Goal: Task Accomplishment & Management: Complete application form

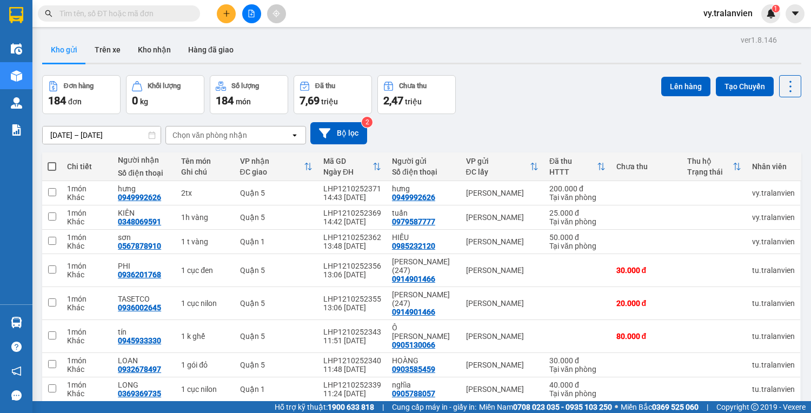
click at [514, 105] on div "Đơn hàng 184 đơn Khối lượng 0 kg Số lượng 184 món Đã thu 7,69 triệu Chưa thu 2,…" at bounding box center [421, 94] width 759 height 39
click at [227, 16] on icon "plus" at bounding box center [227, 14] width 8 height 8
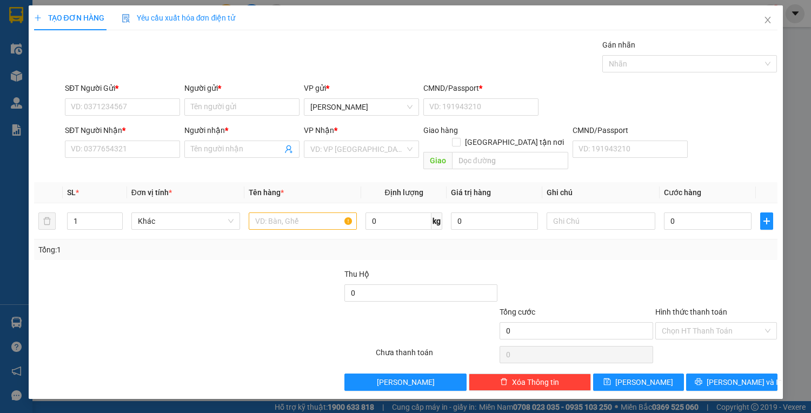
drag, startPoint x: 532, startPoint y: 83, endPoint x: 520, endPoint y: 81, distance: 12.7
click at [531, 82] on div "CMND/Passport *" at bounding box center [480, 88] width 115 height 12
click at [531, 98] on input "CMND/Passport *" at bounding box center [480, 106] width 115 height 17
click at [116, 104] on input "SĐT Người Gửi *" at bounding box center [122, 106] width 115 height 17
type input "0967487597"
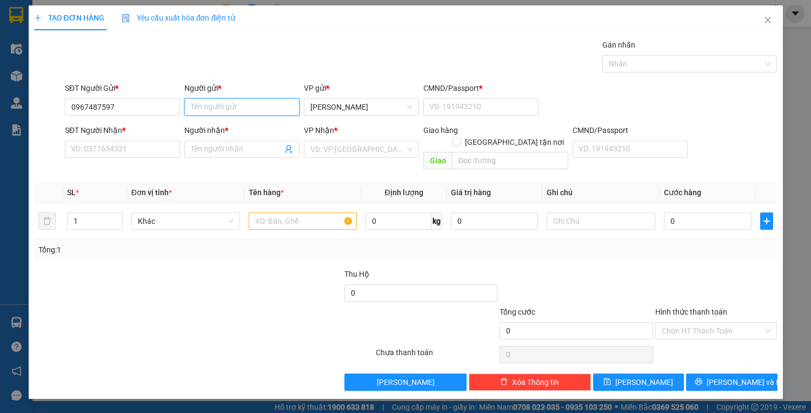
click at [223, 107] on input "Người gửi *" at bounding box center [241, 106] width 115 height 17
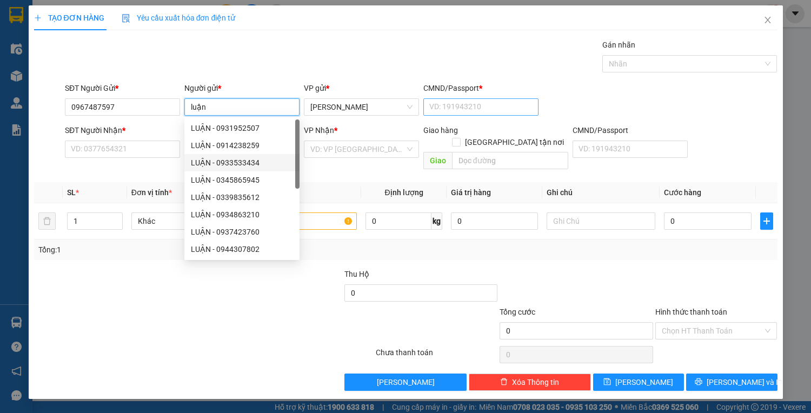
type input "luận"
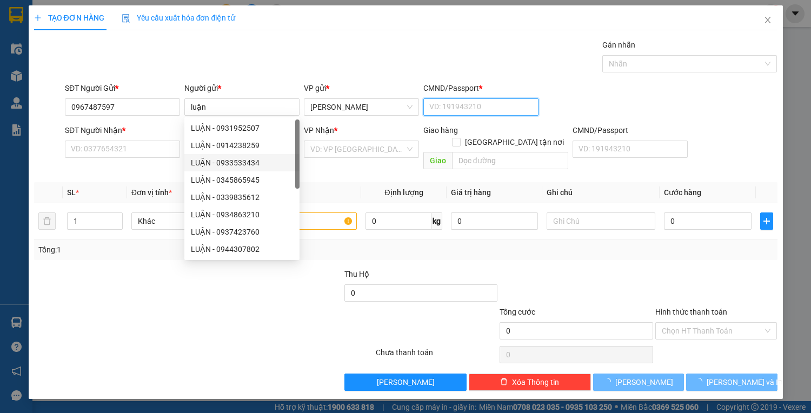
click at [450, 104] on input "CMND/Passport *" at bounding box center [480, 106] width 115 height 17
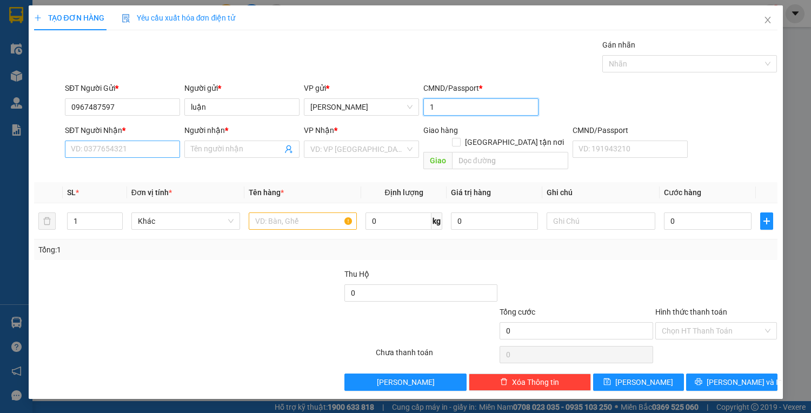
type input "1"
drag, startPoint x: 100, startPoint y: 151, endPoint x: 376, endPoint y: 85, distance: 284.7
click at [184, 119] on form "SĐT Người Gửi * 0967487597 Người gửi * luận VP gửi * [PERSON_NAME] CMND/Passpor…" at bounding box center [406, 128] width 744 height 92
type input "0967068597"
click at [216, 145] on input "Người nhận *" at bounding box center [236, 149] width 91 height 12
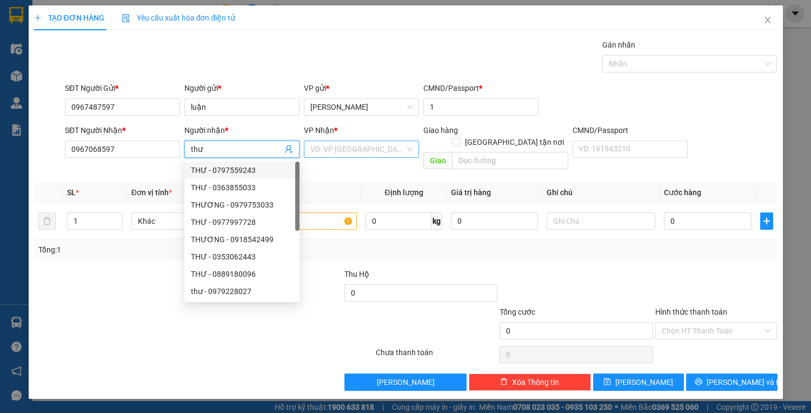
type input "thư"
click at [319, 149] on input "search" at bounding box center [357, 149] width 95 height 16
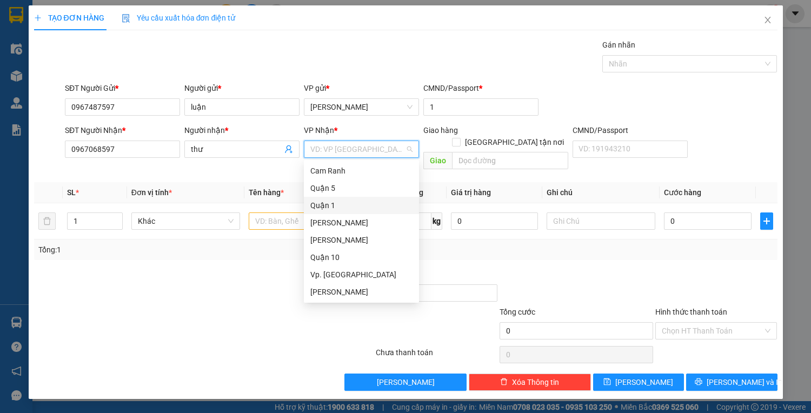
click at [333, 206] on div "Quận 1" at bounding box center [361, 206] width 102 height 12
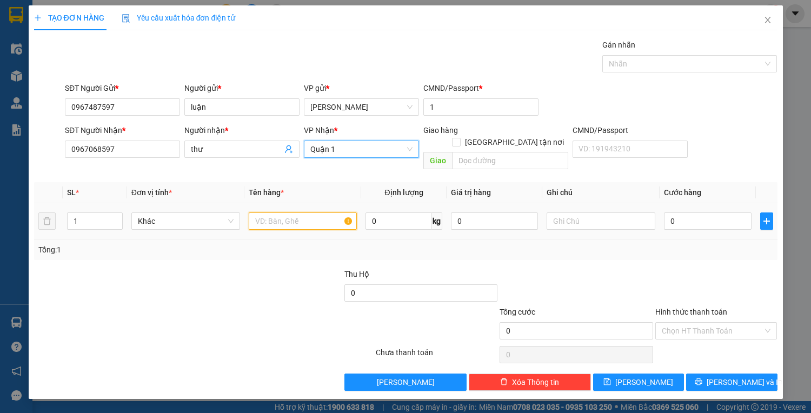
click at [304, 213] on input "text" at bounding box center [303, 221] width 109 height 17
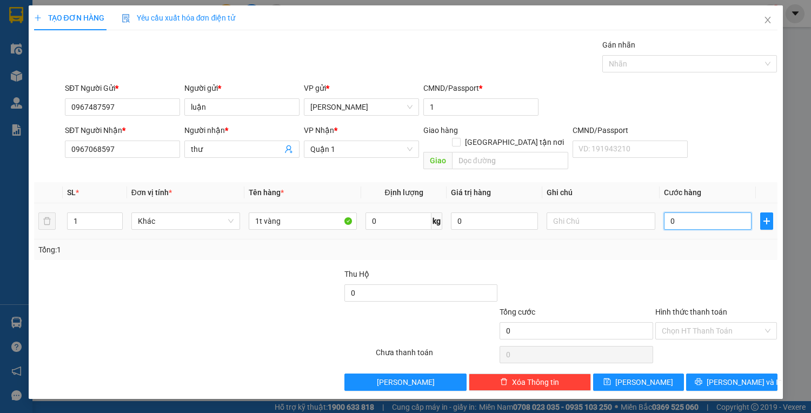
click at [693, 213] on input "0" at bounding box center [707, 221] width 87 height 17
click at [302, 213] on input "1t vàng" at bounding box center [303, 221] width 109 height 17
type input "1t vàng+gtn"
click at [679, 213] on input "0" at bounding box center [707, 221] width 87 height 17
type input "4"
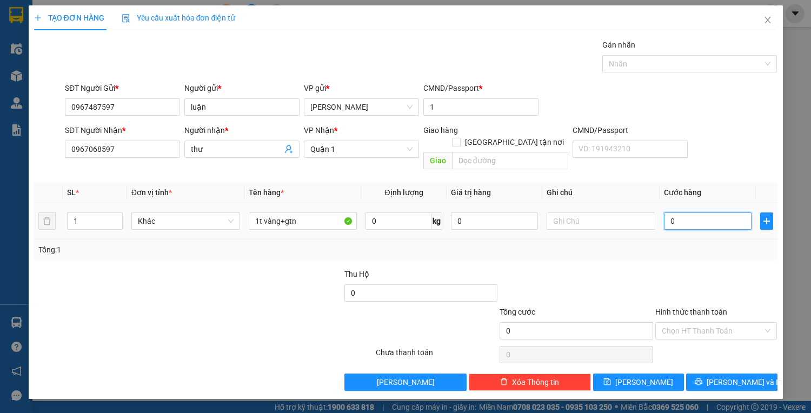
type input "4"
type input "40"
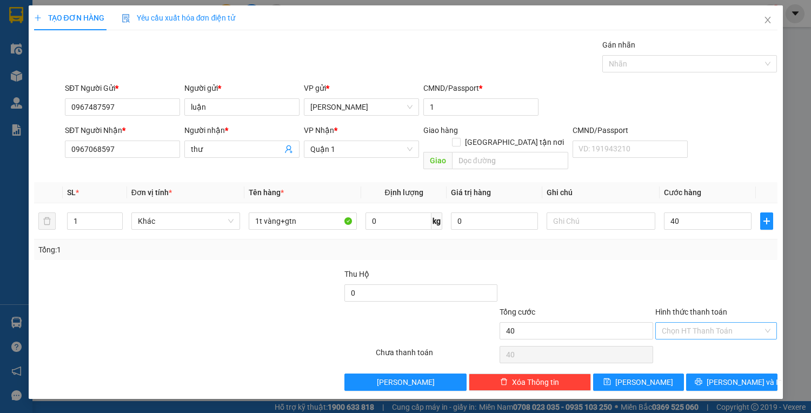
type input "40.000"
drag, startPoint x: 721, startPoint y: 319, endPoint x: 720, endPoint y: 327, distance: 7.7
click at [720, 323] on input "Hình thức thanh toán" at bounding box center [713, 331] width 102 height 16
click at [720, 336] on div "Tại văn phòng" at bounding box center [716, 340] width 109 height 12
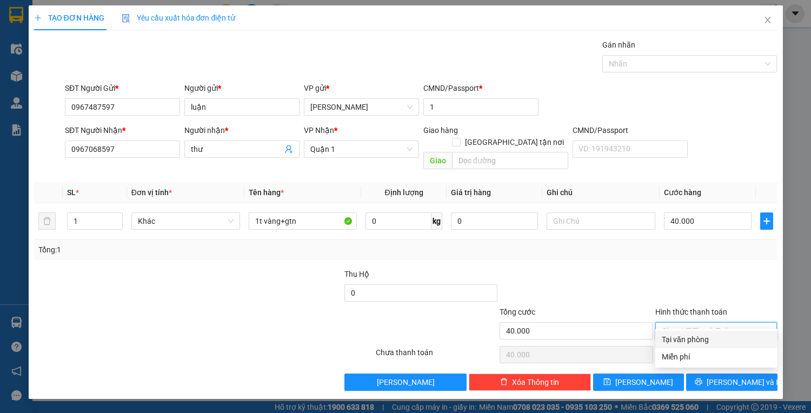
type input "0"
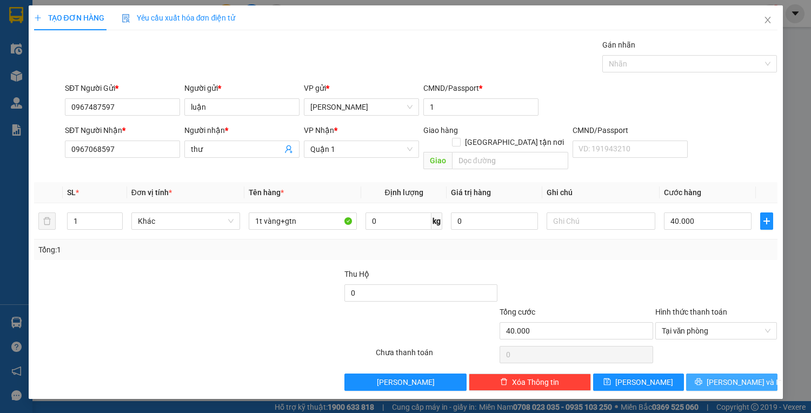
click at [725, 376] on span "[PERSON_NAME] và In" at bounding box center [745, 382] width 76 height 12
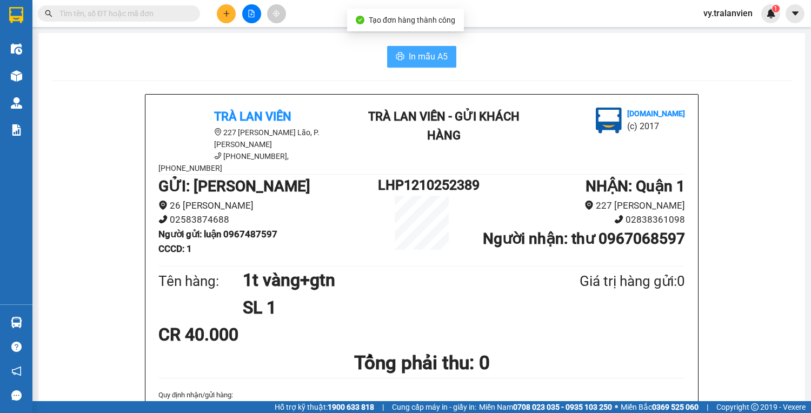
click at [433, 56] on span "In mẫu A5" at bounding box center [428, 57] width 39 height 14
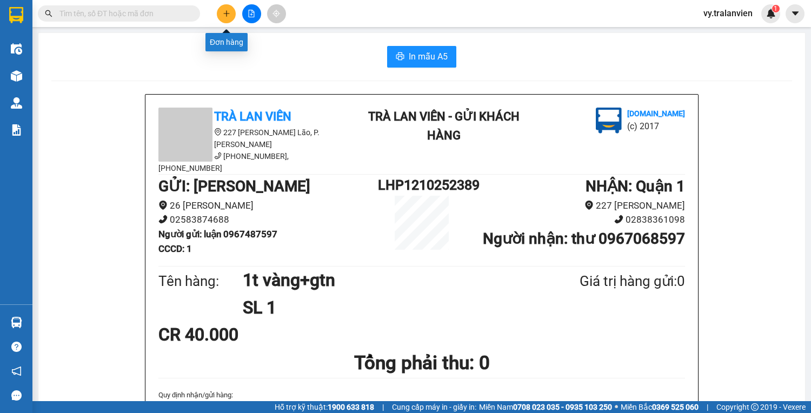
click at [227, 11] on icon "plus" at bounding box center [226, 13] width 1 height 6
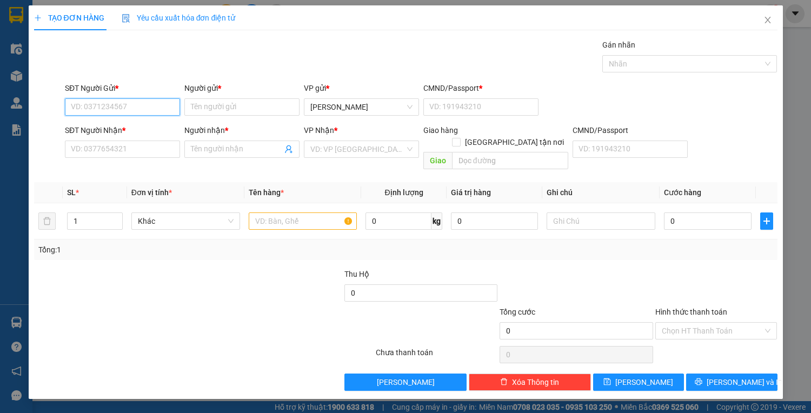
drag, startPoint x: 85, startPoint y: 103, endPoint x: 614, endPoint y: 9, distance: 537.7
click at [94, 102] on input "SĐT Người Gửi *" at bounding box center [122, 106] width 115 height 17
type input "0961627866"
click at [114, 129] on div "0961627866 - [GEOGRAPHIC_DATA]" at bounding box center [132, 128] width 122 height 12
type input "NGA"
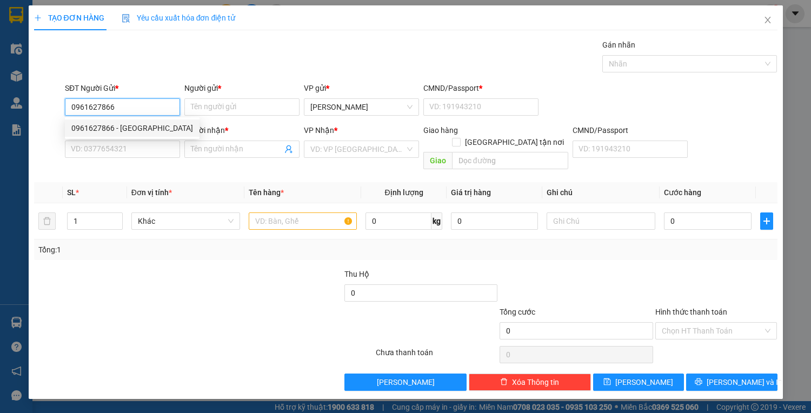
type input "1"
type input "0906703300"
type input "TRÍ"
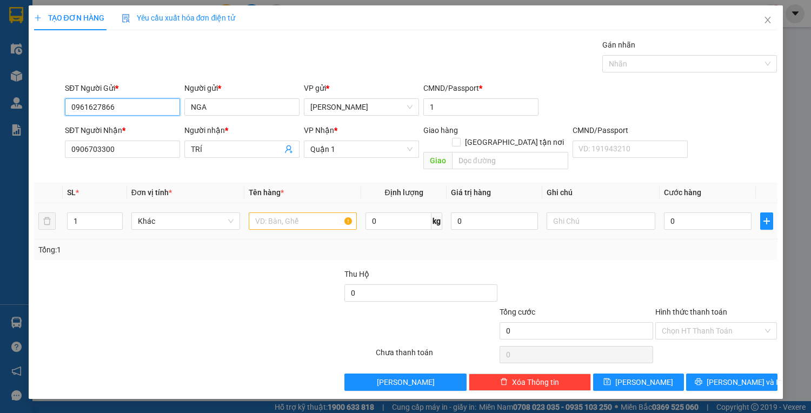
type input "0961627866"
click at [283, 213] on input "text" at bounding box center [303, 221] width 109 height 17
click at [124, 145] on input "0906703300" at bounding box center [122, 149] width 115 height 17
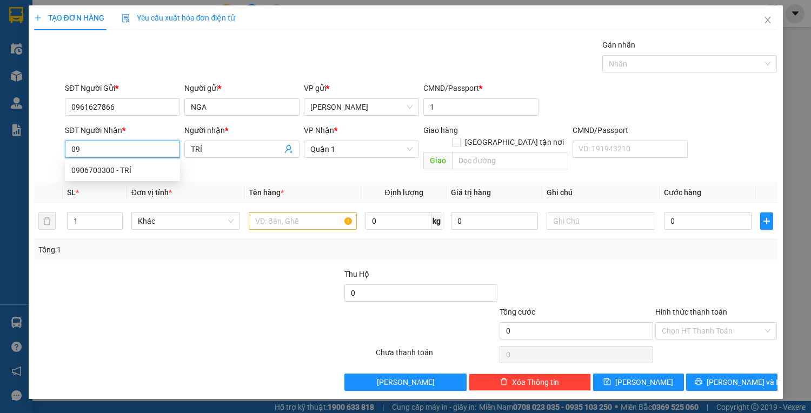
type input "0"
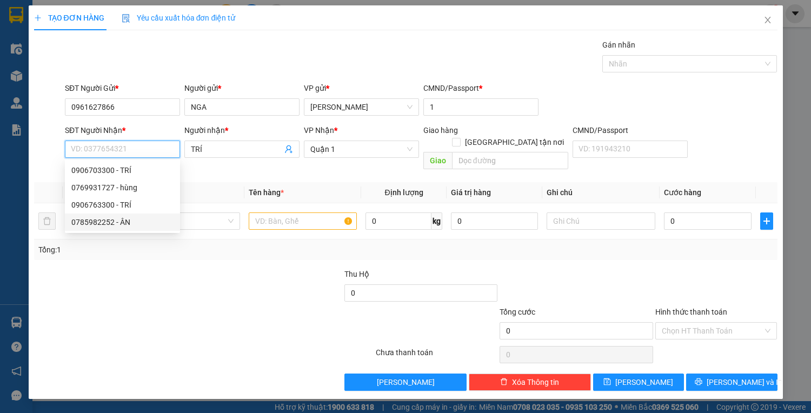
click at [113, 221] on div "0785982252 - ÂN" at bounding box center [122, 222] width 102 height 12
type input "0785982252"
type input "ÂN"
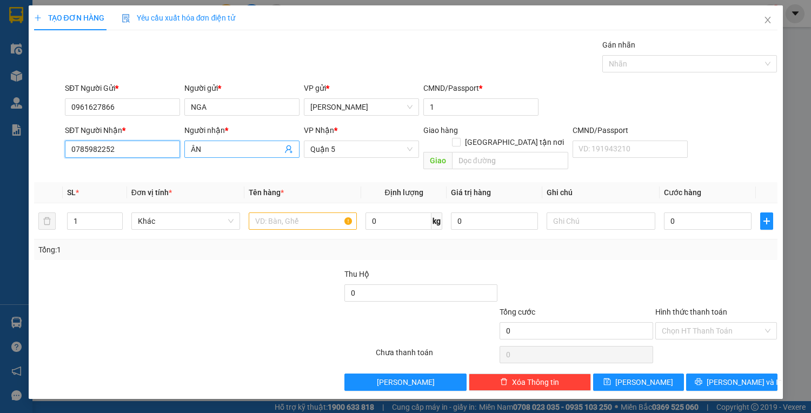
type input "0785982252"
click at [220, 147] on input "ÂN" at bounding box center [236, 149] width 91 height 12
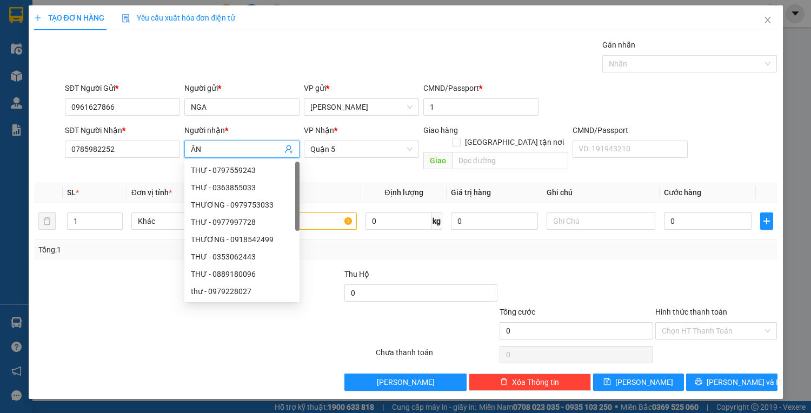
type input "Â"
type input "ko tên"
click at [121, 327] on div at bounding box center [141, 325] width 217 height 38
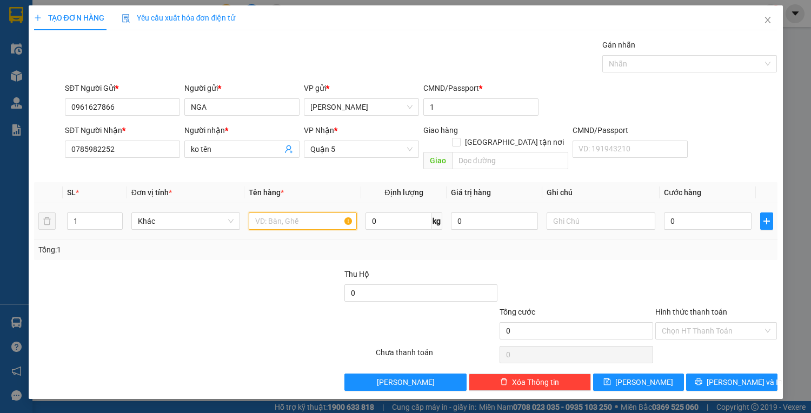
click at [303, 213] on input "text" at bounding box center [303, 221] width 109 height 17
type input "1c trắng"
click at [703, 213] on input "0" at bounding box center [707, 221] width 87 height 17
type input "3"
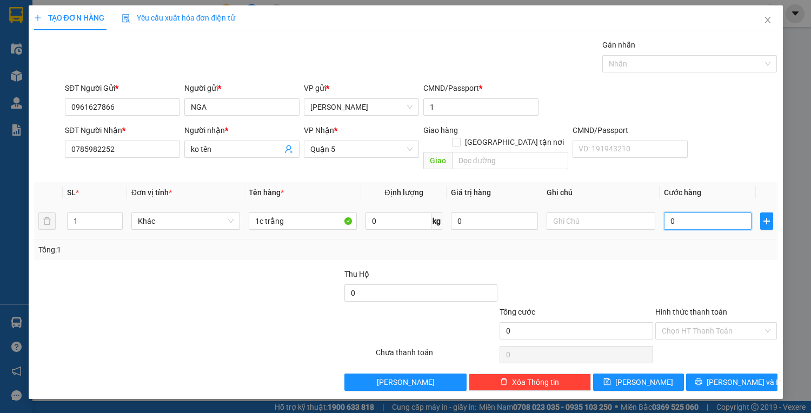
type input "3"
type input "30"
type input "30.000"
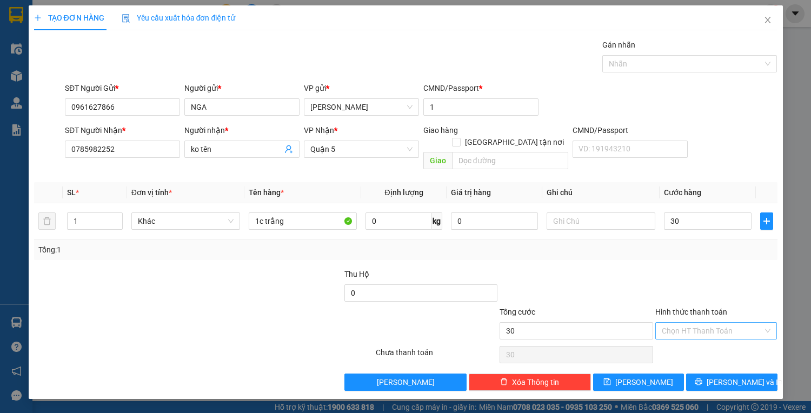
type input "30.000"
click at [715, 323] on input "Hình thức thanh toán" at bounding box center [713, 331] width 102 height 16
click at [711, 340] on div "Tại văn phòng" at bounding box center [716, 340] width 109 height 12
type input "0"
click at [703, 379] on icon "printer" at bounding box center [699, 382] width 7 height 7
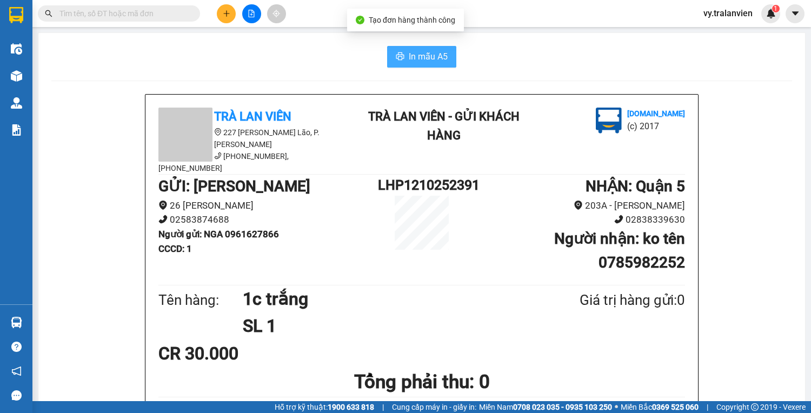
click at [432, 59] on span "In mẫu A5" at bounding box center [428, 57] width 39 height 14
click at [496, 55] on div "In mẫu A5" at bounding box center [421, 57] width 741 height 22
click at [110, 15] on input "text" at bounding box center [123, 14] width 128 height 12
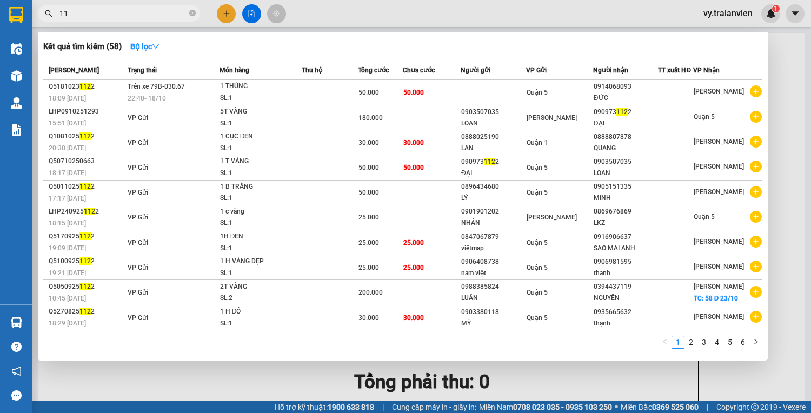
type input "1"
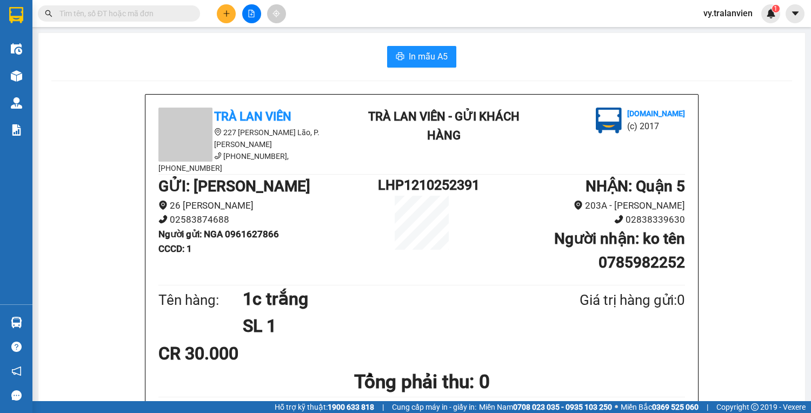
click at [227, 13] on icon "plus" at bounding box center [227, 14] width 8 height 8
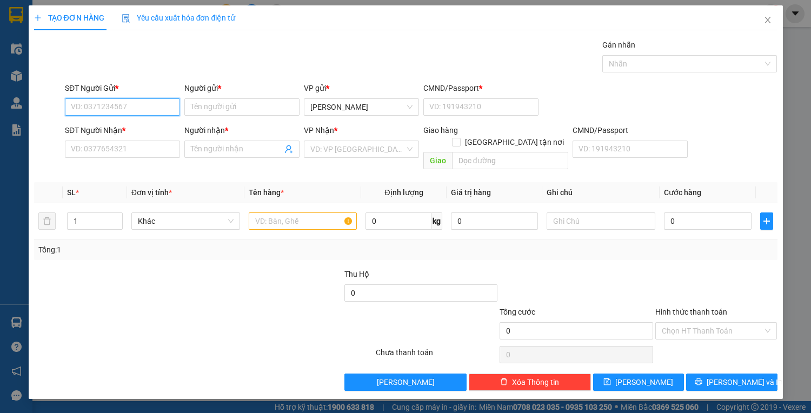
click at [127, 107] on input "SĐT Người Gửi *" at bounding box center [122, 106] width 115 height 17
click at [130, 124] on div "0905544288 - THANH" at bounding box center [122, 128] width 102 height 12
type input "0905544288"
type input "THANH"
type input "022081008966"
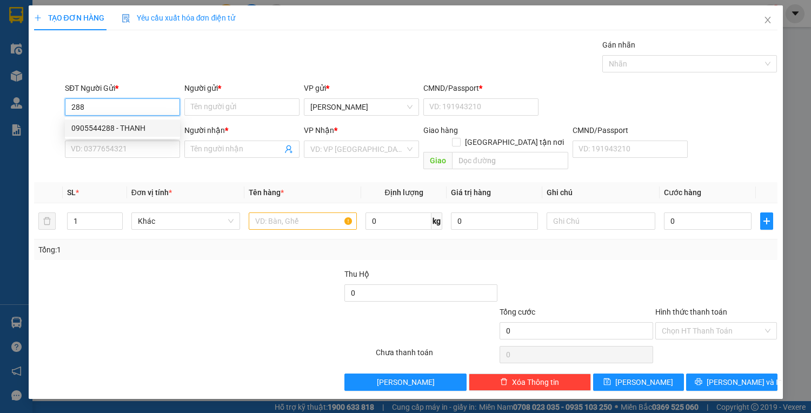
type input "0908163074"
type input "KIỀU"
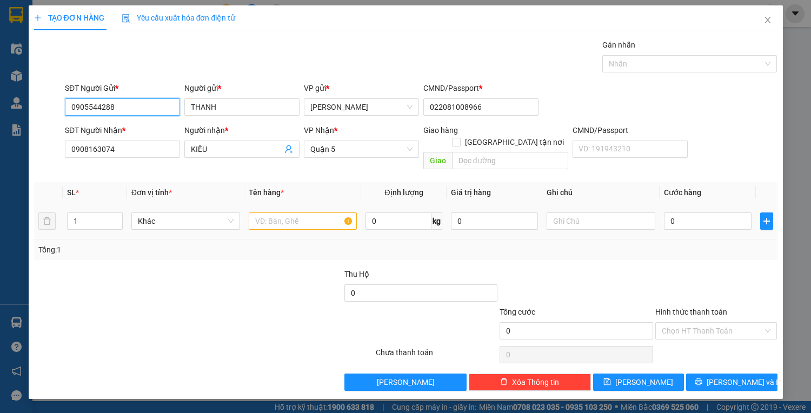
type input "0905544288"
click at [282, 213] on input "text" at bounding box center [303, 221] width 109 height 17
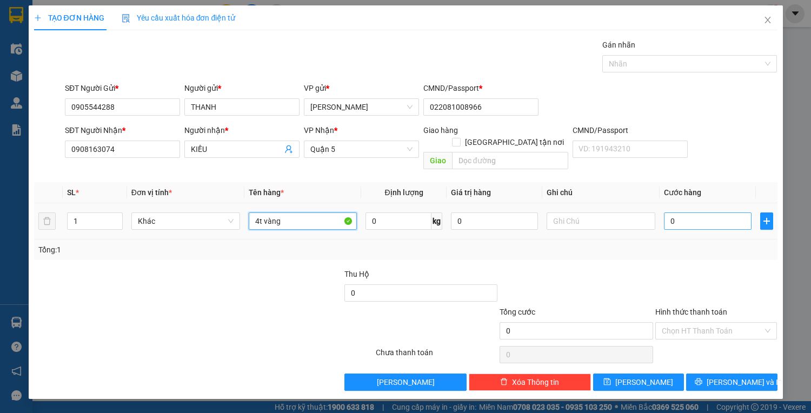
type input "4t vàng"
click at [699, 213] on input "0" at bounding box center [707, 221] width 87 height 17
type input "1"
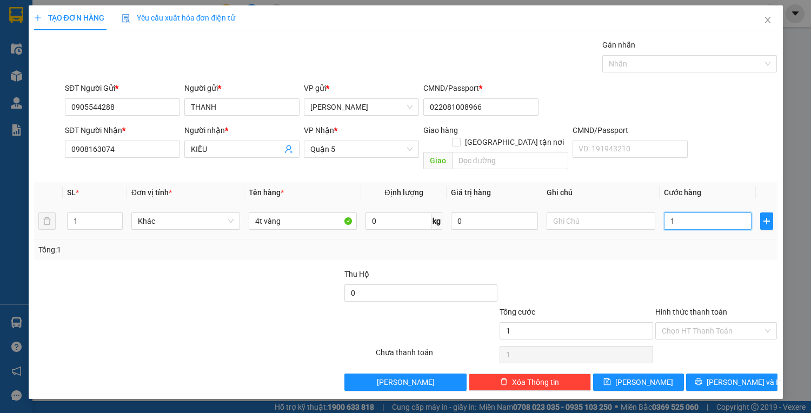
type input "16"
type input "160"
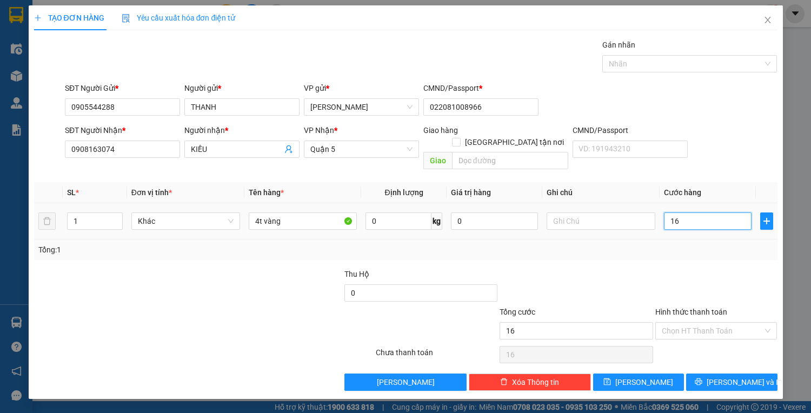
type input "160"
click at [692, 213] on input "160" at bounding box center [707, 221] width 87 height 17
type input "1"
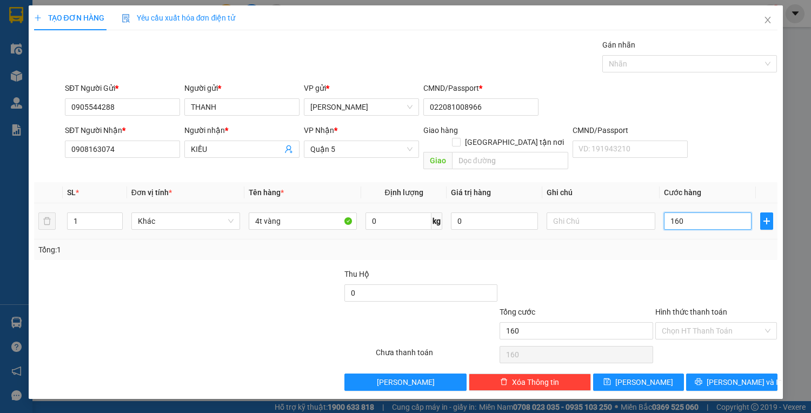
type input "1"
type input "12"
type input "120"
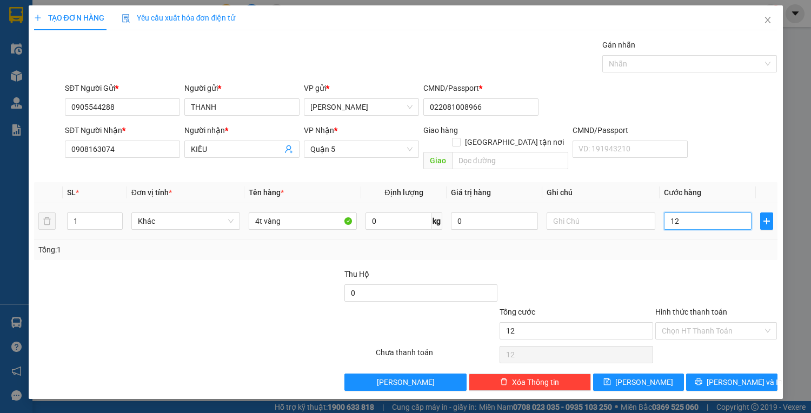
type input "120"
type input "120.000"
drag, startPoint x: 718, startPoint y: 319, endPoint x: 718, endPoint y: 327, distance: 8.7
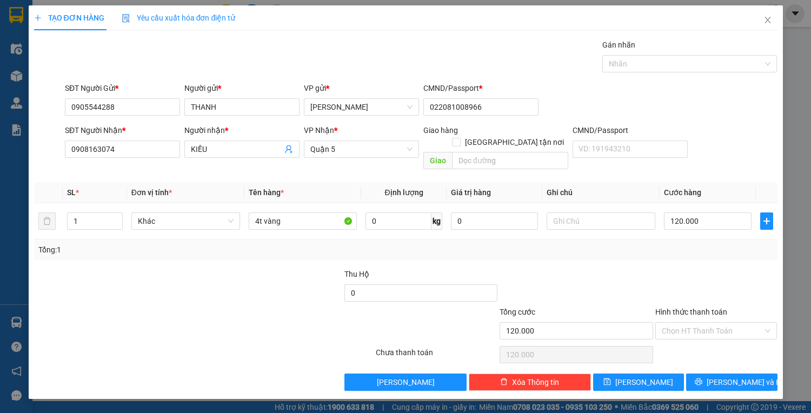
click at [718, 323] on input "Hình thức thanh toán" at bounding box center [713, 331] width 102 height 16
drag, startPoint x: 714, startPoint y: 341, endPoint x: 717, endPoint y: 364, distance: 22.9
click at [714, 350] on div "Tại văn phòng Miễn phí" at bounding box center [716, 348] width 122 height 35
click at [720, 341] on div "Tại văn phòng" at bounding box center [716, 340] width 109 height 12
type input "0"
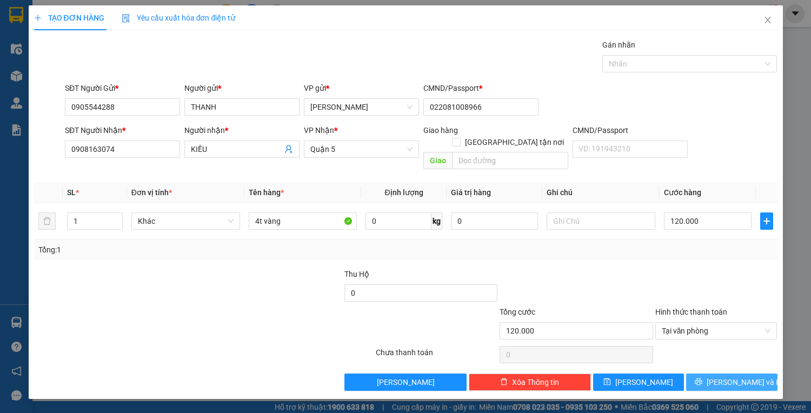
click at [721, 374] on button "[PERSON_NAME] và In" at bounding box center [731, 382] width 91 height 17
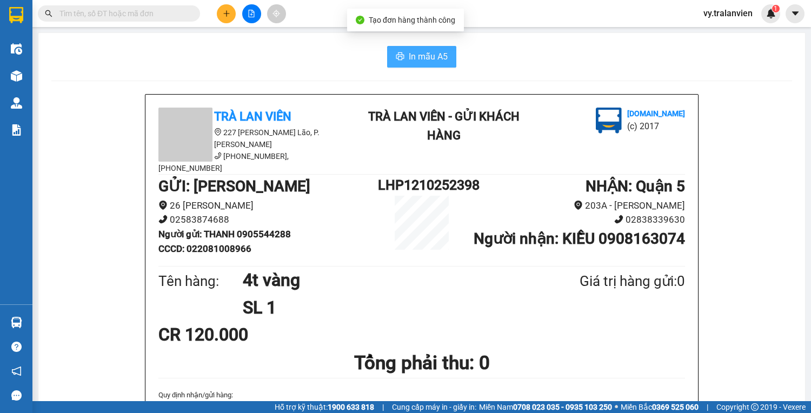
click at [431, 59] on span "In mẫu A5" at bounding box center [428, 57] width 39 height 14
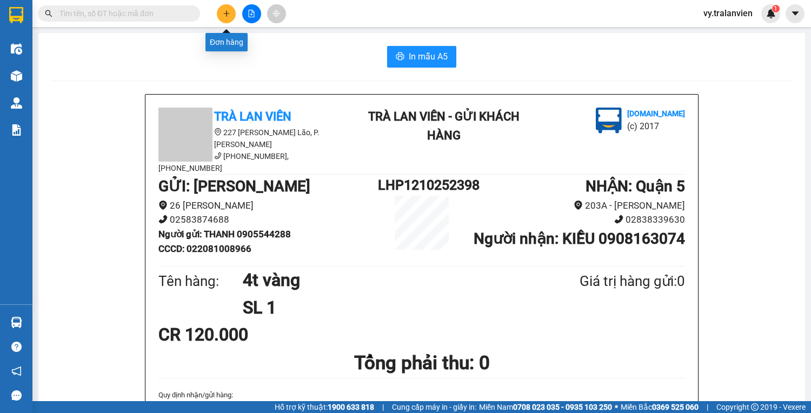
click at [224, 16] on icon "plus" at bounding box center [227, 14] width 8 height 8
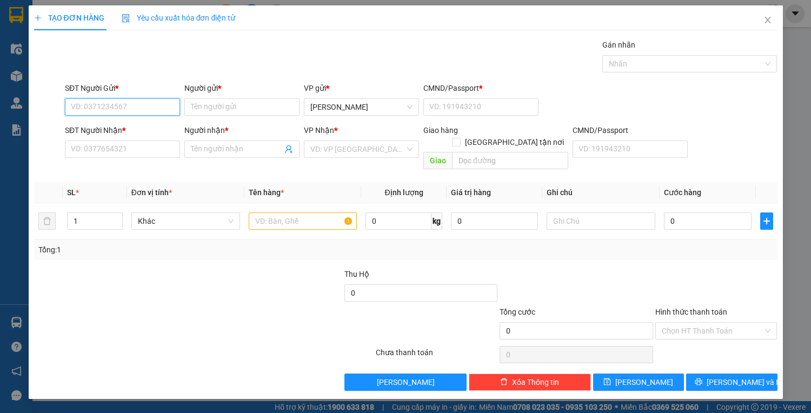
click at [141, 108] on input "SĐT Người Gửi *" at bounding box center [122, 106] width 115 height 17
click at [139, 106] on input "SĐT Người Gửi *" at bounding box center [122, 106] width 115 height 17
type input "0971092381"
click at [145, 127] on div "0971092381 - TÍN" at bounding box center [122, 128] width 102 height 12
type input "TÍN"
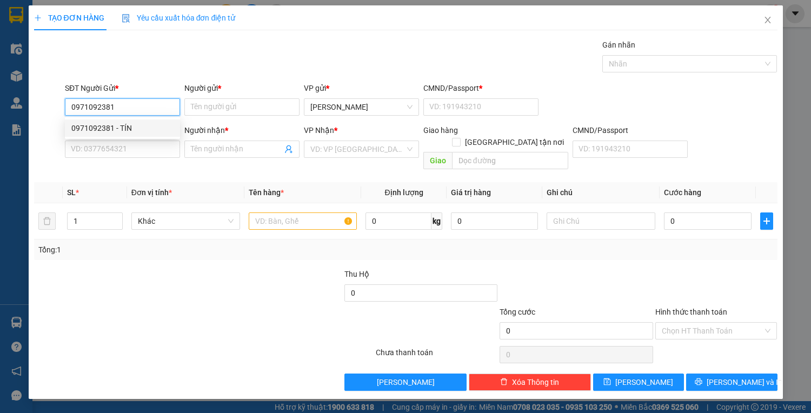
type input "1"
type input "0965378994"
type input "PHÚ"
type input "0971092381"
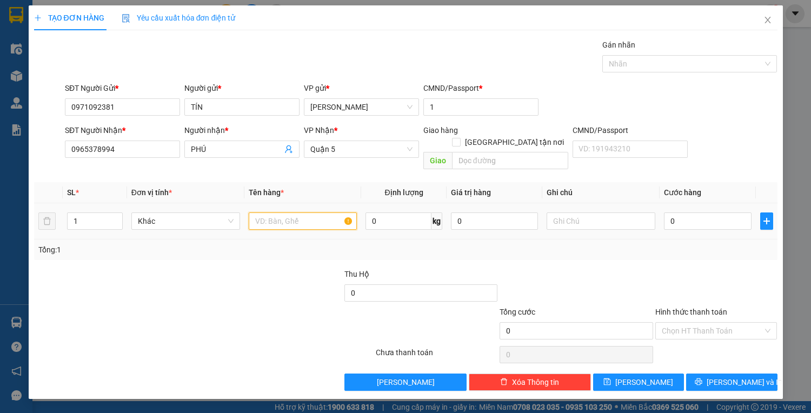
click at [289, 213] on input "text" at bounding box center [303, 221] width 109 height 17
type input "1tx"
click at [688, 213] on input "0" at bounding box center [707, 221] width 87 height 17
type input "1"
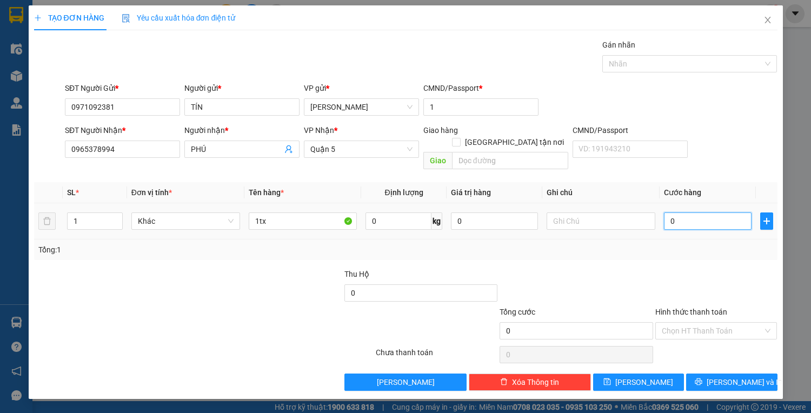
type input "1"
type input "15"
type input "150"
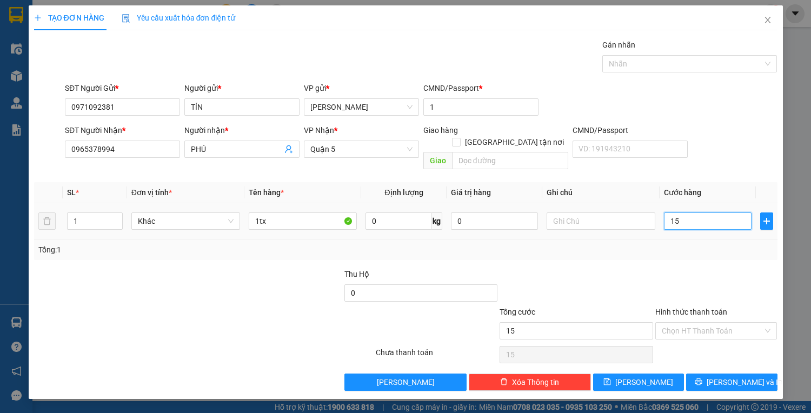
type input "150"
type input "150.000"
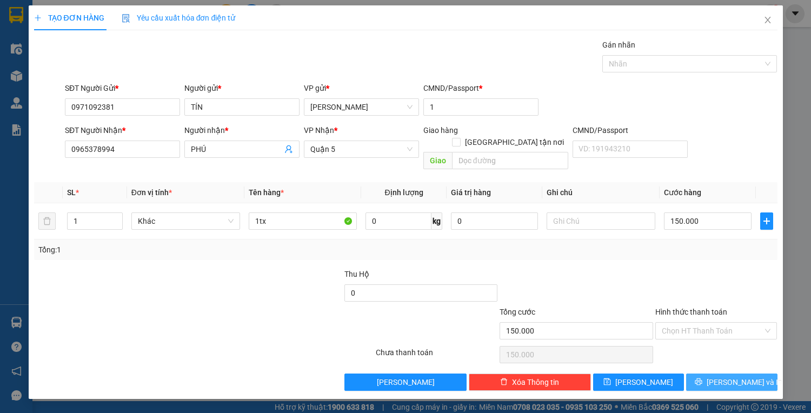
click at [723, 376] on span "[PERSON_NAME] và In" at bounding box center [745, 382] width 76 height 12
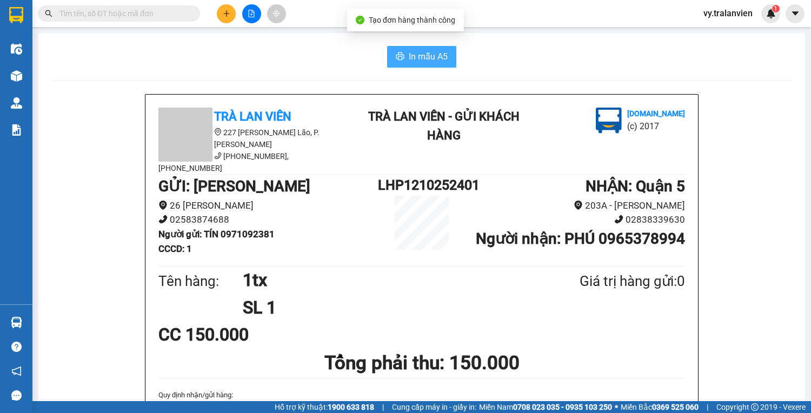
click at [428, 58] on span "In mẫu A5" at bounding box center [428, 57] width 39 height 14
click at [521, 46] on div "In mẫu A5" at bounding box center [421, 57] width 741 height 22
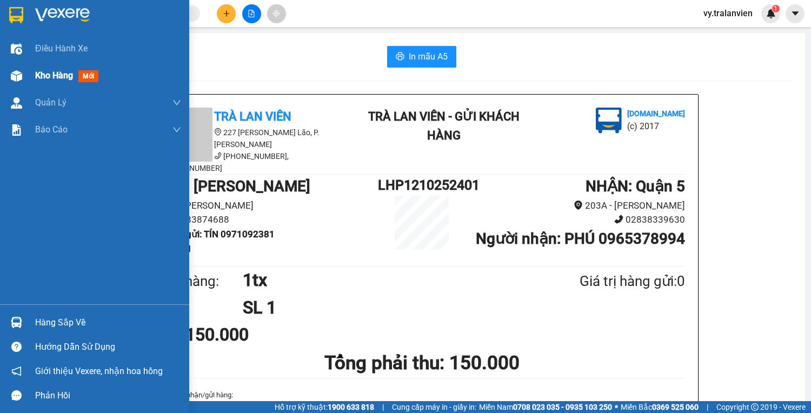
click at [56, 75] on span "Kho hàng" at bounding box center [54, 75] width 38 height 10
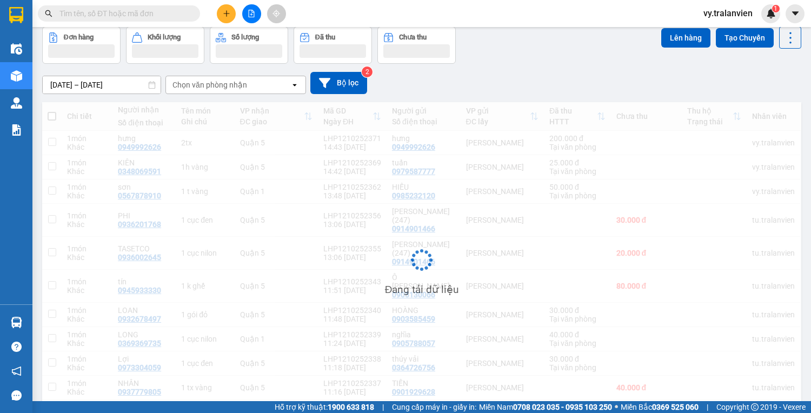
scroll to position [90, 0]
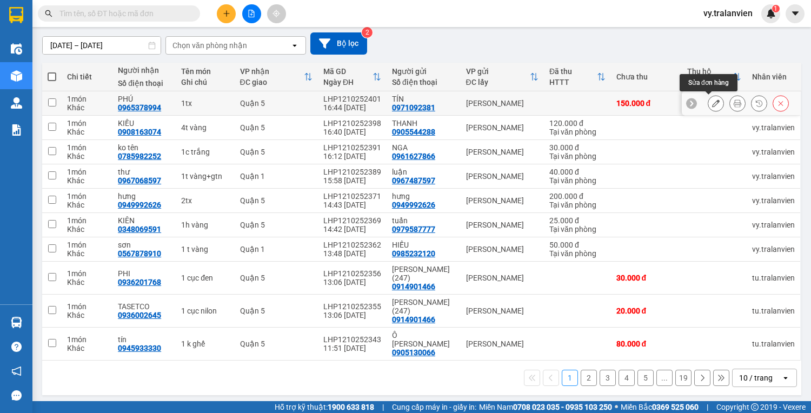
click at [712, 102] on icon at bounding box center [716, 104] width 8 height 8
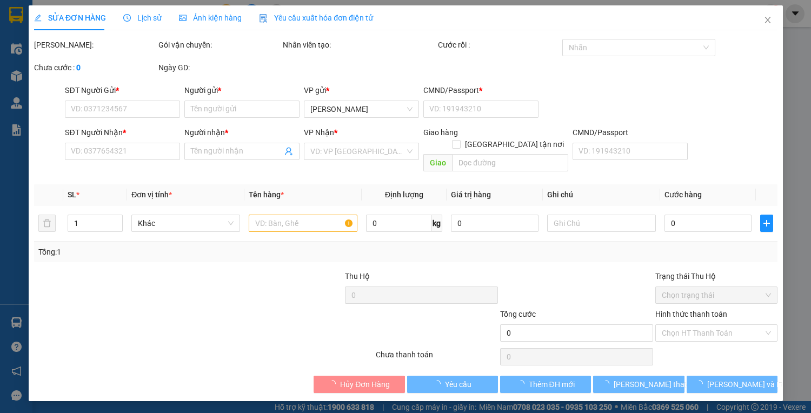
type input "0971092381"
type input "TÍN"
type input "1"
type input "0965378994"
type input "PHÚ"
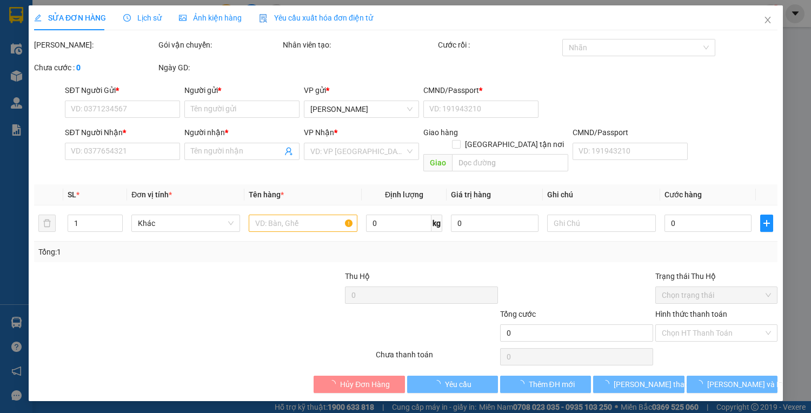
type input "150.000"
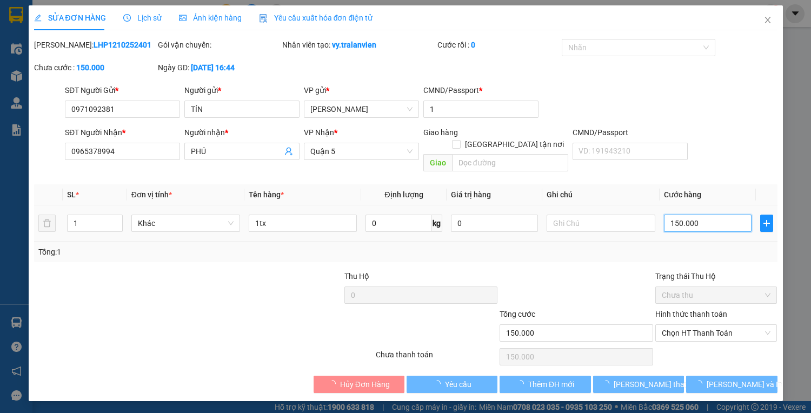
click at [713, 215] on input "150.000" at bounding box center [707, 223] width 87 height 17
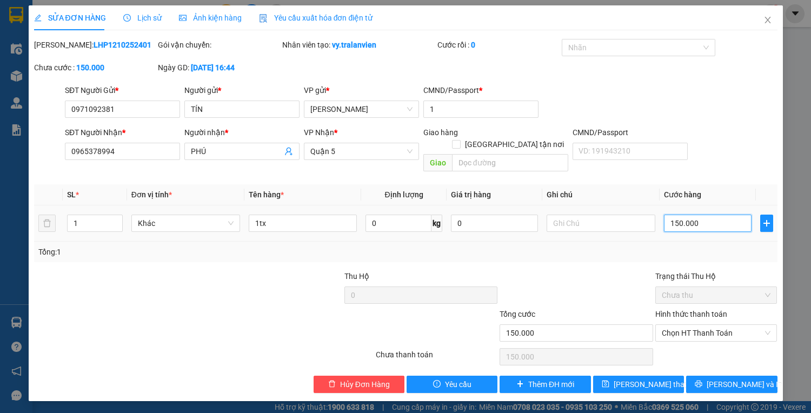
type input "1"
type input "12"
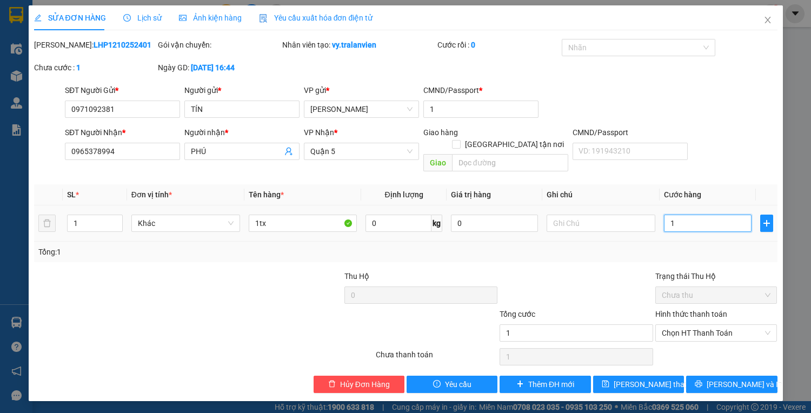
type input "12"
type input "120"
type input "120.000"
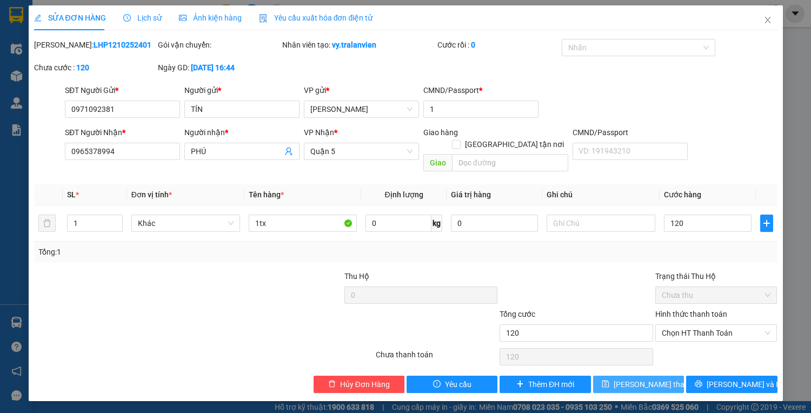
type input "120.000"
click at [638, 379] on span "[PERSON_NAME] thay đổi" at bounding box center [657, 385] width 87 height 12
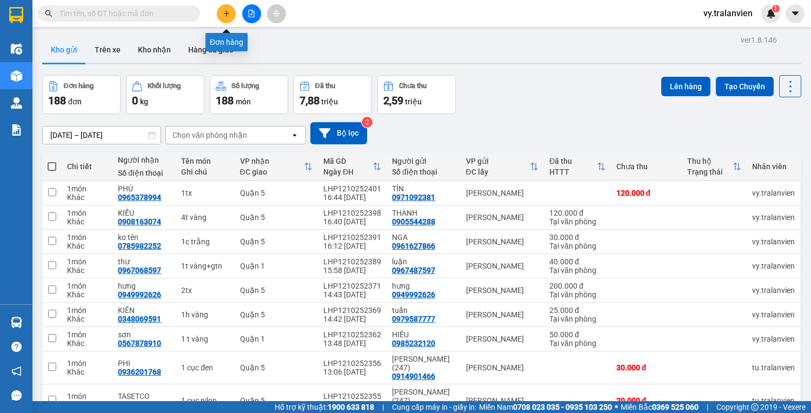
click at [227, 17] on button at bounding box center [226, 13] width 19 height 19
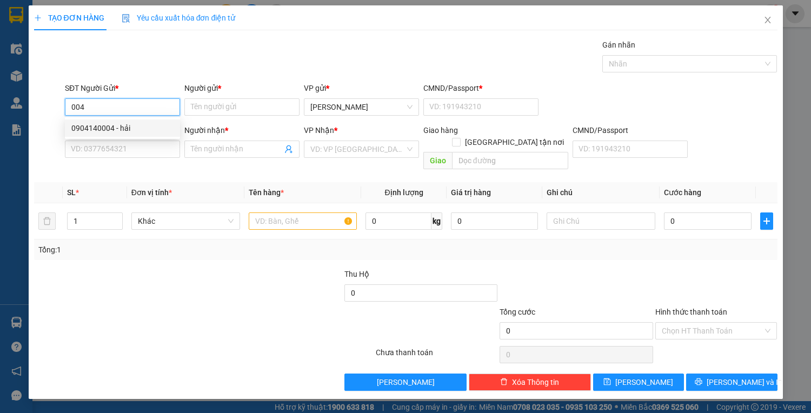
drag, startPoint x: 149, startPoint y: 130, endPoint x: 254, endPoint y: 183, distance: 117.5
click at [152, 137] on div "0904140004 0904140004 - hải" at bounding box center [122, 128] width 115 height 22
click at [138, 129] on div "0904140004 - hải" at bounding box center [122, 128] width 102 height 12
type input "0904140004"
type input "hải"
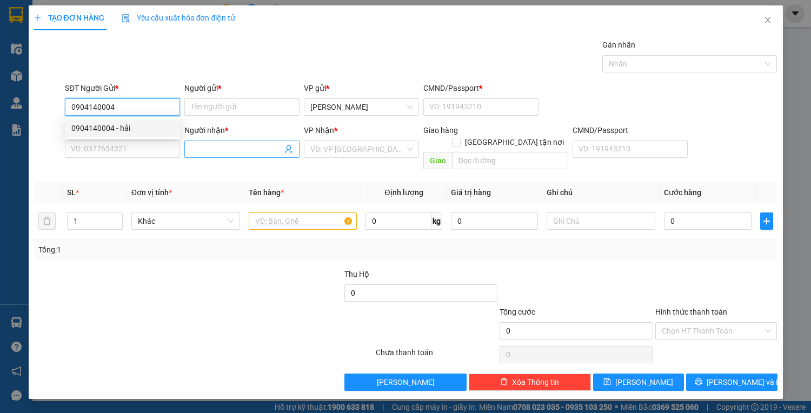
type input "1"
type input "0949992626"
type input "hưng"
type input "0123456789"
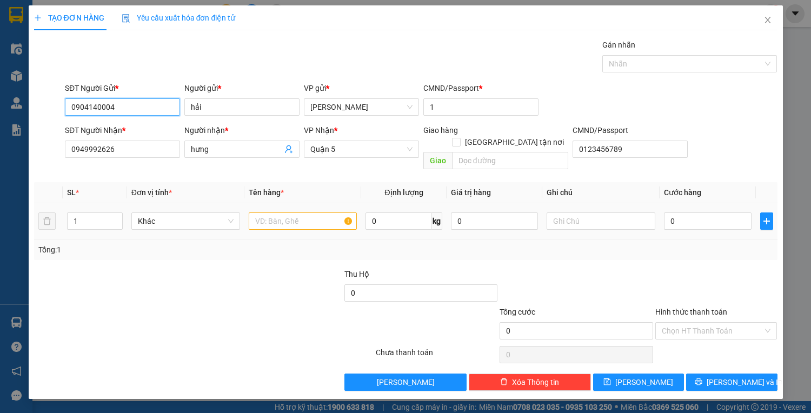
type input "0904140004"
click at [279, 213] on input "text" at bounding box center [303, 221] width 109 height 17
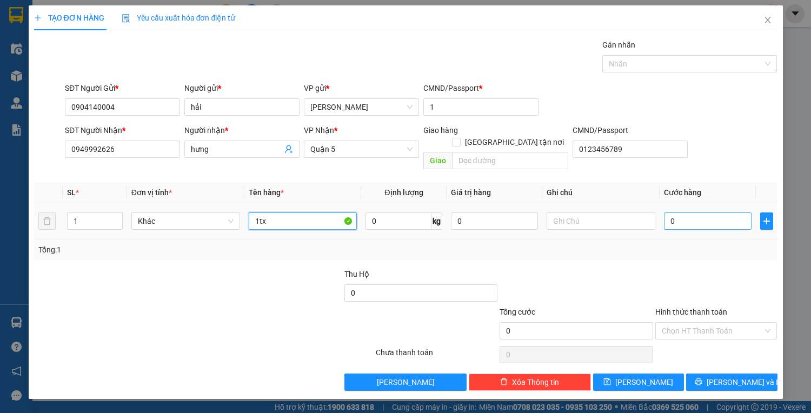
type input "1tx"
click at [691, 213] on input "0" at bounding box center [707, 221] width 87 height 17
type input "1"
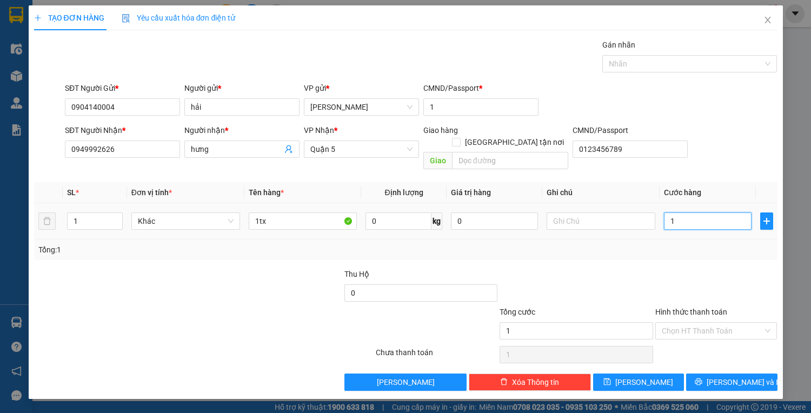
type input "10"
type input "100"
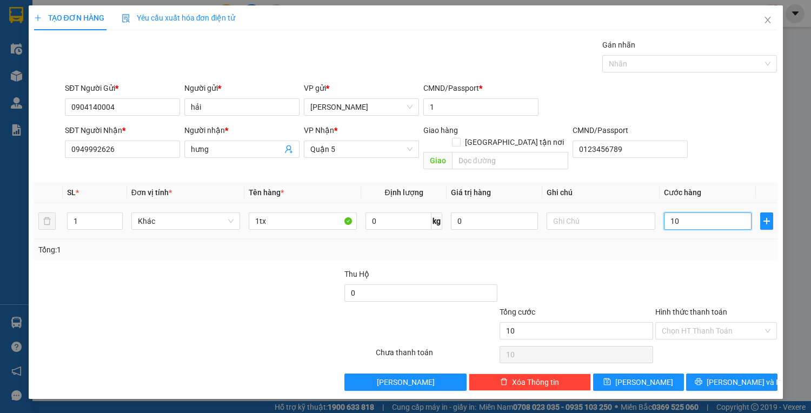
type input "100"
type input "100.000"
drag, startPoint x: 717, startPoint y: 367, endPoint x: 698, endPoint y: 360, distance: 20.5
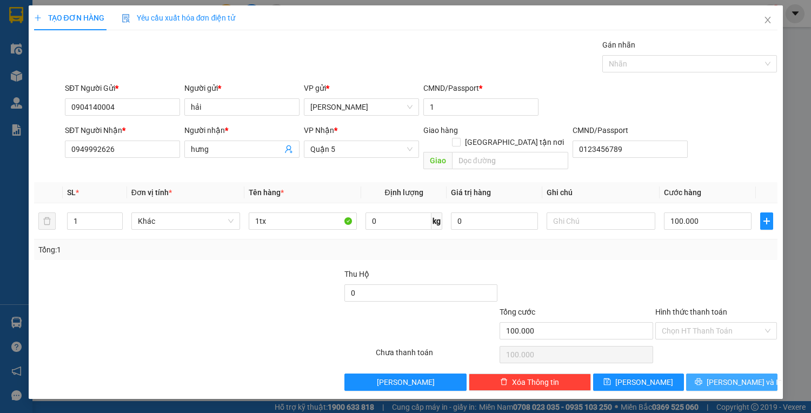
click at [703, 378] on icon "printer" at bounding box center [699, 382] width 8 height 8
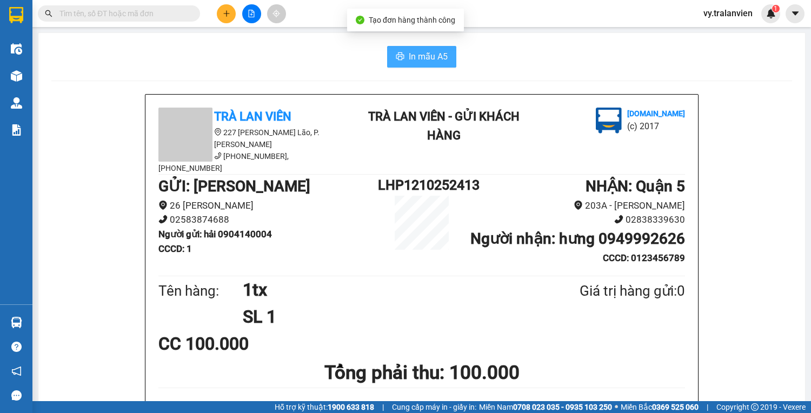
click at [433, 57] on span "In mẫu A5" at bounding box center [428, 57] width 39 height 14
drag, startPoint x: 604, startPoint y: 71, endPoint x: 462, endPoint y: 63, distance: 142.5
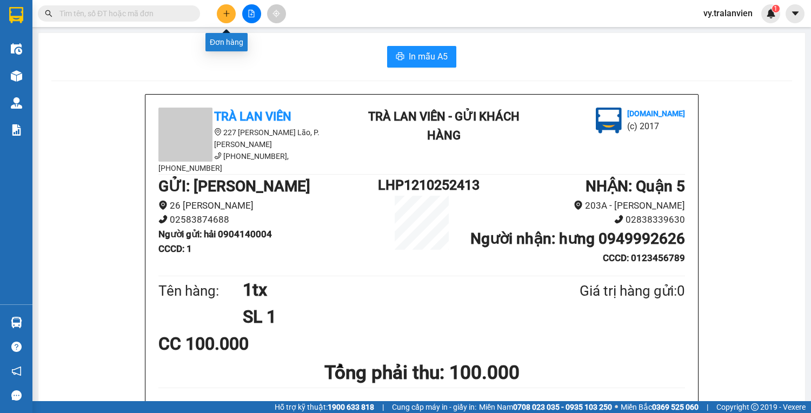
click at [231, 14] on button at bounding box center [226, 13] width 19 height 19
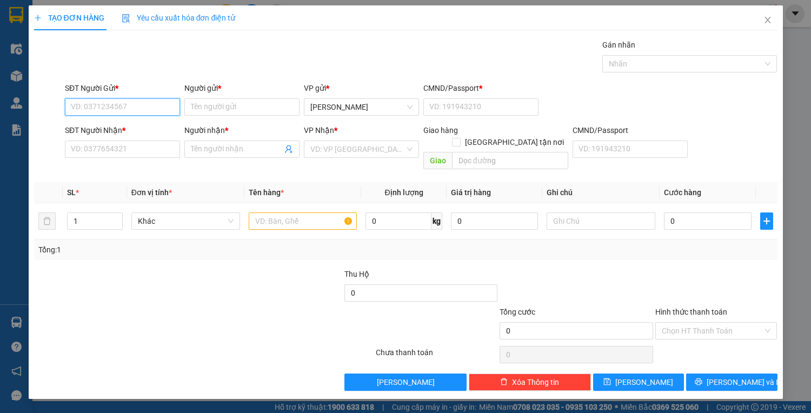
drag, startPoint x: 134, startPoint y: 104, endPoint x: 811, endPoint y: 30, distance: 680.6
click at [255, 75] on div "Transit Pickup Surcharge Ids Transit Deliver Surcharge Ids Transit Deliver Surc…" at bounding box center [406, 215] width 744 height 352
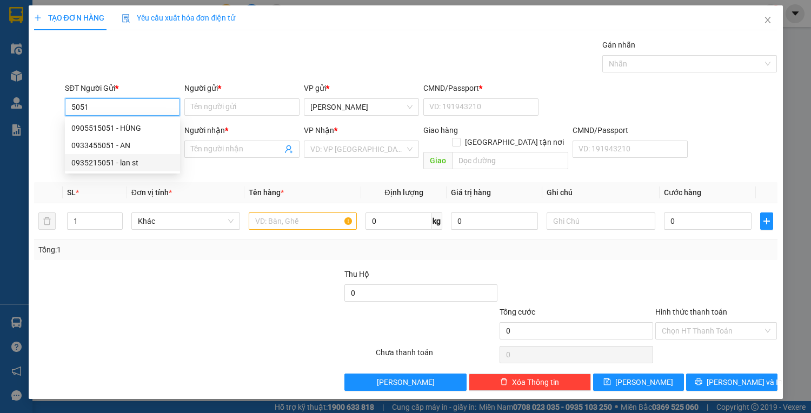
click at [147, 162] on div "0935215051 - lan st" at bounding box center [122, 163] width 102 height 12
type input "0935215051"
type input "lan st"
type input "1"
type input "0856864945"
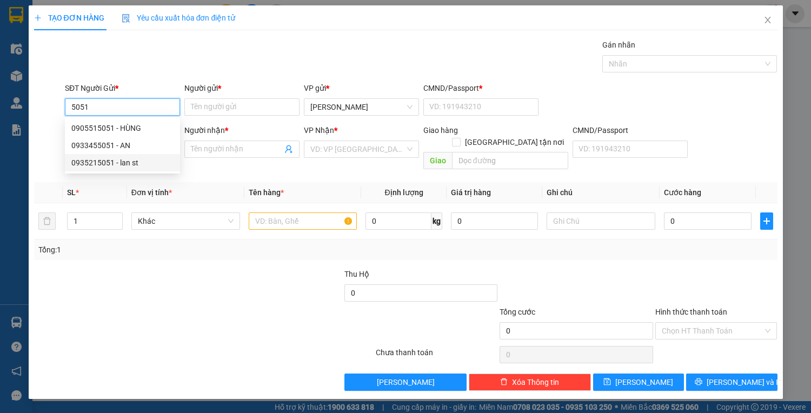
type input "hùng"
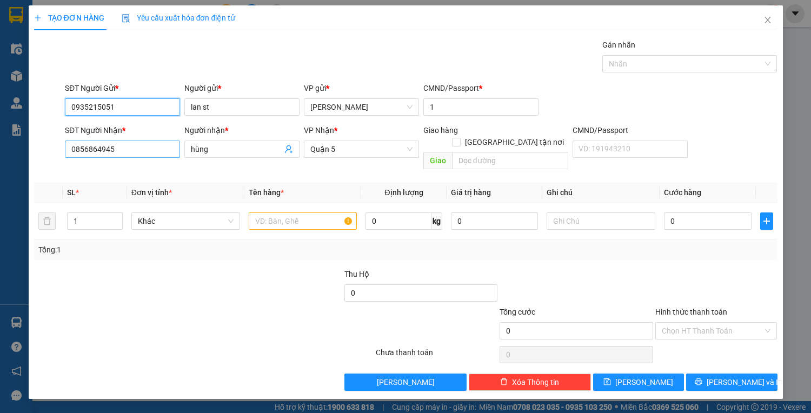
type input "0935215051"
click at [124, 150] on input "0856864945" at bounding box center [122, 149] width 115 height 17
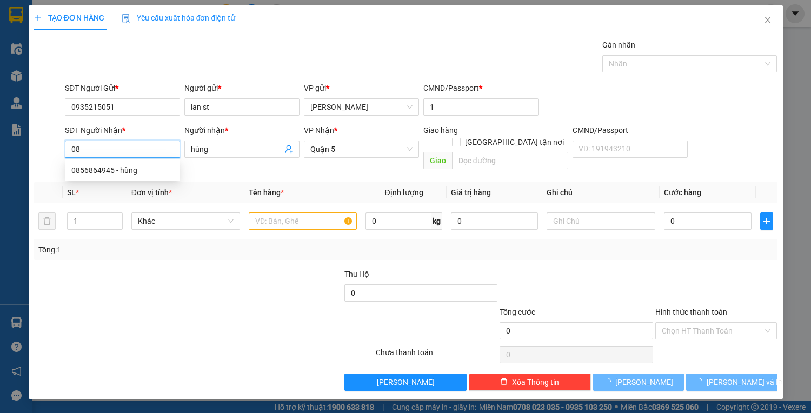
type input "0"
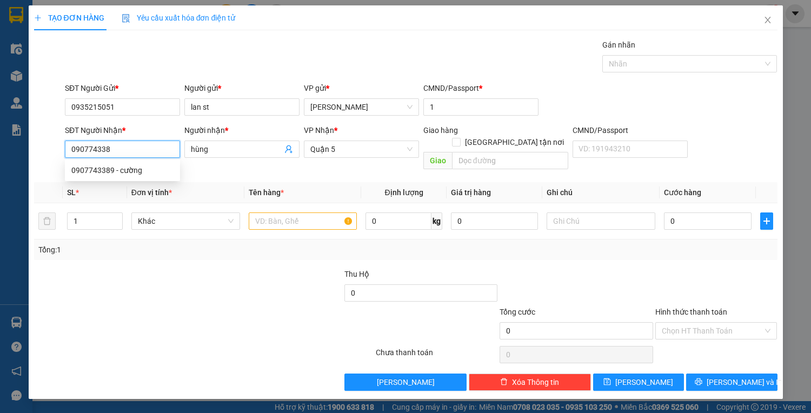
type input "0907743389"
click at [138, 169] on div "0907743389 - cường" at bounding box center [122, 170] width 102 height 12
type input "cường"
type input "264286855"
type input "0907743389"
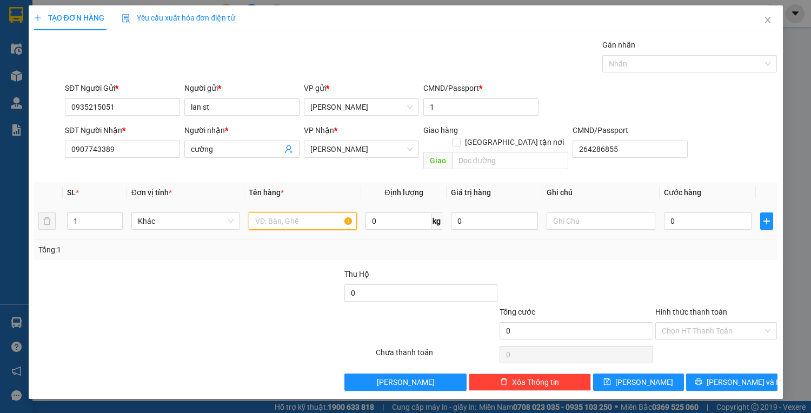
click at [263, 213] on input "text" at bounding box center [303, 221] width 109 height 17
type input "1h vàng"
click at [676, 213] on input "0" at bounding box center [707, 221] width 87 height 17
type input "3"
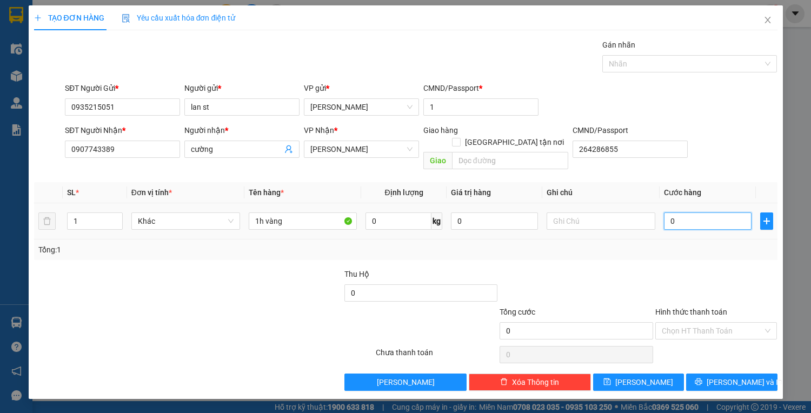
type input "3"
type input "30"
type input "30.000"
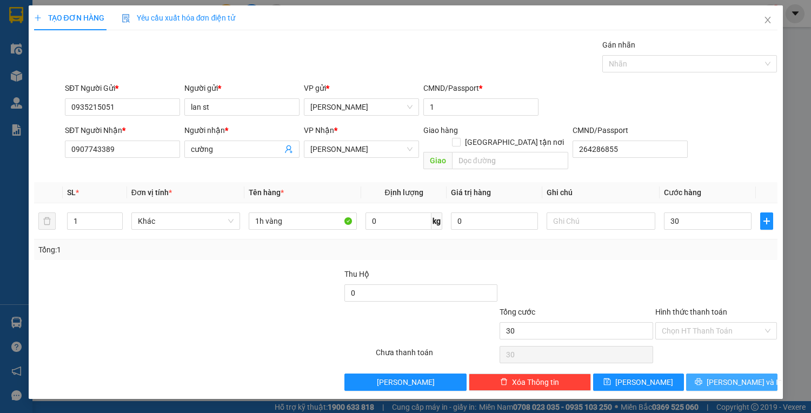
type input "30.000"
click at [724, 376] on span "[PERSON_NAME] và In" at bounding box center [745, 382] width 76 height 12
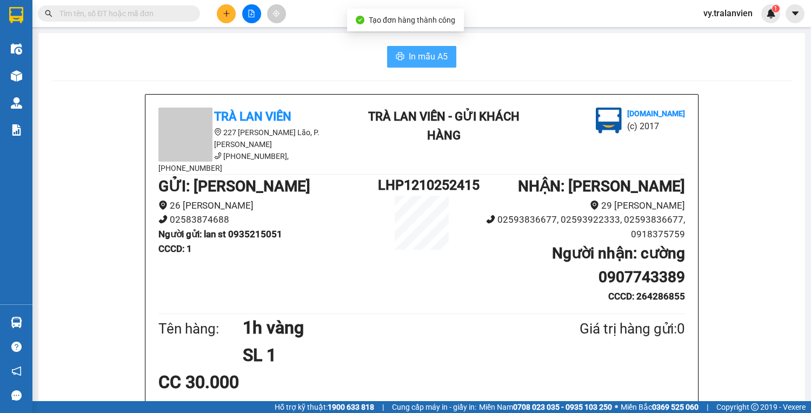
click at [420, 56] on span "In mẫu A5" at bounding box center [428, 57] width 39 height 14
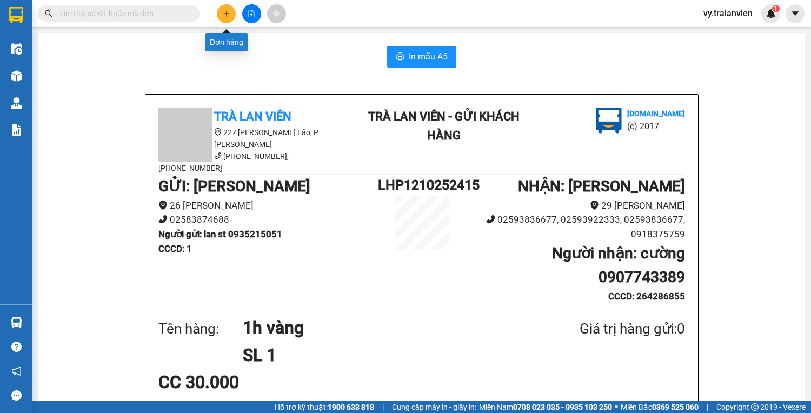
click at [228, 10] on icon "plus" at bounding box center [227, 14] width 8 height 8
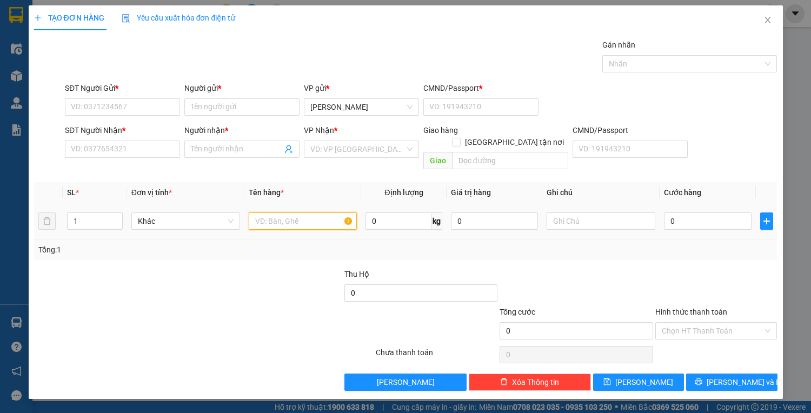
drag, startPoint x: 273, startPoint y: 208, endPoint x: 277, endPoint y: 213, distance: 6.6
click at [274, 213] on input "text" at bounding box center [303, 221] width 109 height 17
click at [690, 213] on input "0" at bounding box center [707, 221] width 87 height 17
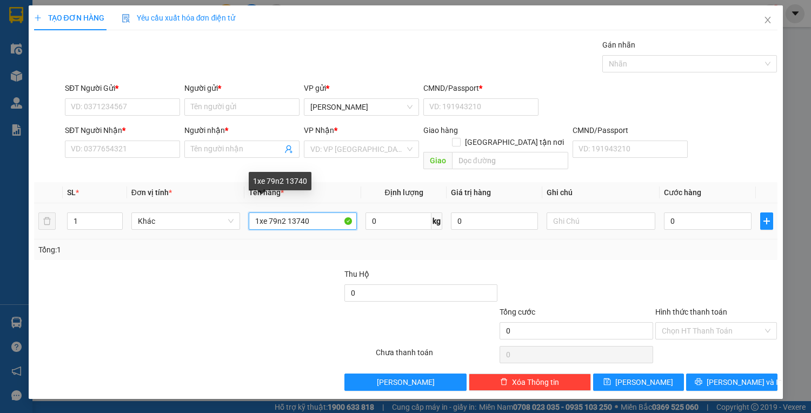
click at [325, 213] on input "1xe 79n2 13740" at bounding box center [303, 221] width 109 height 17
click at [329, 213] on input "1xe 79n2 13740+1gior xe" at bounding box center [303, 221] width 109 height 17
click at [335, 213] on input "1xe 79n2 13740+1gior xe" at bounding box center [303, 221] width 109 height 17
click at [340, 213] on input "1xe 79n2 13740+1gior đe" at bounding box center [303, 221] width 109 height 17
type input "1xe 79n2 13740+1gior đen"
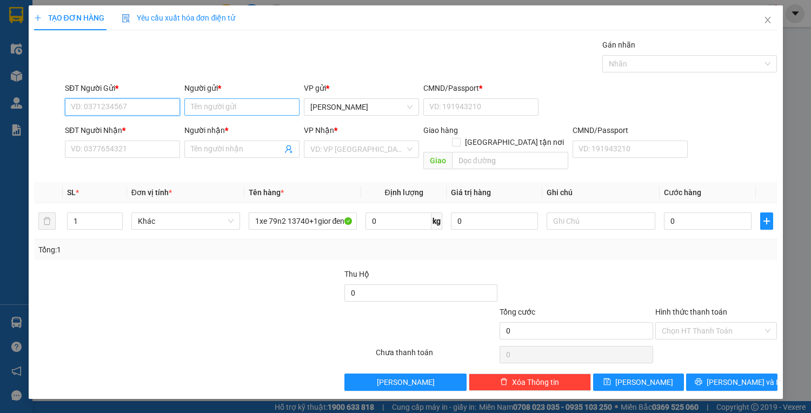
drag, startPoint x: 118, startPoint y: 105, endPoint x: 270, endPoint y: 103, distance: 152.0
click at [160, 105] on input "SĐT Người Gửi *" at bounding box center [122, 106] width 115 height 17
type input "0772786628"
click at [229, 107] on input "Người gửi *" at bounding box center [241, 106] width 115 height 17
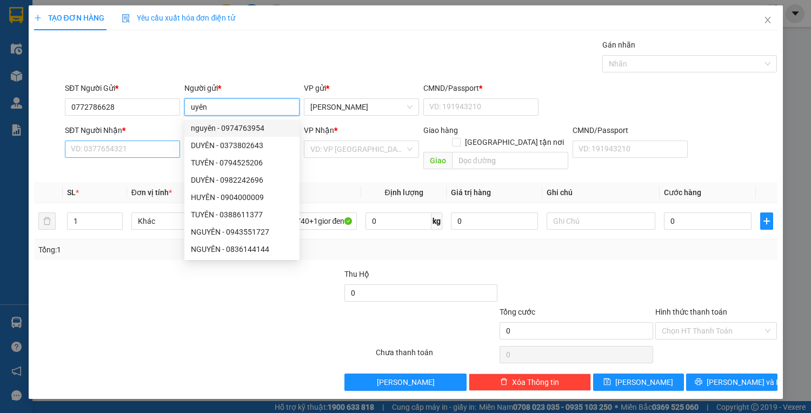
type input "uyên"
drag, startPoint x: 108, startPoint y: 155, endPoint x: 308, endPoint y: 90, distance: 210.7
click at [121, 147] on input "SĐT Người Nhận *" at bounding box center [122, 149] width 115 height 17
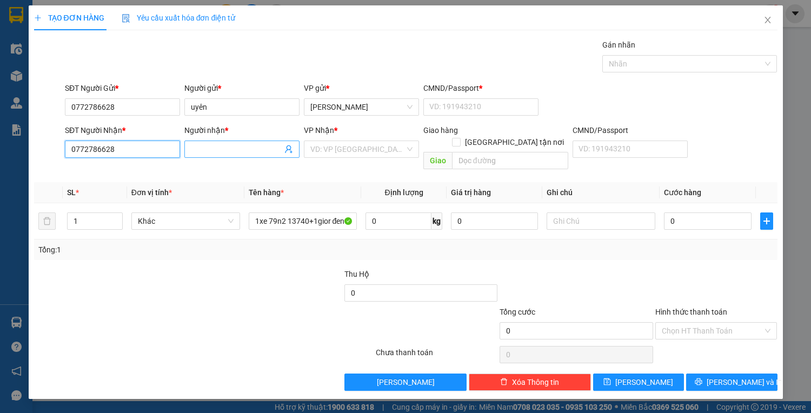
type input "0772786628"
click at [231, 156] on span at bounding box center [241, 149] width 115 height 17
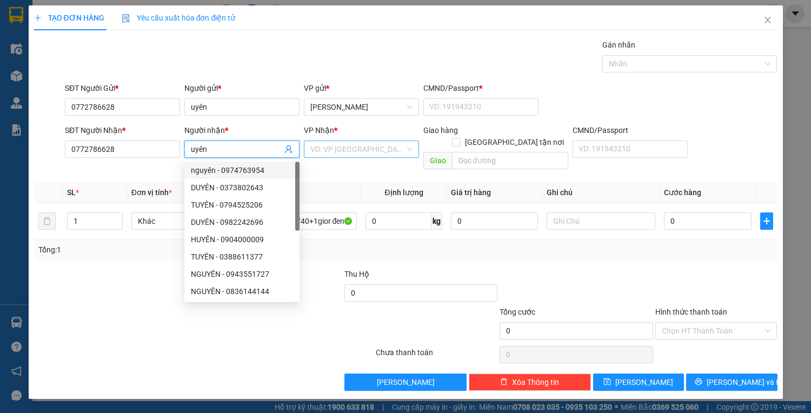
type input "uyên"
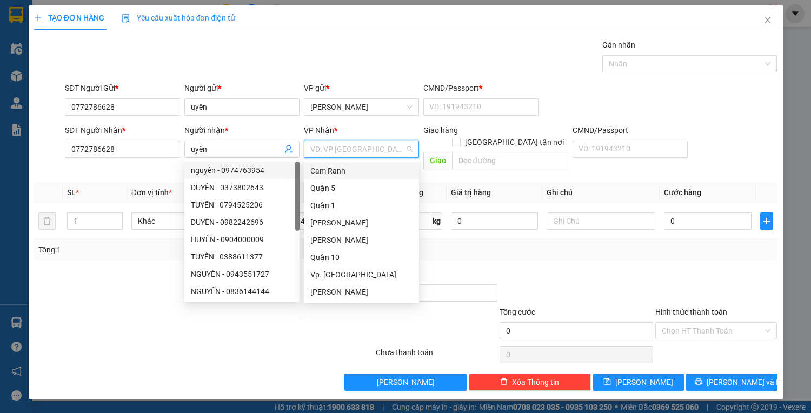
click at [346, 148] on input "search" at bounding box center [357, 149] width 95 height 16
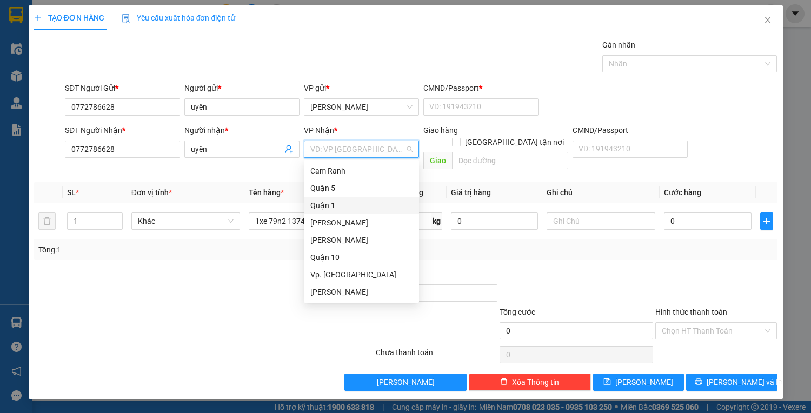
click at [336, 203] on div "Quận 1" at bounding box center [361, 206] width 102 height 12
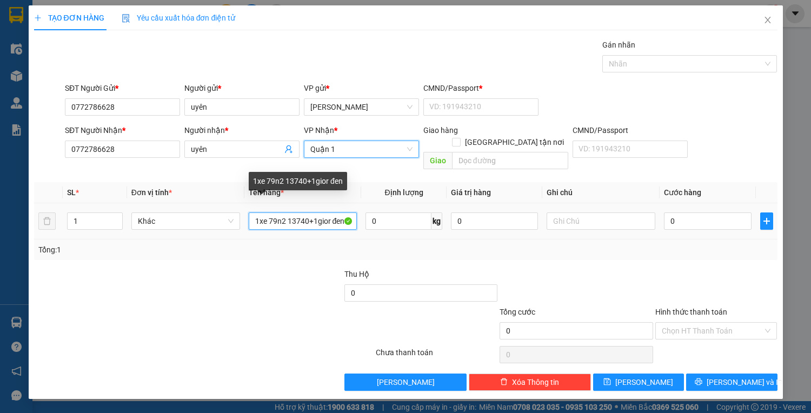
click at [329, 213] on input "1xe 79n2 13740+1gior đen" at bounding box center [303, 221] width 109 height 17
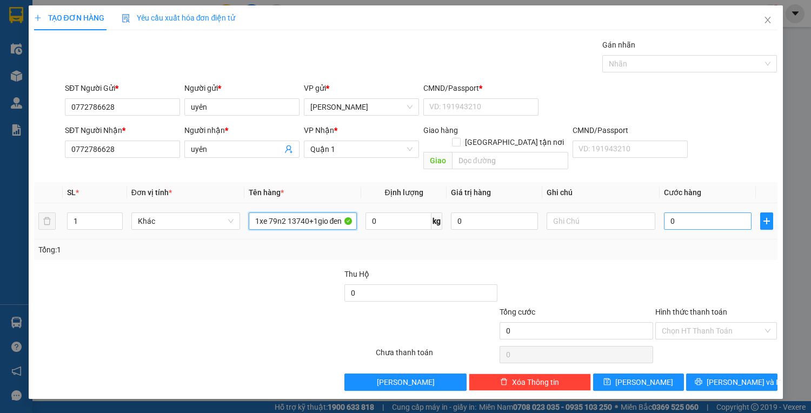
type input "1xe 79n2 13740+1gio đen"
click at [680, 213] on input "0" at bounding box center [707, 221] width 87 height 17
type input "6"
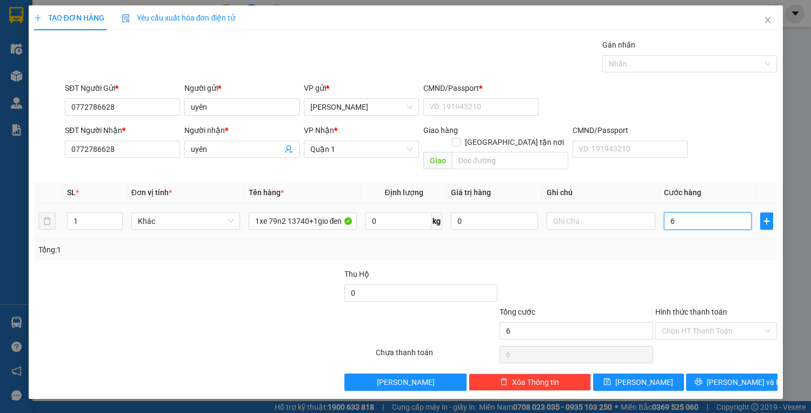
type input "65"
type input "650"
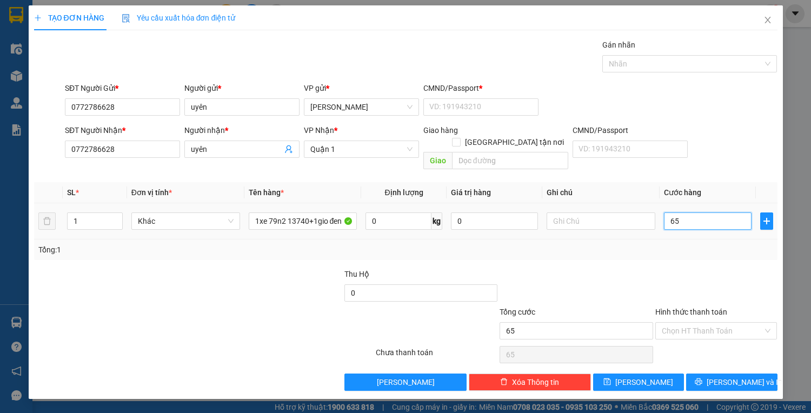
type input "650"
type input "650.000"
click at [701, 323] on input "Hình thức thanh toán" at bounding box center [713, 331] width 102 height 16
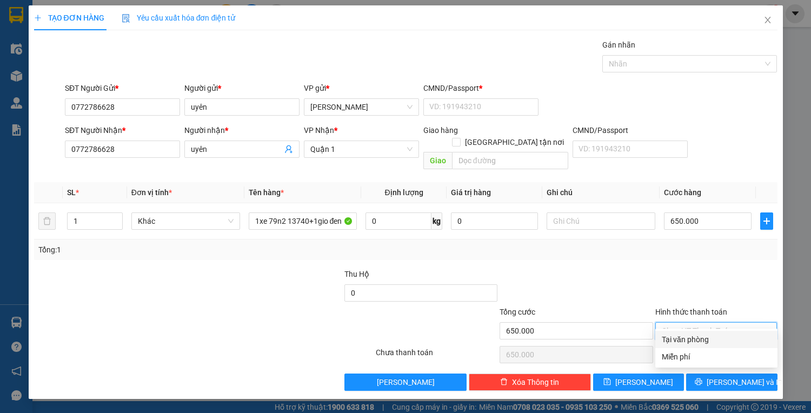
drag, startPoint x: 699, startPoint y: 337, endPoint x: 714, endPoint y: 355, distance: 23.4
click at [700, 337] on div "Tại văn phòng" at bounding box center [716, 340] width 109 height 12
type input "650.000"
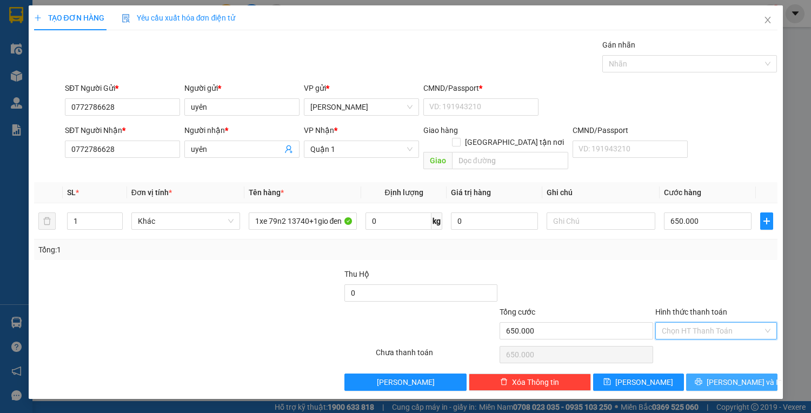
click at [737, 376] on span "[PERSON_NAME] và In" at bounding box center [745, 382] width 76 height 12
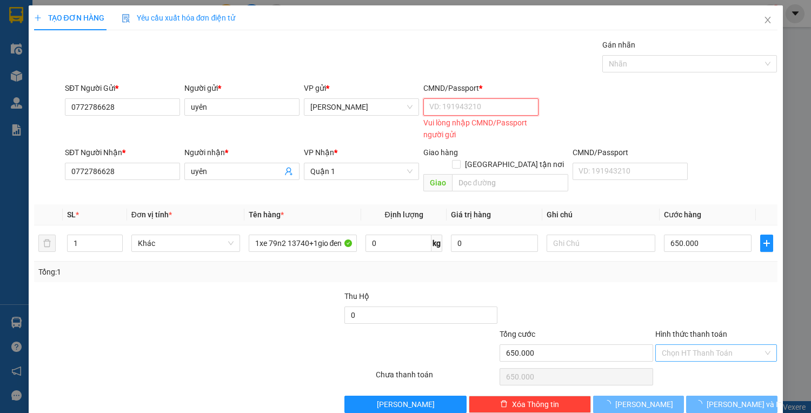
click at [437, 108] on input "CMND/Passport *" at bounding box center [480, 106] width 115 height 17
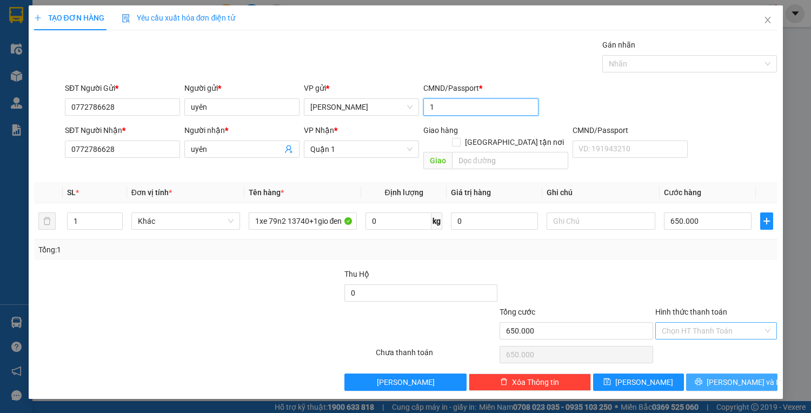
type input "1"
click at [708, 374] on button "[PERSON_NAME] và In" at bounding box center [731, 382] width 91 height 17
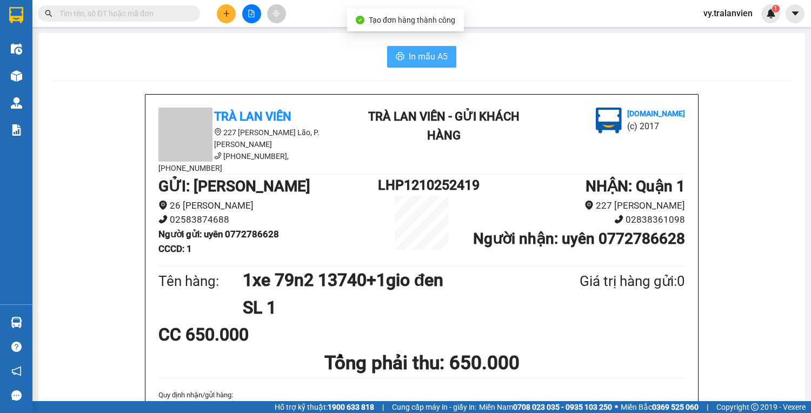
click at [423, 56] on span "In mẫu A5" at bounding box center [428, 57] width 39 height 14
click at [518, 53] on div "In mẫu A5" at bounding box center [421, 57] width 741 height 22
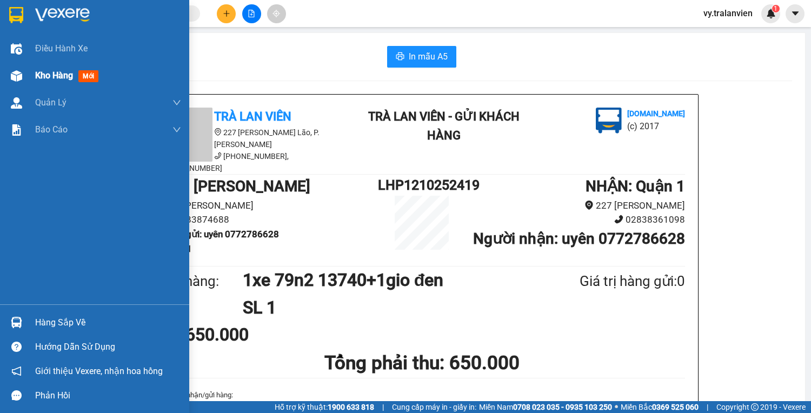
click at [58, 78] on span "Kho hàng" at bounding box center [54, 75] width 38 height 10
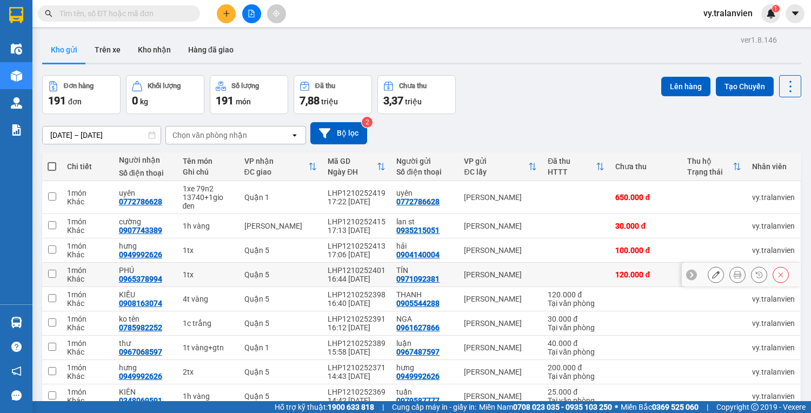
scroll to position [74, 0]
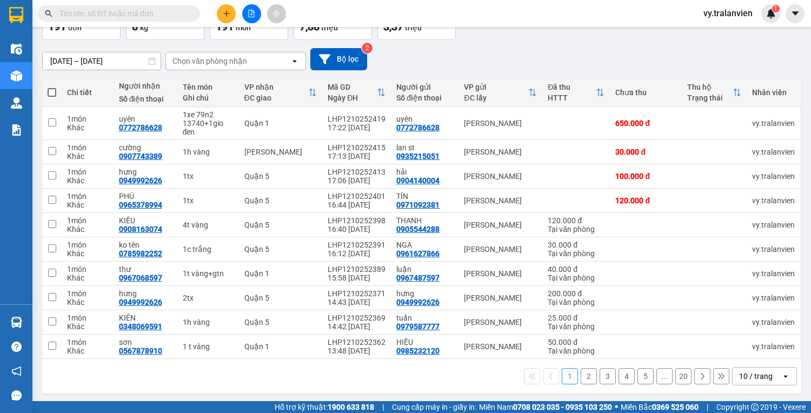
click at [585, 372] on button "2" at bounding box center [589, 376] width 16 height 16
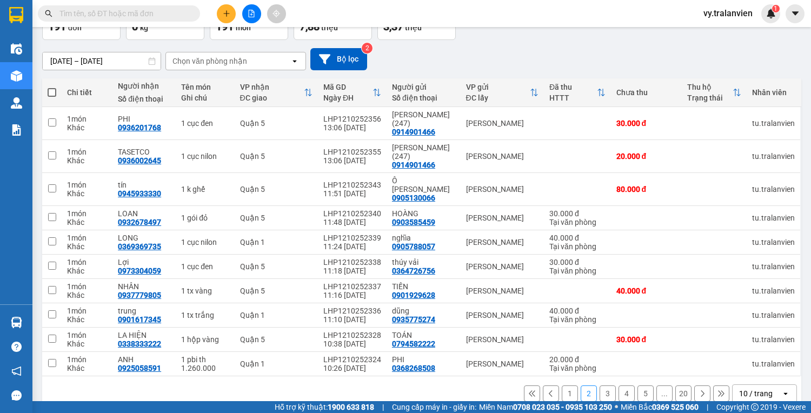
click at [575, 69] on div "[DATE] – [DATE] Press the down arrow key to interact with the calendar and sele…" at bounding box center [421, 59] width 759 height 22
click at [229, 10] on icon "plus" at bounding box center [227, 14] width 8 height 8
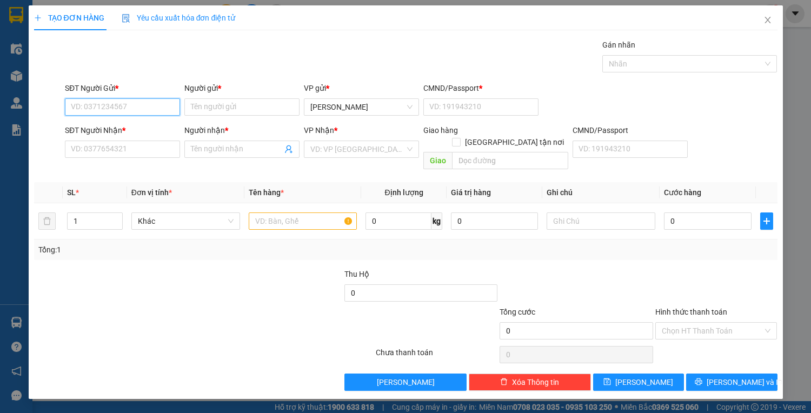
click at [93, 110] on input "SĐT Người Gửi *" at bounding box center [122, 106] width 115 height 17
click at [124, 126] on div "0778289979 - TIN" at bounding box center [122, 128] width 102 height 12
type input "0778289979"
type input "TIN"
type input "1"
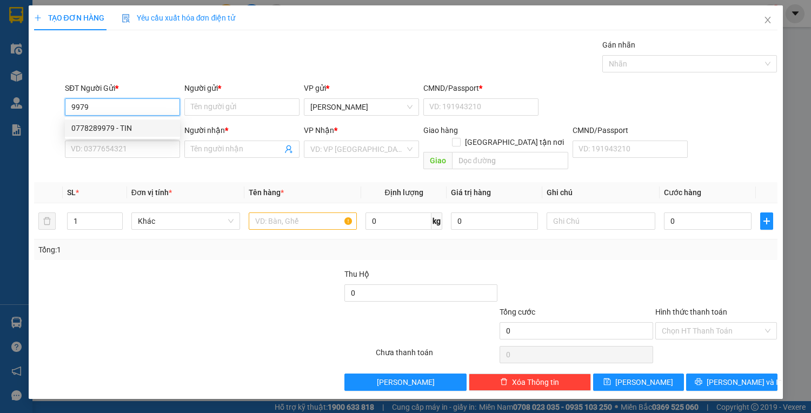
type input "0909300804"
type input "ngọc"
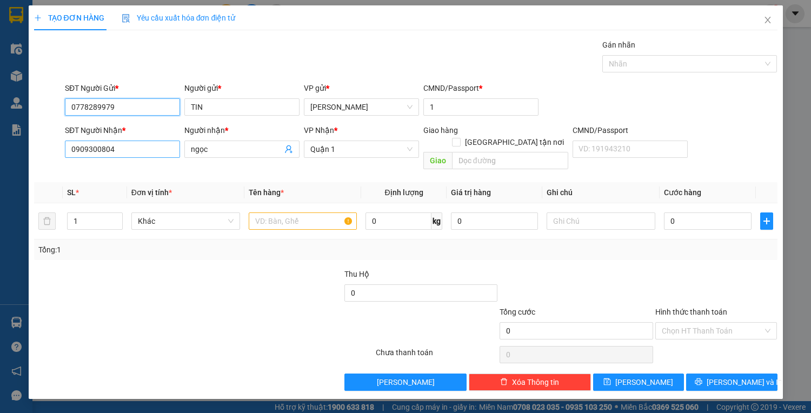
type input "0778289979"
click at [123, 156] on input "0909300804" at bounding box center [122, 149] width 115 height 17
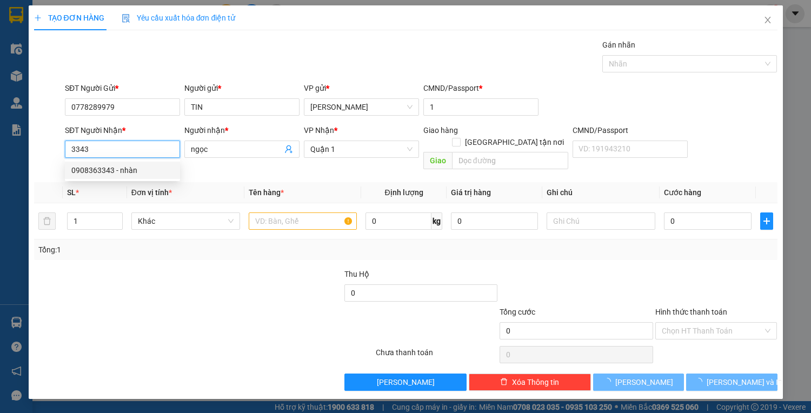
click at [131, 167] on div "0908363343 - nhàn" at bounding box center [122, 170] width 102 height 12
type input "0908363343"
type input "nhàn"
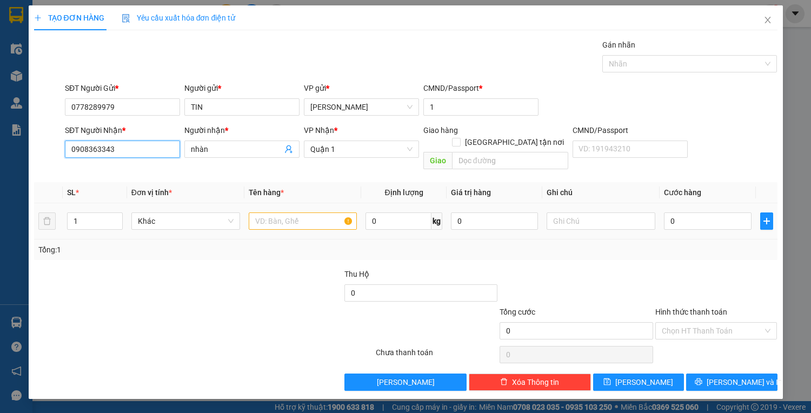
type input "0908363343"
click at [304, 213] on input "text" at bounding box center [303, 221] width 109 height 17
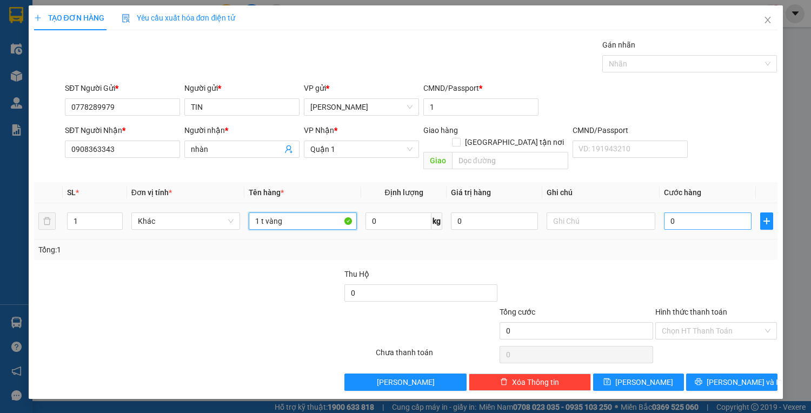
type input "1 t vàng"
click at [697, 214] on input "0" at bounding box center [707, 221] width 87 height 17
type input "5"
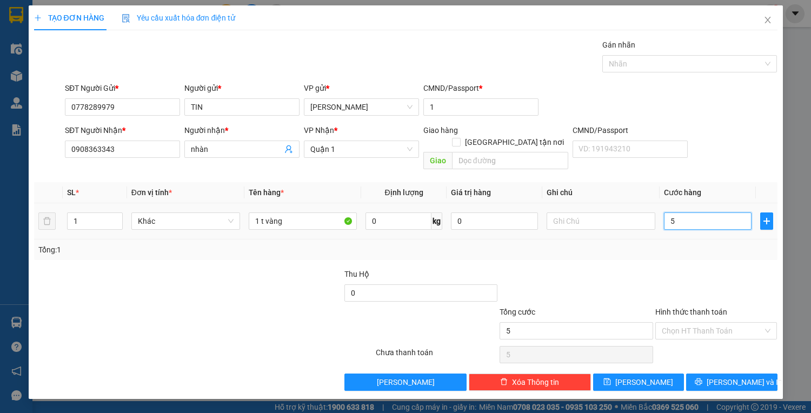
type input "50"
type input "50.000"
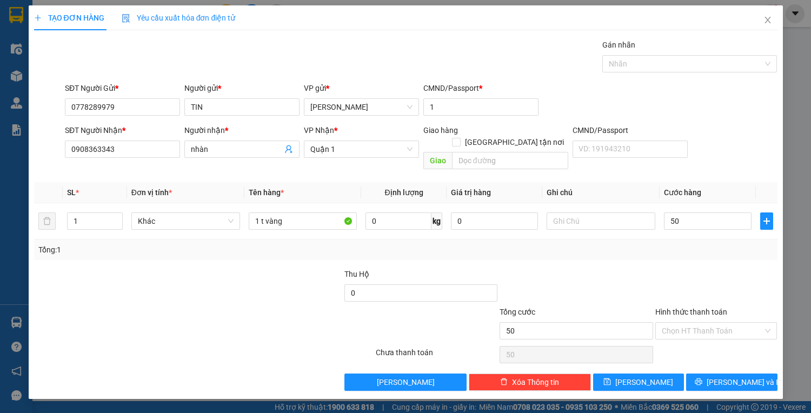
type input "50.000"
click at [714, 277] on div at bounding box center [716, 287] width 124 height 38
click at [734, 376] on span "[PERSON_NAME] và In" at bounding box center [745, 382] width 76 height 12
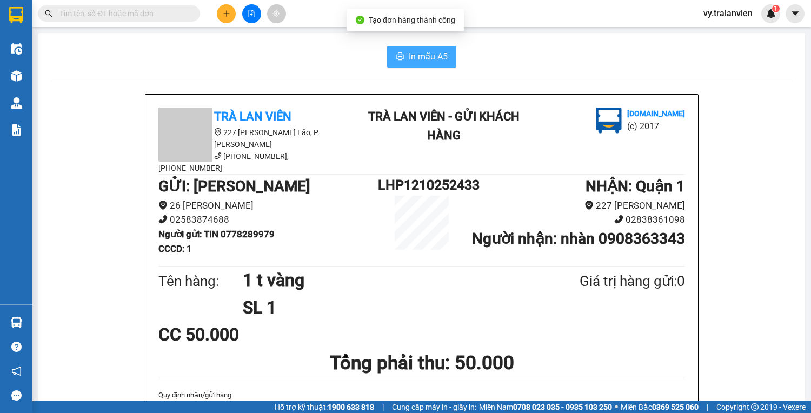
click at [422, 52] on span "In mẫu A5" at bounding box center [428, 57] width 39 height 14
click at [226, 11] on icon "plus" at bounding box center [226, 13] width 1 height 6
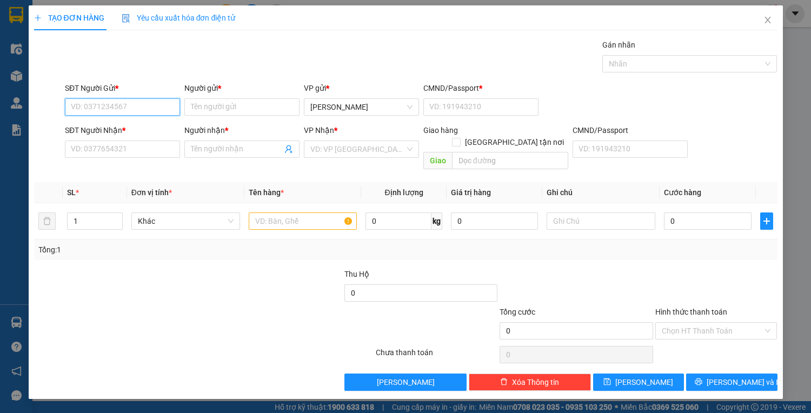
click at [122, 106] on input "SĐT Người Gửi *" at bounding box center [122, 106] width 115 height 17
type input "0905160955"
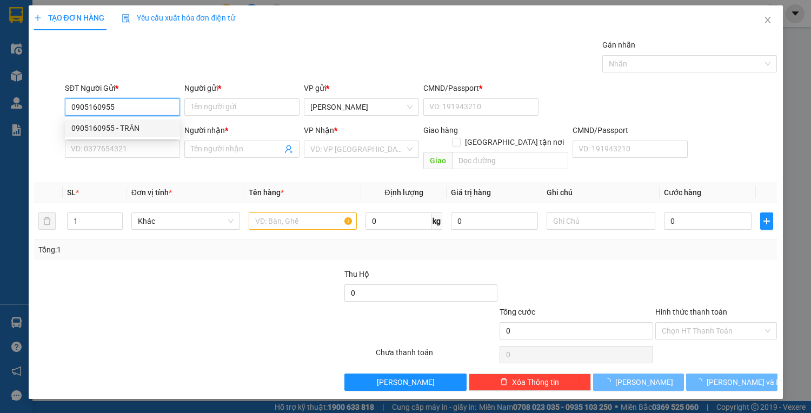
click at [138, 128] on div "0905160955 - TRÂN" at bounding box center [122, 128] width 102 height 12
type input "TRÂN"
type input "1"
type input "0773801166"
type input "CƯỜNG"
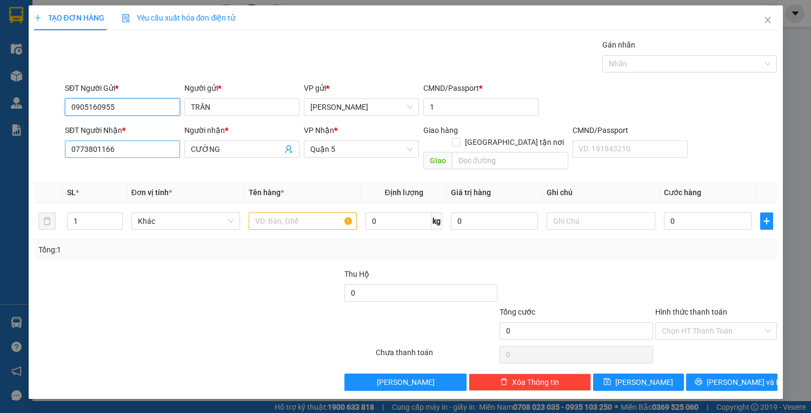
type input "0905160955"
click at [142, 154] on input "0773801166" at bounding box center [122, 149] width 115 height 17
type input "0915510202"
click at [251, 147] on input "CƯỜNG" at bounding box center [236, 149] width 91 height 12
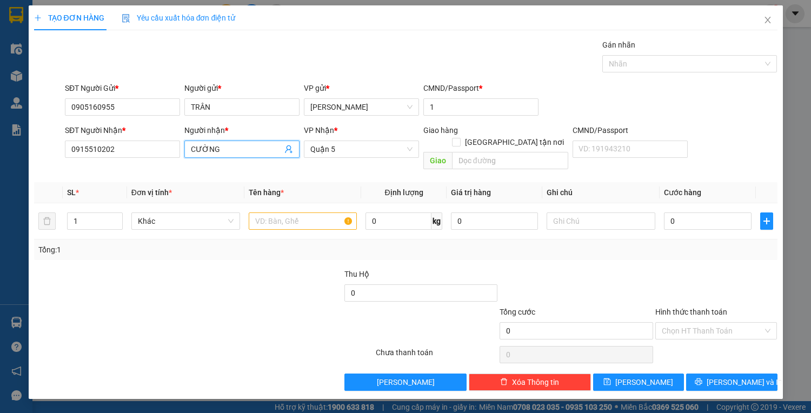
click at [251, 147] on input "CƯỜNG" at bounding box center [236, 149] width 91 height 12
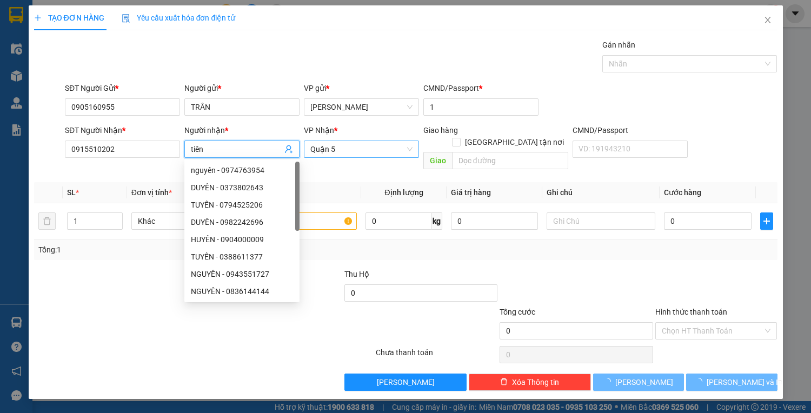
click at [376, 155] on span "Quận 5" at bounding box center [361, 149] width 102 height 16
type input "tiên"
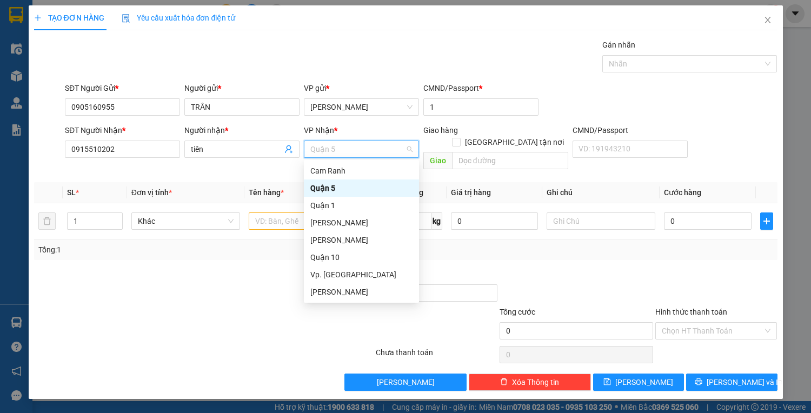
click at [342, 184] on div "Quận 5" at bounding box center [361, 188] width 102 height 12
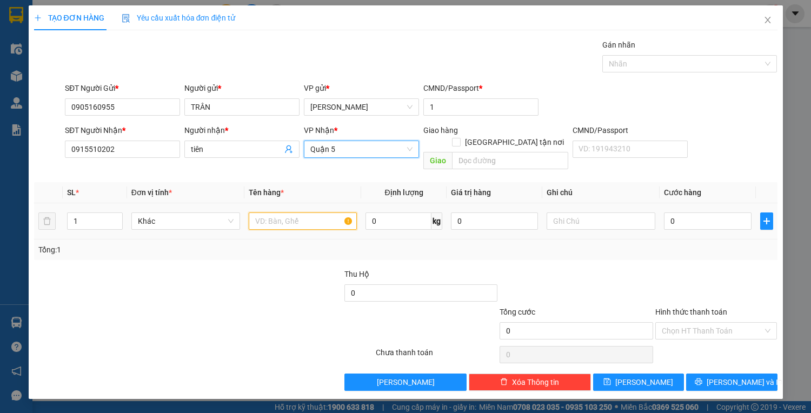
click at [300, 213] on input "text" at bounding box center [303, 221] width 109 height 17
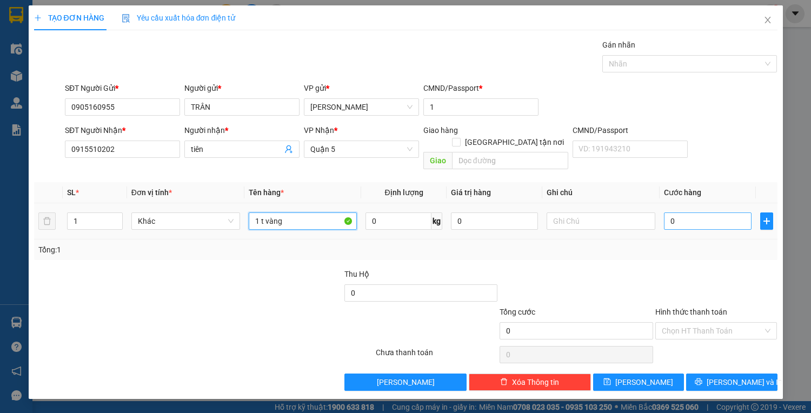
type input "1 t vàng"
click at [678, 213] on input "0" at bounding box center [707, 221] width 87 height 17
type input "3"
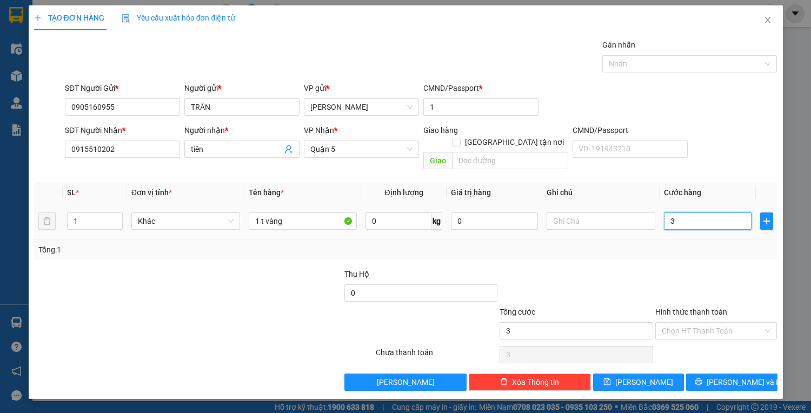
type input "30"
type input "30.000"
click at [723, 323] on input "Hình thức thanh toán" at bounding box center [713, 331] width 102 height 16
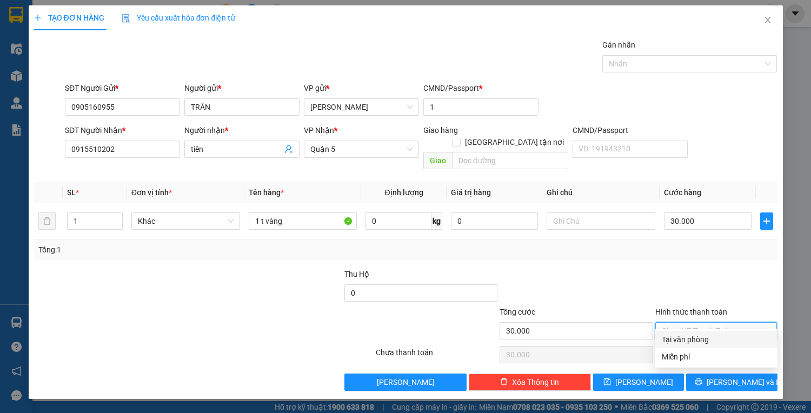
click at [725, 337] on div "Tại văn phòng" at bounding box center [716, 340] width 109 height 12
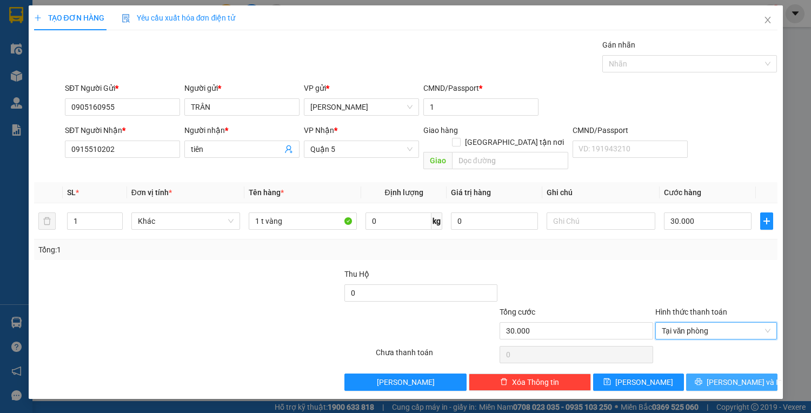
click at [732, 376] on span "[PERSON_NAME] và In" at bounding box center [745, 382] width 76 height 12
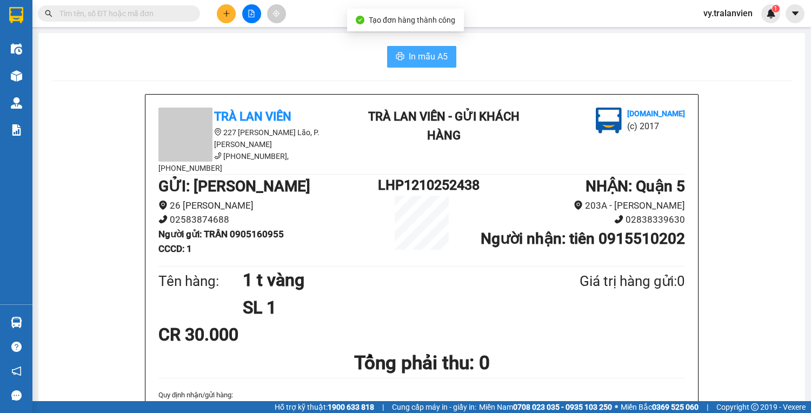
click at [414, 55] on span "In mẫu A5" at bounding box center [428, 57] width 39 height 14
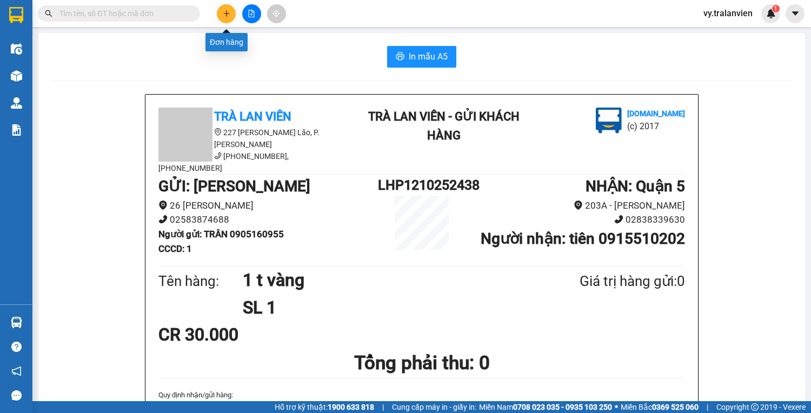
click at [219, 12] on button at bounding box center [226, 13] width 19 height 19
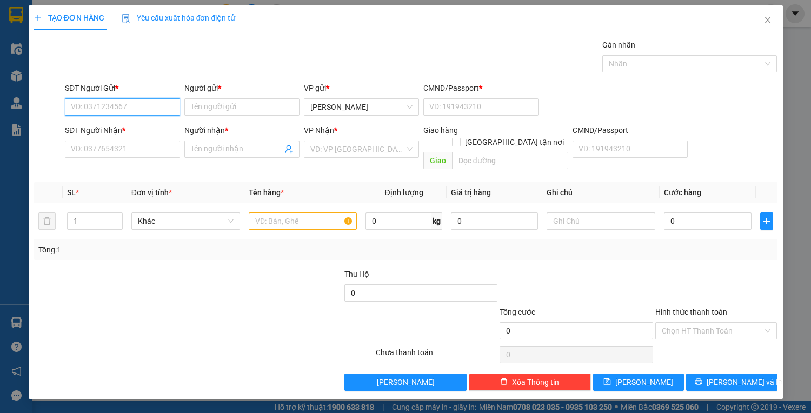
click at [163, 115] on input "SĐT Người Gửi *" at bounding box center [122, 106] width 115 height 17
click at [155, 110] on input "SĐT Người Gửi *" at bounding box center [122, 106] width 115 height 17
click at [131, 110] on input "SĐT Người Gửi *" at bounding box center [122, 106] width 115 height 17
click at [144, 128] on div "0935768632 - lợt" at bounding box center [122, 128] width 102 height 12
click at [312, 213] on input "text" at bounding box center [303, 221] width 109 height 17
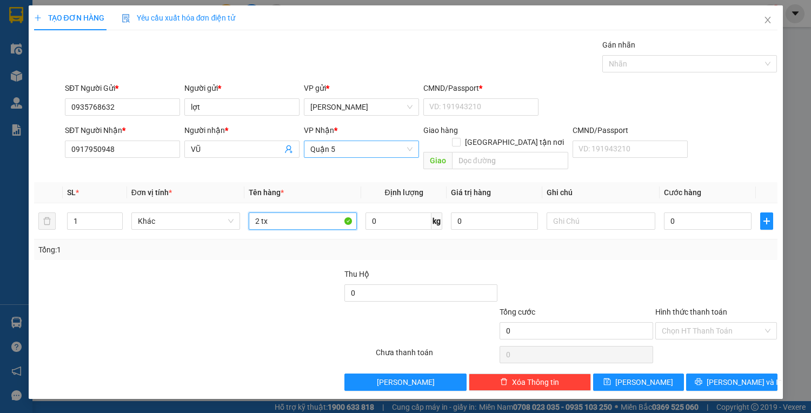
click at [354, 149] on span "Quận 5" at bounding box center [361, 149] width 102 height 16
click at [680, 213] on input "0" at bounding box center [707, 221] width 87 height 17
click at [678, 250] on div "Transit Pickup Surcharge Ids Transit Deliver Surcharge Ids Transit Deliver Surc…" at bounding box center [406, 215] width 744 height 352
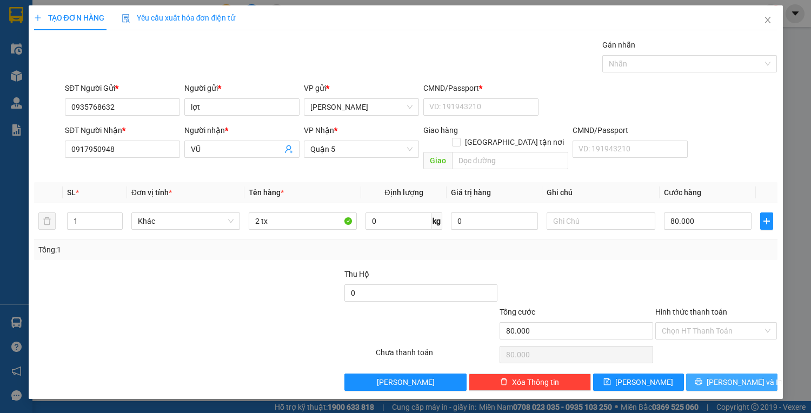
click at [727, 376] on span "[PERSON_NAME] và In" at bounding box center [745, 382] width 76 height 12
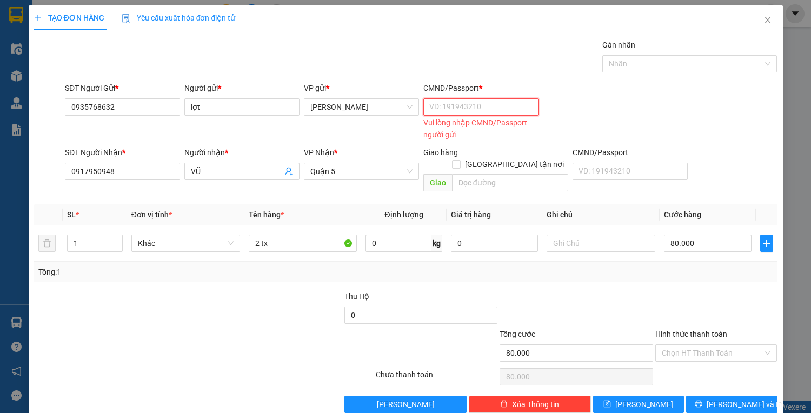
click at [458, 108] on input "CMND/Passport *" at bounding box center [480, 106] width 115 height 17
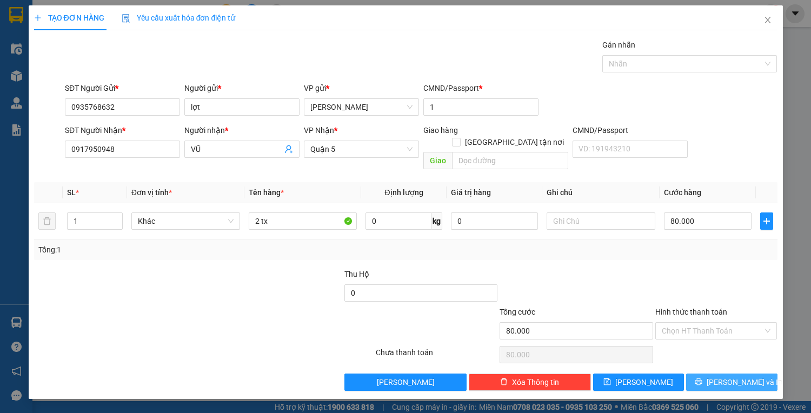
click at [739, 376] on span "[PERSON_NAME] và In" at bounding box center [745, 382] width 76 height 12
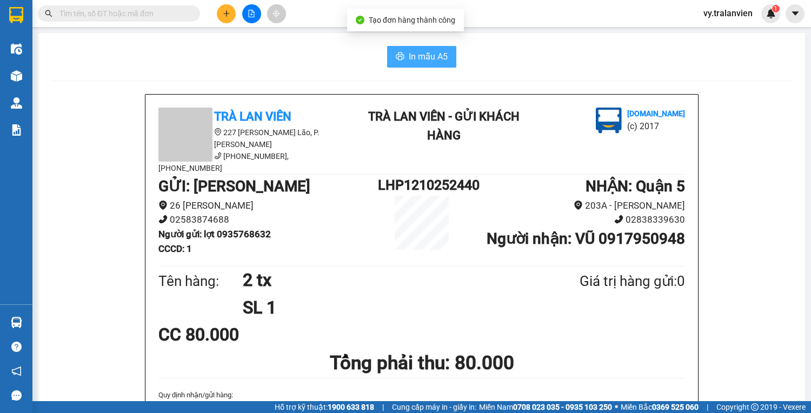
click at [413, 55] on span "In mẫu A5" at bounding box center [428, 57] width 39 height 14
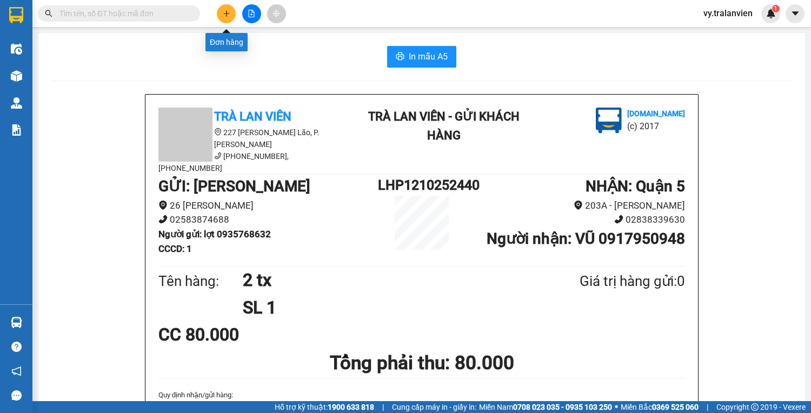
click at [223, 12] on icon "plus" at bounding box center [227, 14] width 8 height 8
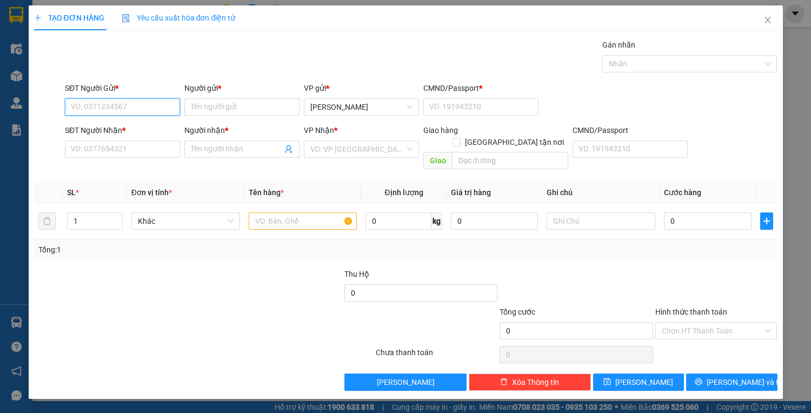
click at [115, 101] on input "SĐT Người Gửi *" at bounding box center [122, 106] width 115 height 17
click at [121, 129] on div "0915593826 - TRANG" at bounding box center [122, 128] width 102 height 12
click at [291, 213] on input "text" at bounding box center [303, 221] width 109 height 17
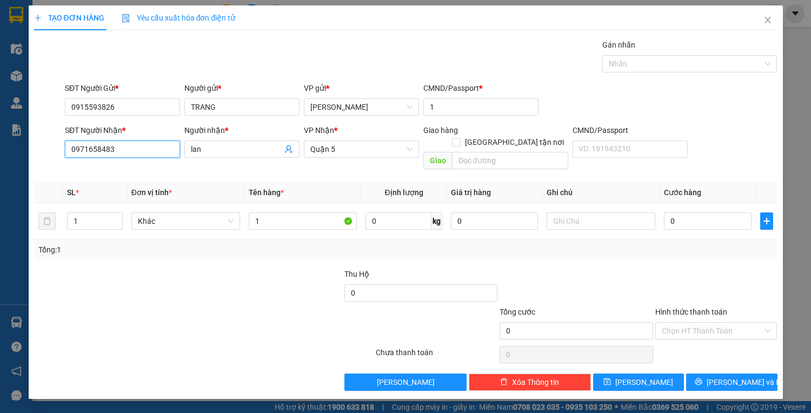
click at [151, 151] on input "0971658483" at bounding box center [122, 149] width 115 height 17
click at [160, 167] on div "0932934618 - LE VAN" at bounding box center [122, 170] width 102 height 12
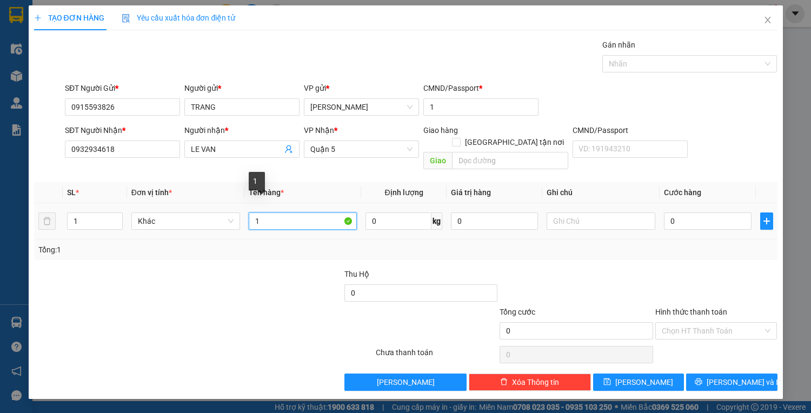
click at [296, 213] on input "1" at bounding box center [303, 221] width 109 height 17
click at [684, 213] on input "0" at bounding box center [707, 221] width 87 height 17
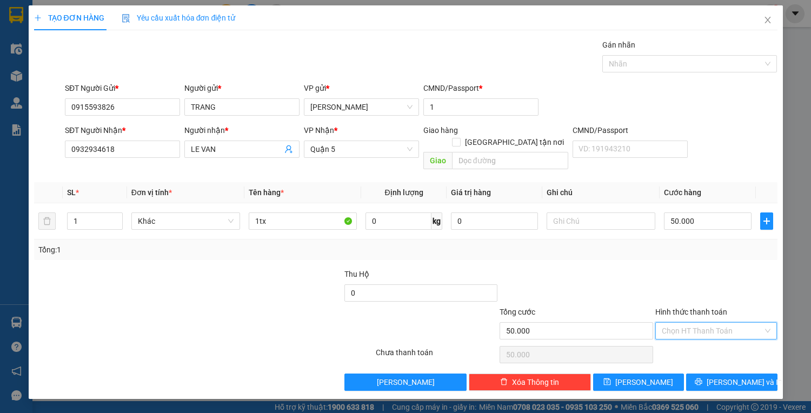
click at [723, 323] on input "Hình thức thanh toán" at bounding box center [713, 331] width 102 height 16
click at [723, 338] on div "Tại văn phòng" at bounding box center [716, 340] width 109 height 12
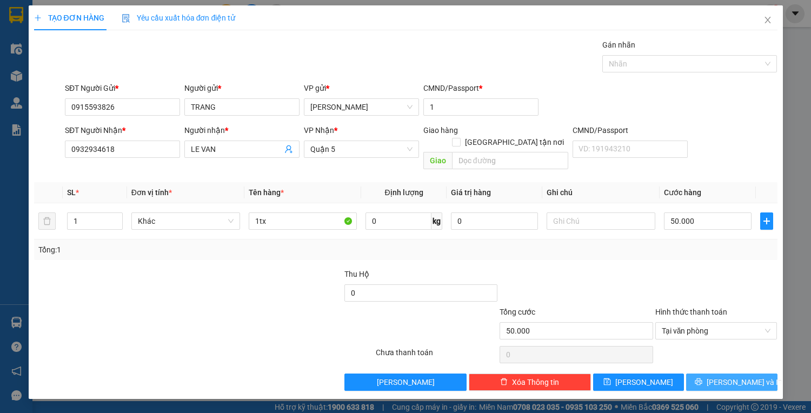
click at [703, 378] on icon "printer" at bounding box center [699, 382] width 8 height 8
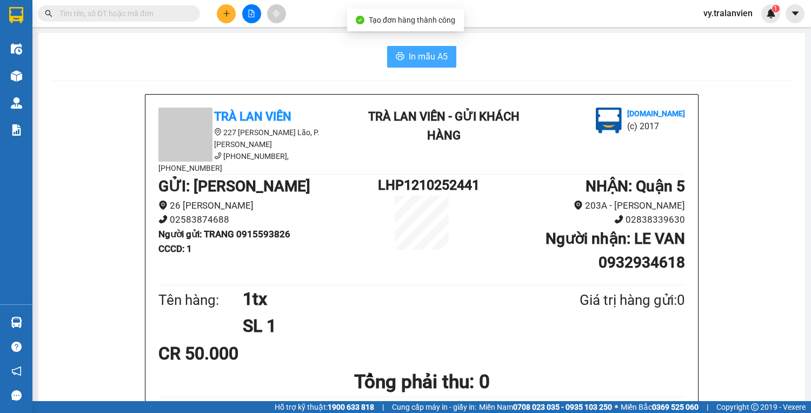
click at [426, 52] on span "In mẫu A5" at bounding box center [428, 57] width 39 height 14
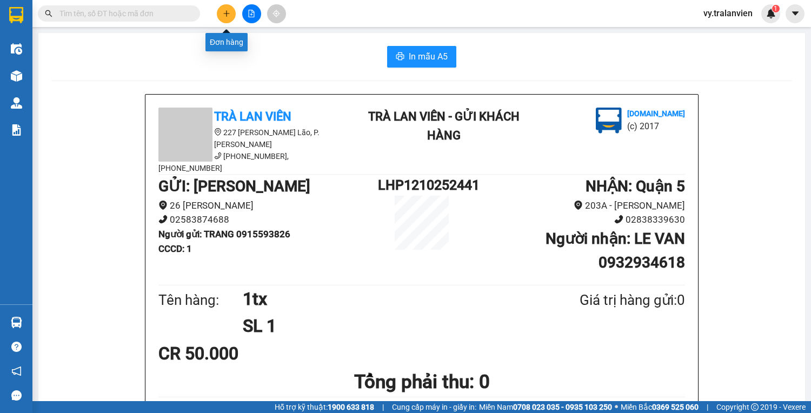
click at [229, 16] on icon "plus" at bounding box center [227, 14] width 8 height 8
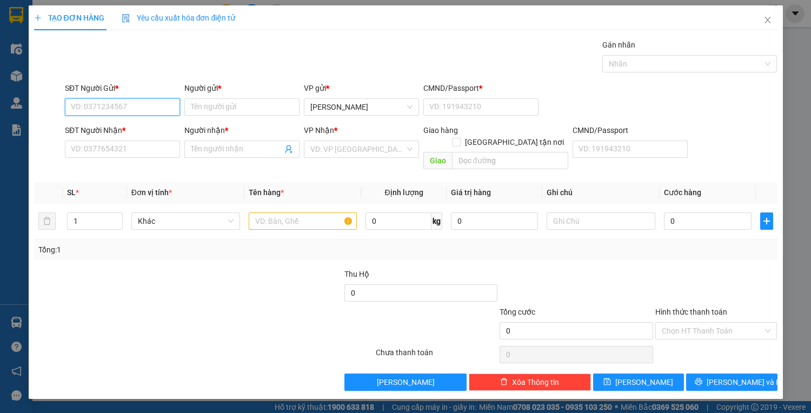
drag, startPoint x: 105, startPoint y: 101, endPoint x: 524, endPoint y: 30, distance: 424.0
click at [112, 102] on input "SĐT Người Gửi *" at bounding box center [122, 106] width 115 height 17
click at [150, 126] on div "0989246077 - [PERSON_NAME]" at bounding box center [124, 128] width 107 height 12
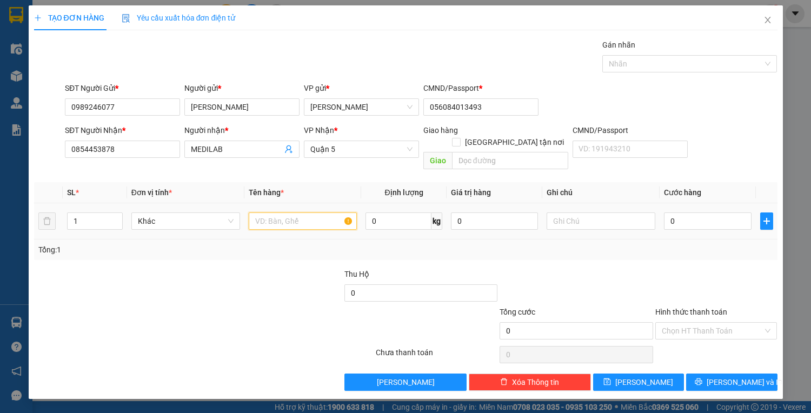
drag, startPoint x: 286, startPoint y: 210, endPoint x: 300, endPoint y: 221, distance: 18.1
click at [286, 213] on input "text" at bounding box center [303, 221] width 109 height 17
click at [709, 213] on input "0" at bounding box center [707, 221] width 87 height 17
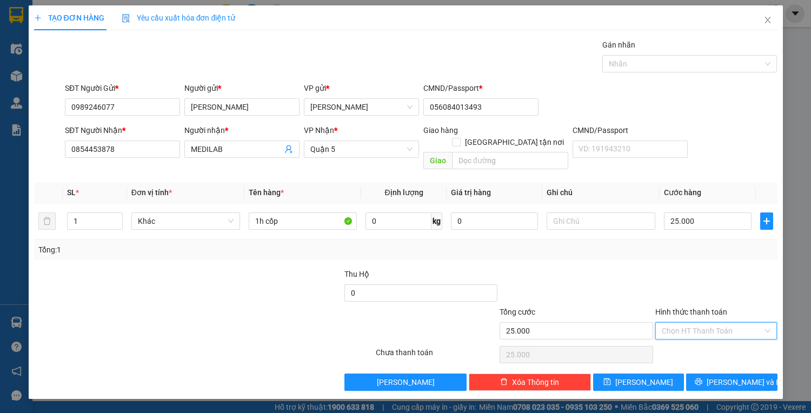
click at [710, 323] on input "Hình thức thanh toán" at bounding box center [713, 331] width 102 height 16
click at [710, 337] on div "Tại văn phòng" at bounding box center [716, 340] width 109 height 12
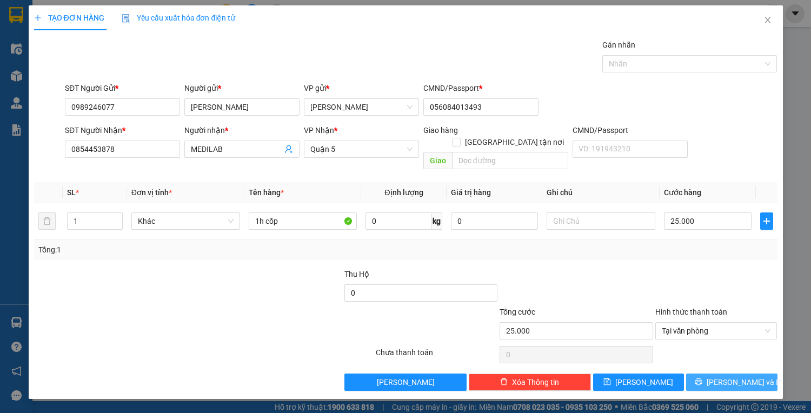
click at [720, 374] on button "[PERSON_NAME] và In" at bounding box center [731, 382] width 91 height 17
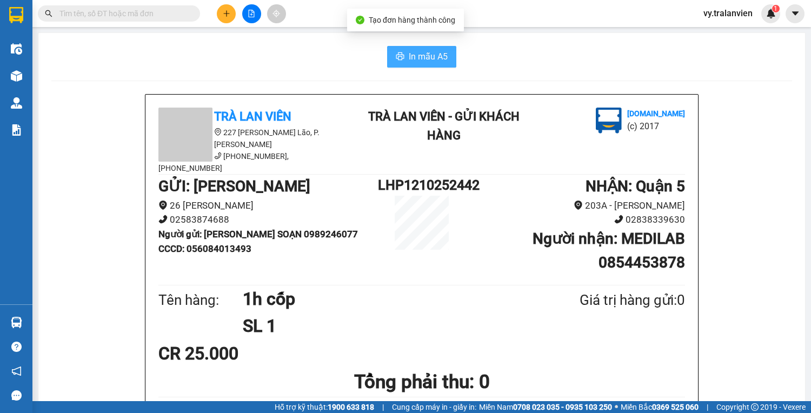
click at [425, 51] on span "In mẫu A5" at bounding box center [428, 57] width 39 height 14
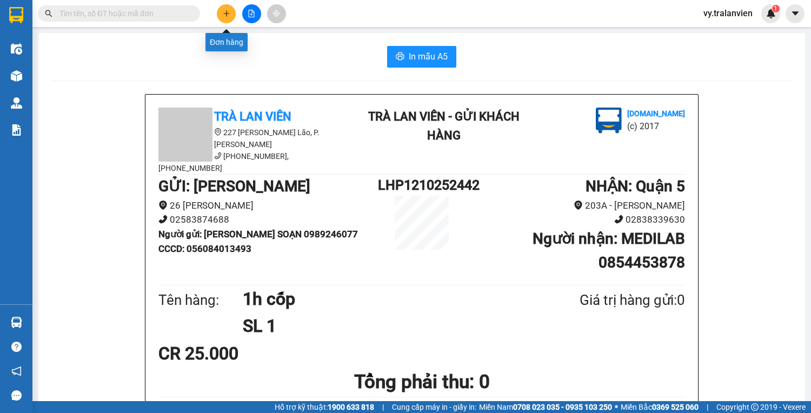
click at [226, 14] on icon "plus" at bounding box center [226, 13] width 1 height 6
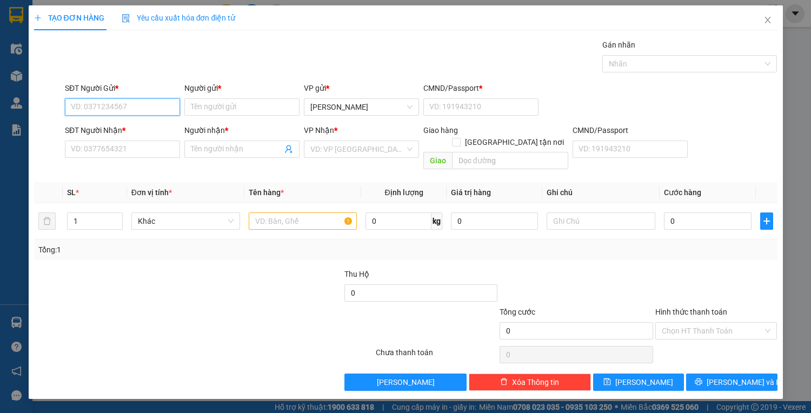
click at [147, 110] on input "SĐT Người Gửi *" at bounding box center [122, 106] width 115 height 17
drag, startPoint x: 149, startPoint y: 106, endPoint x: 811, endPoint y: 152, distance: 663.0
click at [212, 99] on div "SĐT Người Gửi * VD: 0371234567 Người gửi * Tên người gửi VP gửi * [PERSON_NAME]…" at bounding box center [421, 101] width 717 height 38
click at [161, 125] on div "0989246077 - [PERSON_NAME]" at bounding box center [124, 128] width 107 height 12
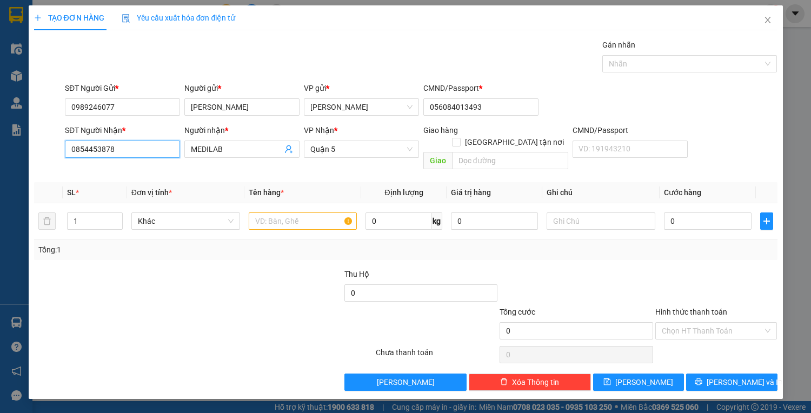
click at [125, 155] on input "0854453878" at bounding box center [122, 149] width 115 height 17
click at [235, 154] on input "MEDILAB" at bounding box center [236, 149] width 91 height 12
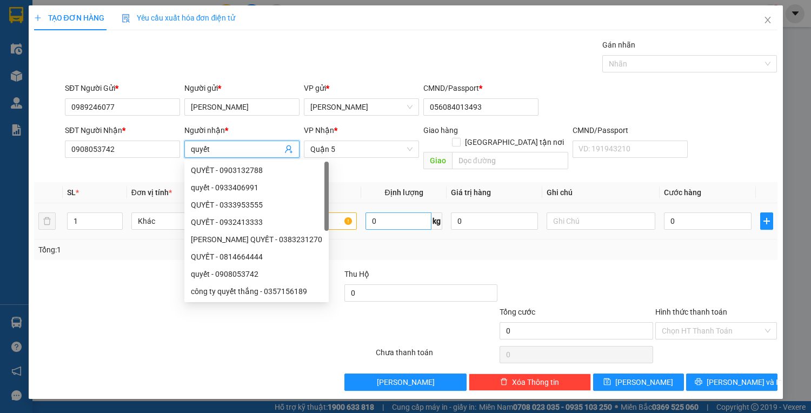
drag, startPoint x: 182, startPoint y: 354, endPoint x: 381, endPoint y: 214, distance: 243.4
click at [206, 335] on div "Transit Pickup Surcharge Ids Transit Deliver Surcharge Ids Transit Deliver Surc…" at bounding box center [406, 215] width 744 height 352
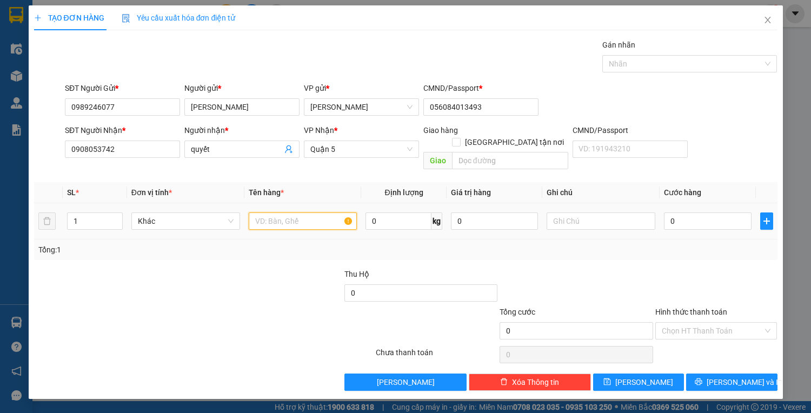
click at [329, 213] on input "text" at bounding box center [303, 221] width 109 height 17
click at [687, 213] on input "0" at bounding box center [707, 221] width 87 height 17
click at [736, 323] on input "Hình thức thanh toán" at bounding box center [713, 331] width 102 height 16
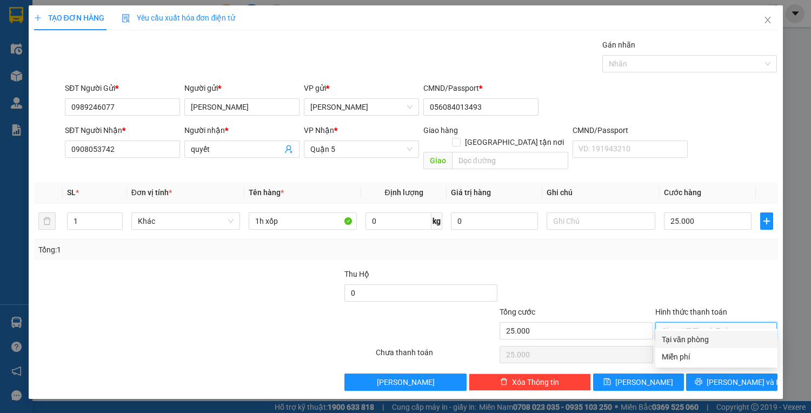
drag, startPoint x: 720, startPoint y: 338, endPoint x: 717, endPoint y: 348, distance: 10.1
click at [719, 339] on div "Tại văn phòng" at bounding box center [716, 340] width 109 height 12
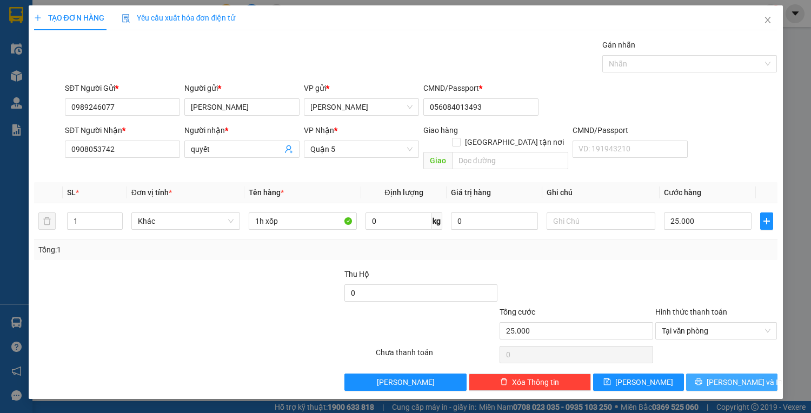
click at [729, 376] on span "[PERSON_NAME] và In" at bounding box center [745, 382] width 76 height 12
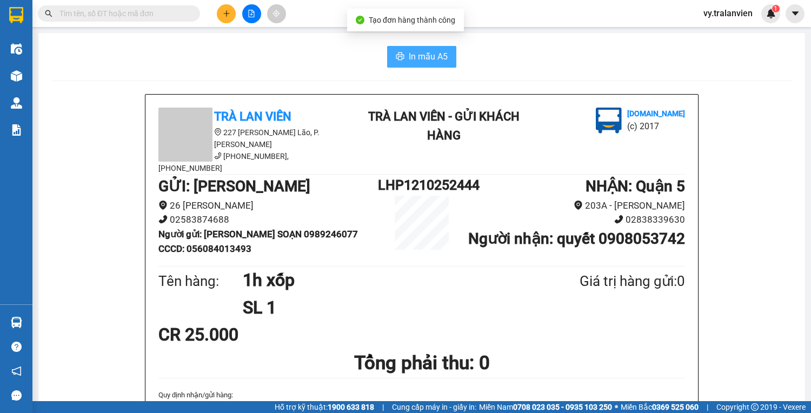
click at [418, 46] on button "In mẫu A5" at bounding box center [421, 57] width 69 height 22
click at [418, 47] on button "In mẫu A5" at bounding box center [421, 57] width 69 height 22
click at [228, 13] on icon "plus" at bounding box center [227, 14] width 8 height 8
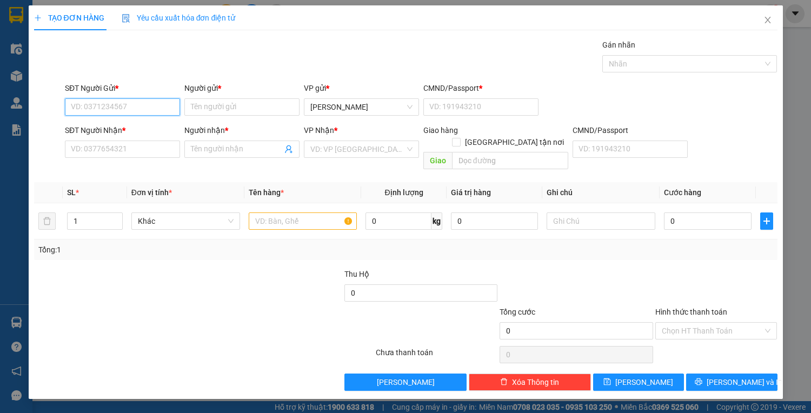
drag, startPoint x: 156, startPoint y: 104, endPoint x: 811, endPoint y: 154, distance: 656.9
click at [347, 108] on div "SĐT Người Gửi * VD: 0371234567 Người gửi * Tên người gửi VP gửi * [PERSON_NAME]…" at bounding box center [421, 101] width 717 height 38
click at [134, 126] on div "0258873777 - NHẤT TÍN NHA TRANG" at bounding box center [133, 128] width 125 height 12
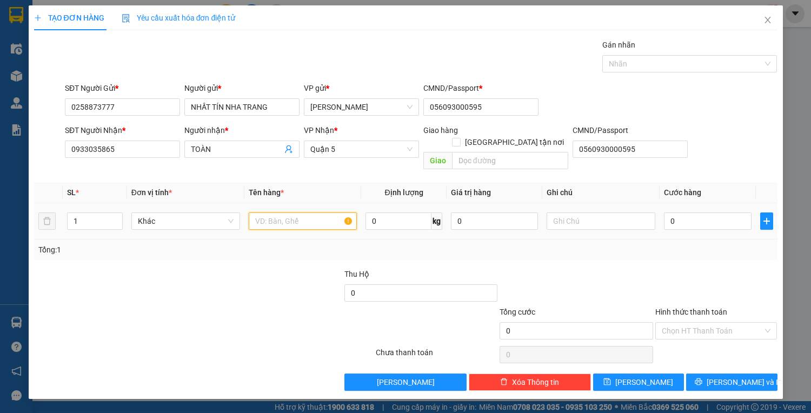
click at [288, 214] on input "text" at bounding box center [303, 221] width 109 height 17
click at [693, 213] on input "0" at bounding box center [707, 221] width 87 height 17
click at [692, 323] on input "Hình thức thanh toán" at bounding box center [713, 331] width 102 height 16
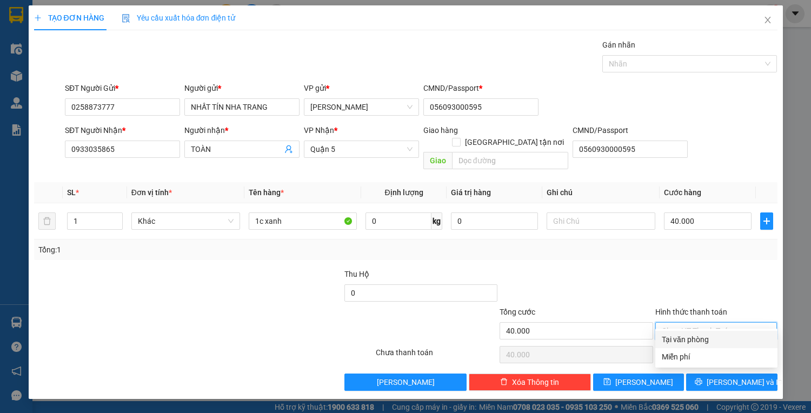
drag, startPoint x: 699, startPoint y: 333, endPoint x: 701, endPoint y: 345, distance: 12.7
click at [699, 335] on div "Tại văn phòng" at bounding box center [716, 339] width 122 height 17
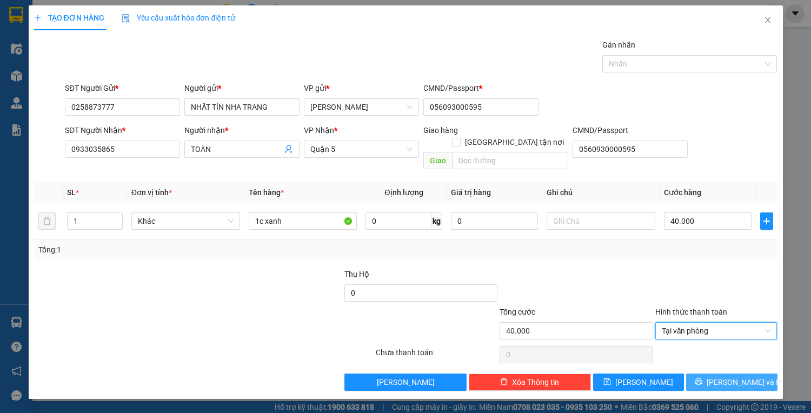
drag, startPoint x: 709, startPoint y: 366, endPoint x: 701, endPoint y: 361, distance: 9.5
click at [708, 374] on button "[PERSON_NAME] và In" at bounding box center [731, 382] width 91 height 17
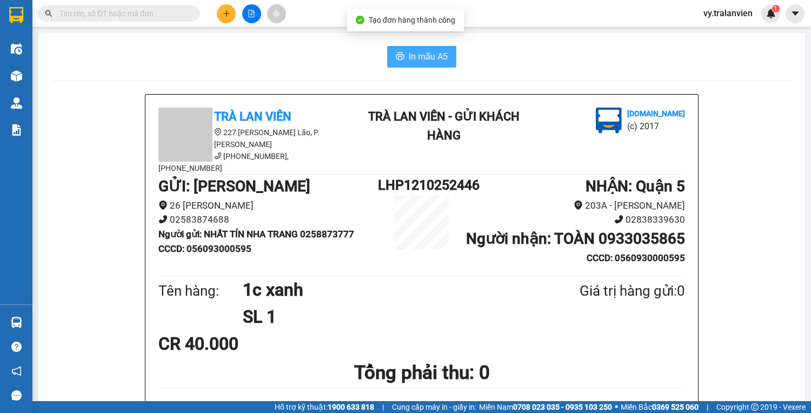
click at [431, 56] on span "In mẫu A5" at bounding box center [428, 57] width 39 height 14
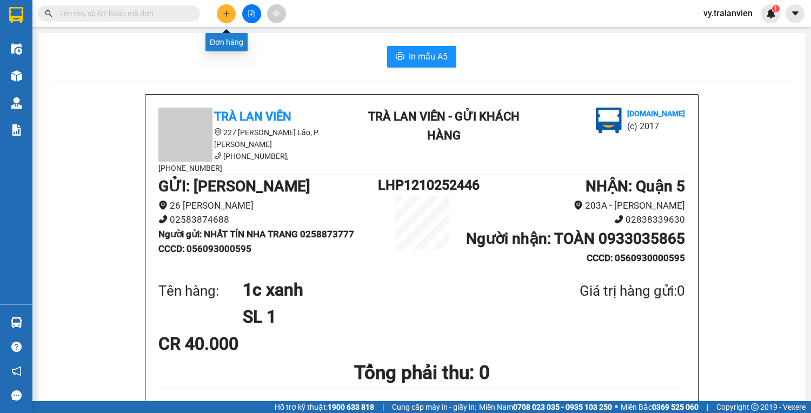
click at [227, 11] on icon "plus" at bounding box center [226, 13] width 1 height 6
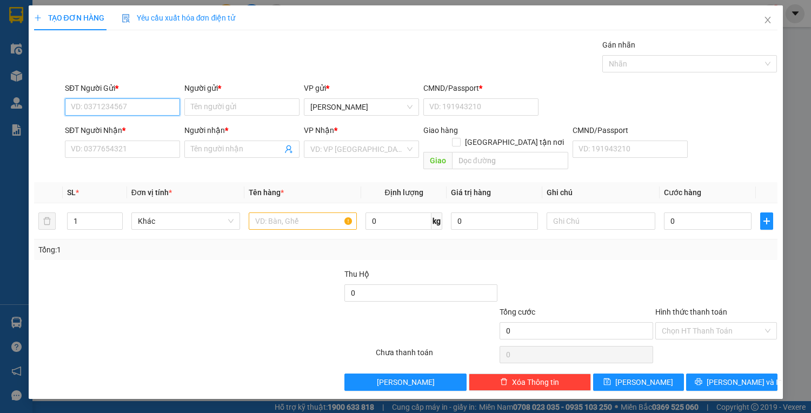
drag, startPoint x: 143, startPoint y: 107, endPoint x: 394, endPoint y: 22, distance: 265.6
click at [147, 105] on input "SĐT Người Gửi *" at bounding box center [122, 106] width 115 height 17
drag, startPoint x: 125, startPoint y: 130, endPoint x: 320, endPoint y: 184, distance: 202.6
click at [128, 130] on div "0786799954 - thanh" at bounding box center [122, 128] width 102 height 12
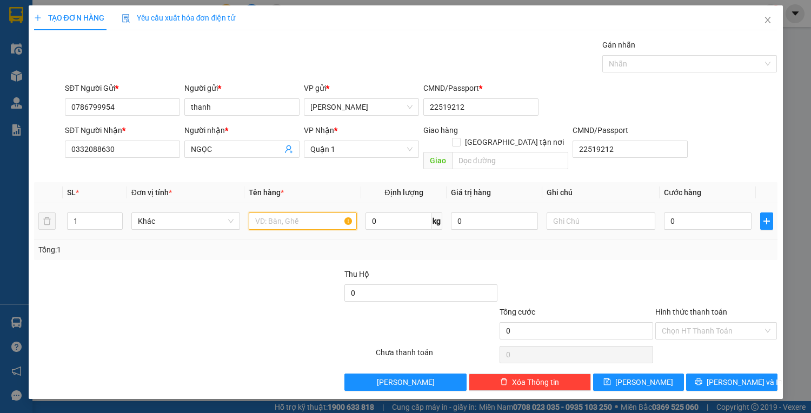
click at [314, 213] on input "text" at bounding box center [303, 221] width 109 height 17
click at [736, 214] on input "0" at bounding box center [707, 221] width 87 height 17
click at [704, 323] on input "Hình thức thanh toán" at bounding box center [713, 331] width 102 height 16
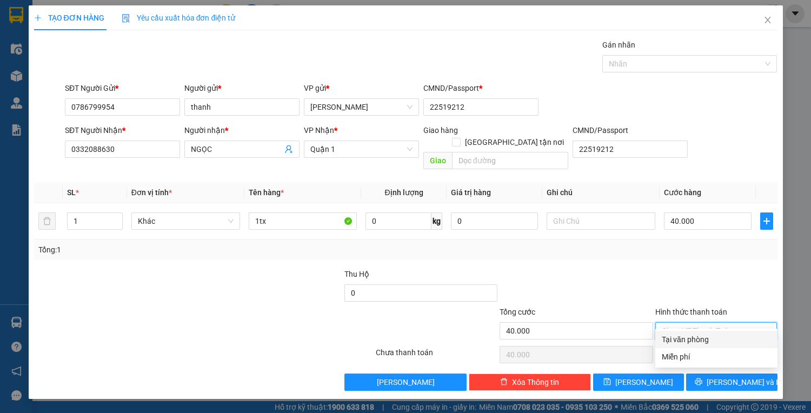
click at [713, 340] on div "Tại văn phòng" at bounding box center [716, 340] width 109 height 12
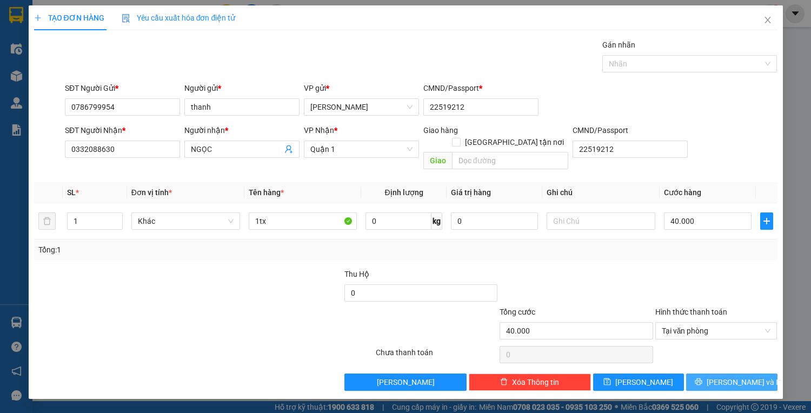
click at [723, 376] on span "[PERSON_NAME] và In" at bounding box center [745, 382] width 76 height 12
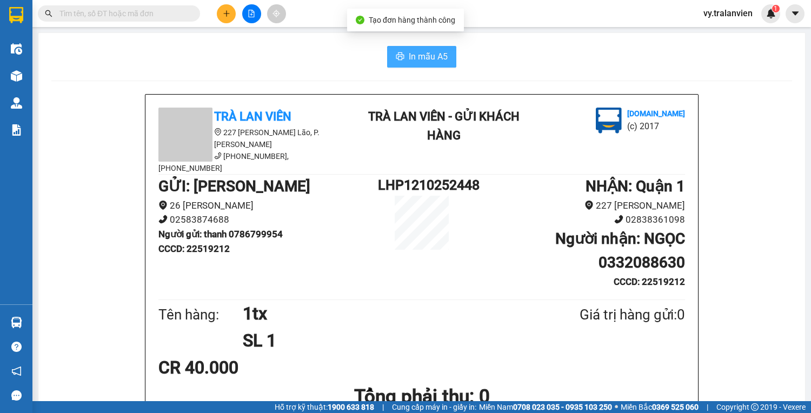
click at [441, 59] on span "In mẫu A5" at bounding box center [428, 57] width 39 height 14
click at [232, 12] on button at bounding box center [226, 13] width 19 height 19
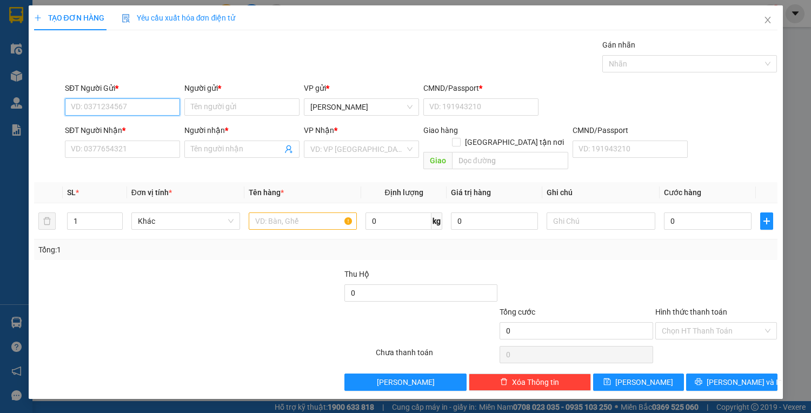
click at [124, 108] on input "SĐT Người Gửi *" at bounding box center [122, 106] width 115 height 17
click at [133, 106] on input "SĐT Người Gửi *" at bounding box center [122, 106] width 115 height 17
drag, startPoint x: 132, startPoint y: 151, endPoint x: 216, endPoint y: 100, distance: 98.0
click at [193, 115] on form "SĐT Người Gửi * VD: 0371234567 Người gửi * Tên người gửi VP gửi * [PERSON_NAME]…" at bounding box center [406, 128] width 744 height 92
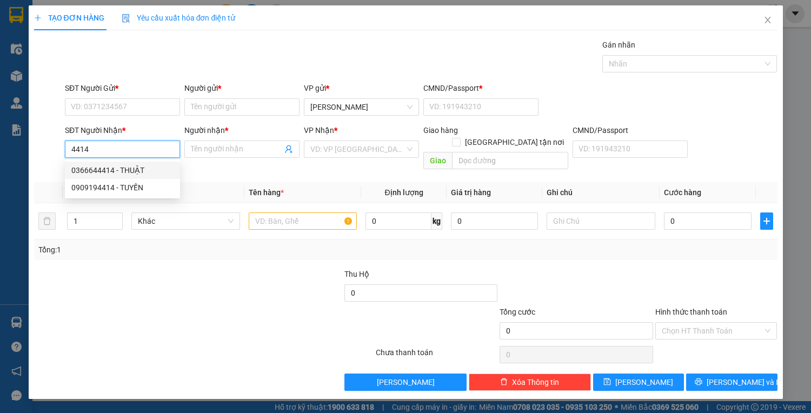
click at [131, 173] on div "0366644414 - THUẬT" at bounding box center [122, 170] width 102 height 12
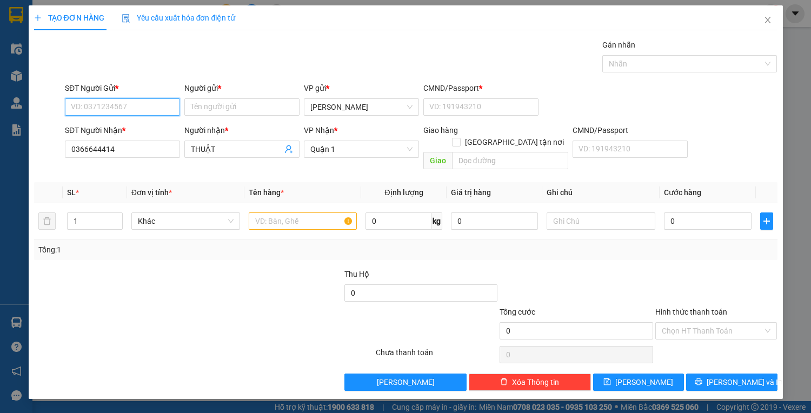
click at [142, 101] on input "SĐT Người Gửi *" at bounding box center [122, 106] width 115 height 17
click at [147, 124] on div "0328737995 - ĐẠT" at bounding box center [122, 128] width 102 height 12
click at [282, 215] on input "text" at bounding box center [303, 221] width 109 height 17
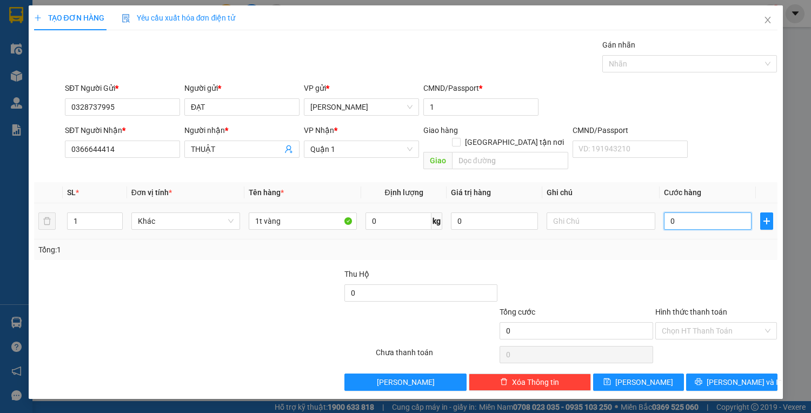
click at [685, 213] on input "0" at bounding box center [707, 221] width 87 height 17
drag, startPoint x: 721, startPoint y: 321, endPoint x: 718, endPoint y: 328, distance: 7.5
click at [720, 323] on input "Hình thức thanh toán" at bounding box center [713, 331] width 102 height 16
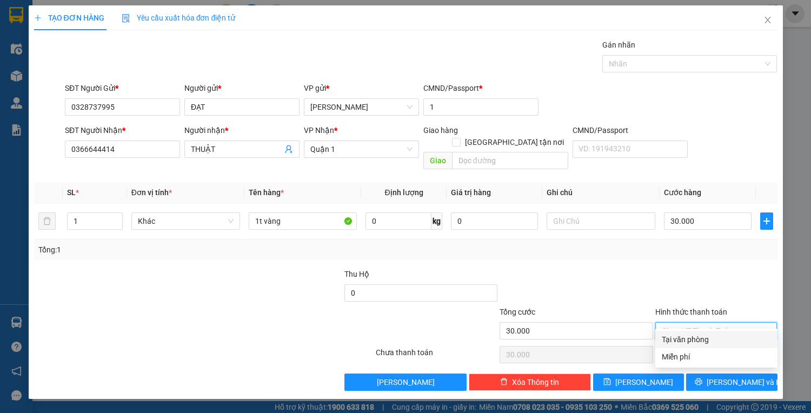
click at [718, 337] on div "Tại văn phòng" at bounding box center [716, 340] width 109 height 12
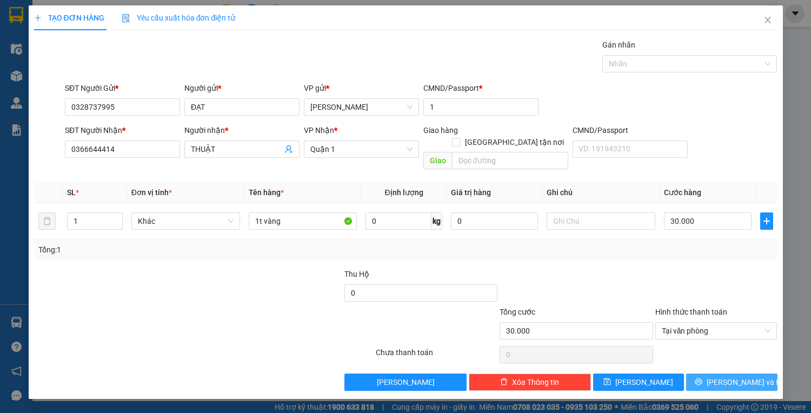
click at [727, 376] on span "[PERSON_NAME] và In" at bounding box center [745, 382] width 76 height 12
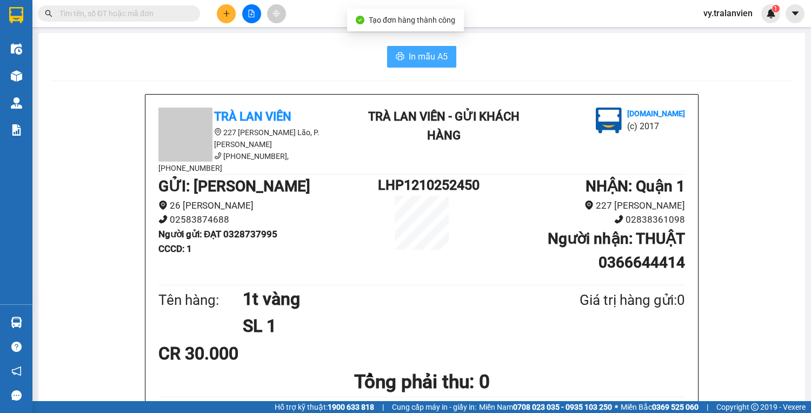
click at [412, 56] on span "In mẫu A5" at bounding box center [428, 57] width 39 height 14
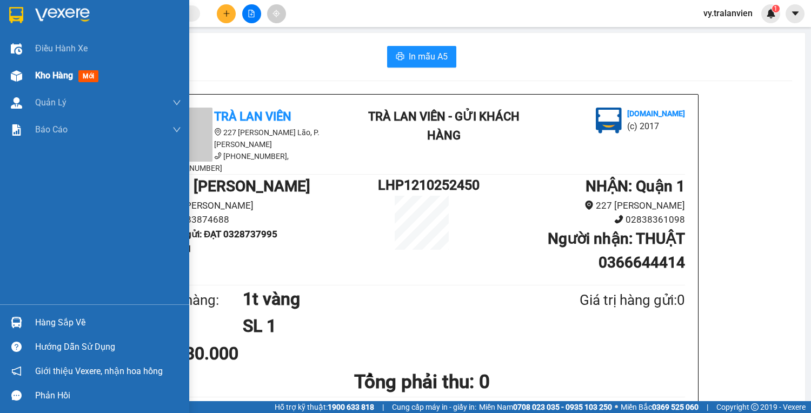
click at [65, 78] on span "Kho hàng" at bounding box center [54, 75] width 38 height 10
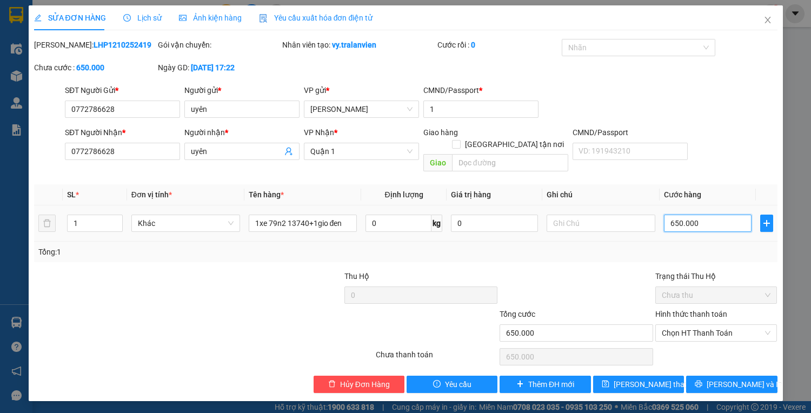
click at [716, 215] on input "650.000" at bounding box center [707, 223] width 87 height 17
click at [650, 379] on span "[PERSON_NAME] thay đổi" at bounding box center [657, 385] width 87 height 12
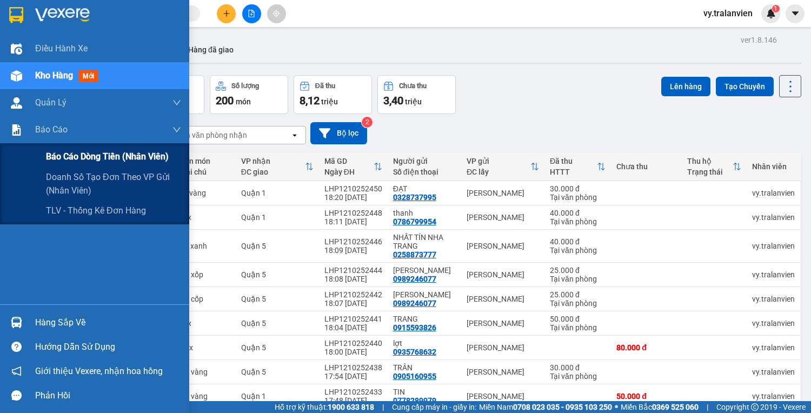
click at [63, 155] on span "Báo cáo dòng tiền (nhân viên)" at bounding box center [107, 157] width 123 height 14
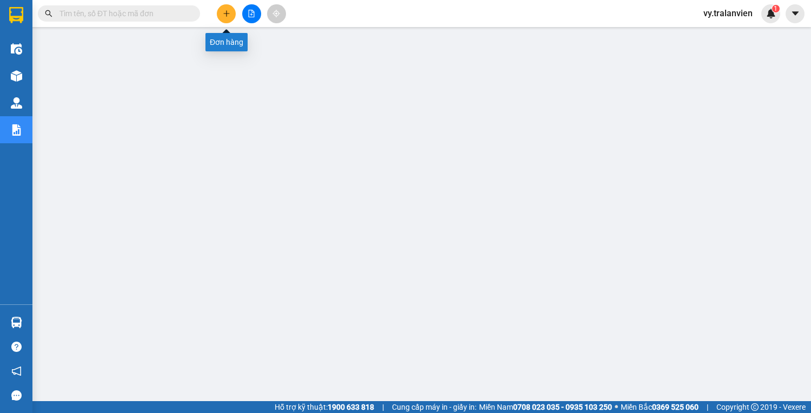
click at [225, 15] on icon "plus" at bounding box center [227, 14] width 8 height 8
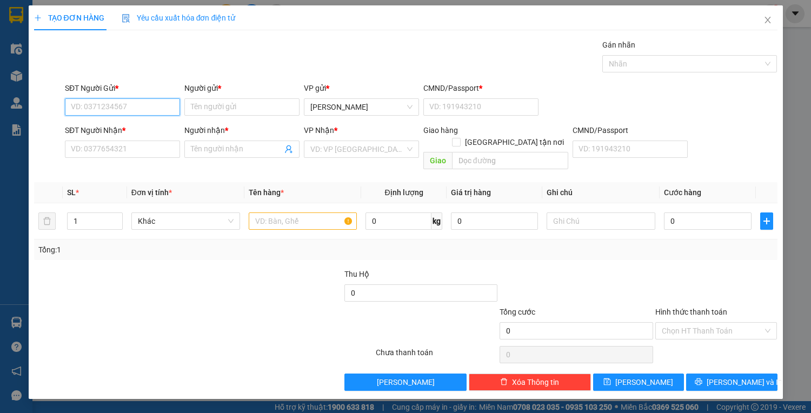
click at [150, 104] on input "SĐT Người Gửi *" at bounding box center [122, 106] width 115 height 17
click at [147, 126] on div "0978999003 - linh" at bounding box center [122, 128] width 102 height 12
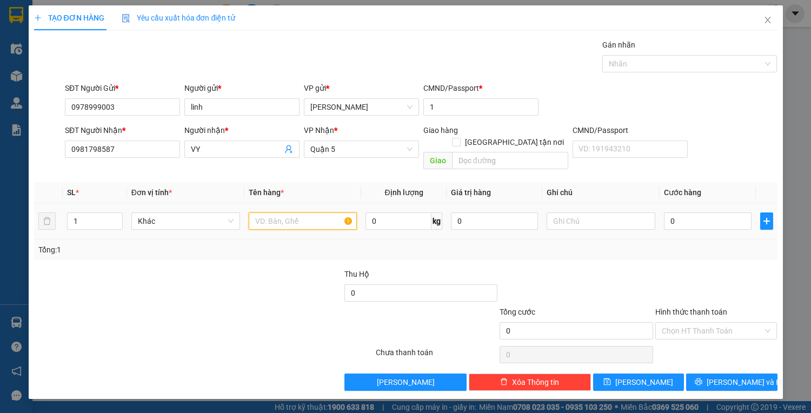
click at [317, 214] on input "text" at bounding box center [303, 221] width 109 height 17
click at [736, 213] on input "0" at bounding box center [707, 221] width 87 height 17
click at [732, 268] on div at bounding box center [716, 287] width 124 height 38
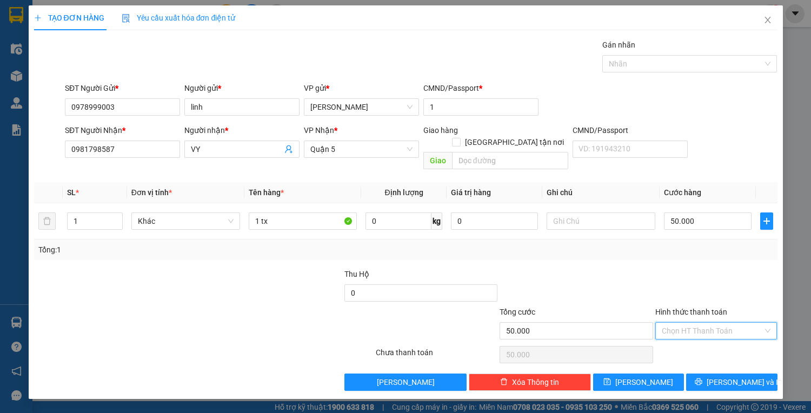
click at [736, 325] on input "Hình thức thanh toán" at bounding box center [713, 331] width 102 height 16
click at [737, 339] on div "Tại văn phòng" at bounding box center [716, 340] width 109 height 12
click at [744, 376] on span "[PERSON_NAME] và In" at bounding box center [745, 382] width 76 height 12
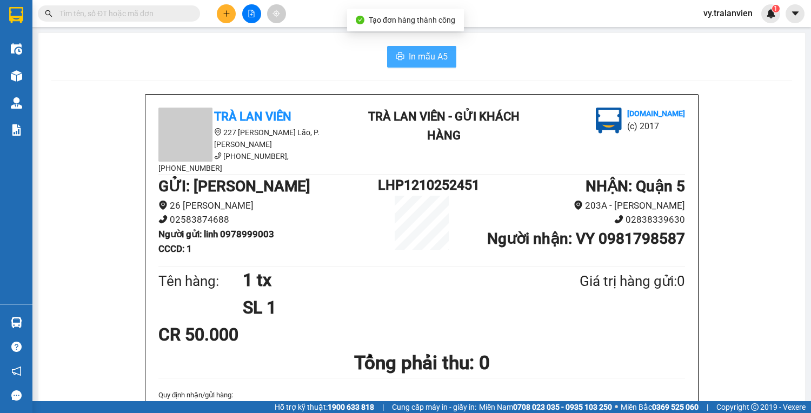
click at [409, 58] on span "In mẫu A5" at bounding box center [428, 57] width 39 height 14
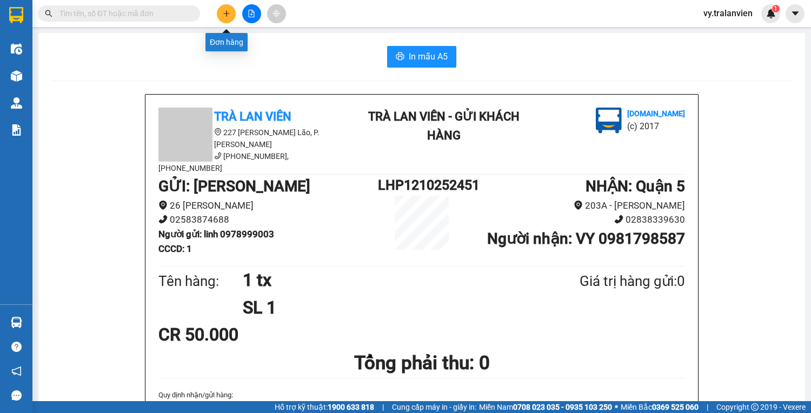
click at [226, 10] on icon "plus" at bounding box center [227, 14] width 8 height 8
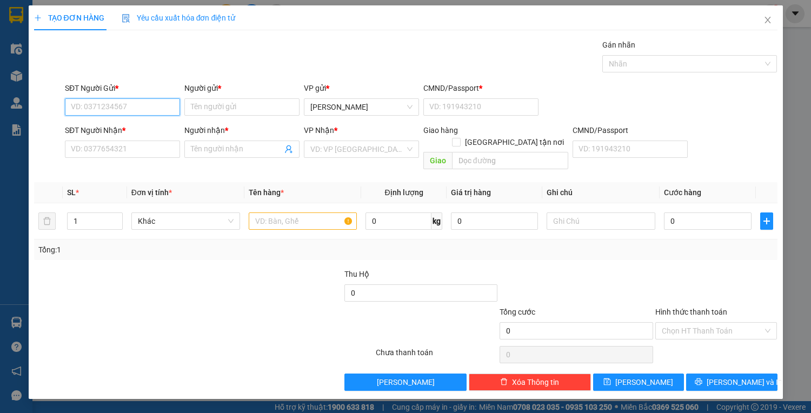
click at [134, 104] on input "SĐT Người Gửi *" at bounding box center [122, 106] width 115 height 17
click at [156, 133] on div "0935797803 - thảo" at bounding box center [122, 128] width 102 height 12
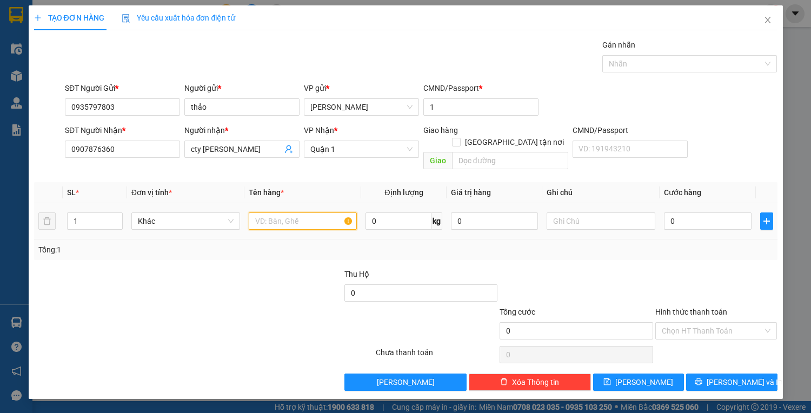
click at [275, 213] on input "text" at bounding box center [303, 221] width 109 height 17
click at [692, 215] on input "0" at bounding box center [707, 221] width 87 height 17
click at [707, 323] on input "Hình thức thanh toán" at bounding box center [713, 331] width 102 height 16
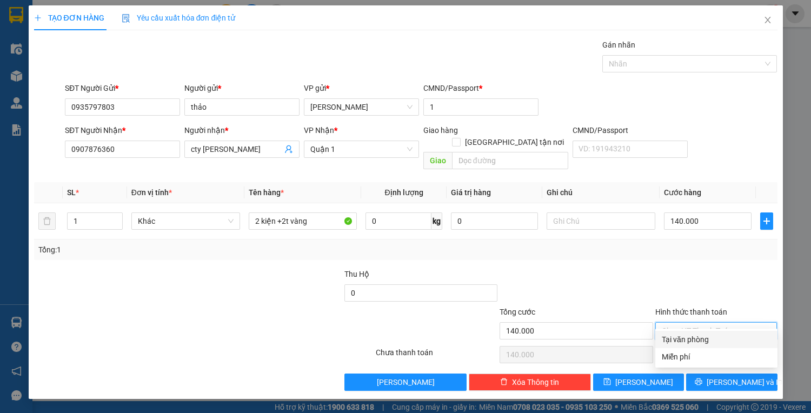
click at [710, 338] on div "Tại văn phòng" at bounding box center [716, 340] width 109 height 12
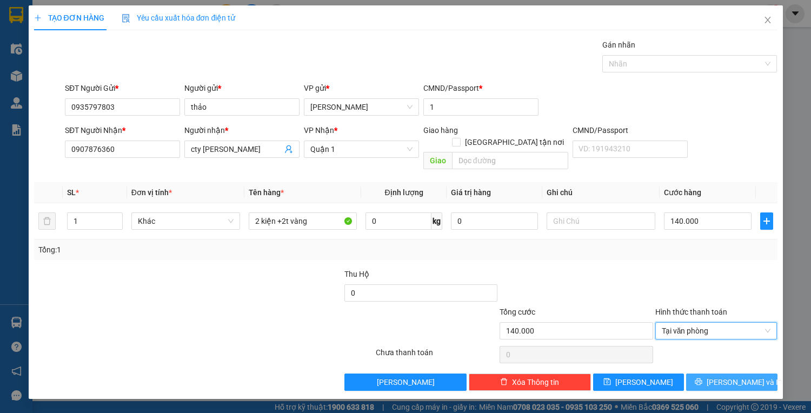
click at [728, 376] on span "[PERSON_NAME] và In" at bounding box center [745, 382] width 76 height 12
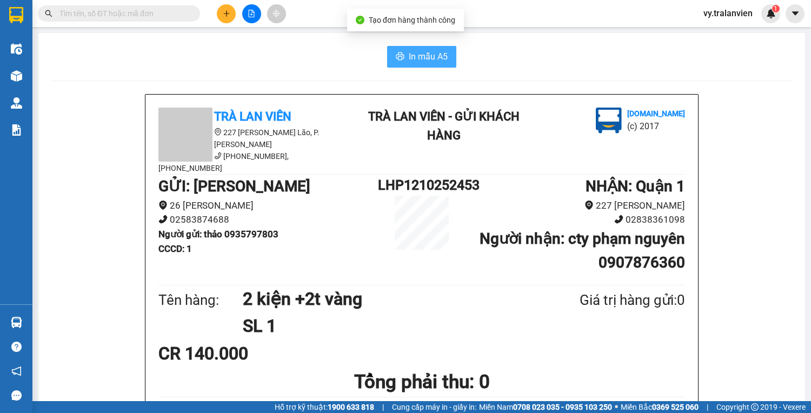
click at [415, 56] on span "In mẫu A5" at bounding box center [428, 57] width 39 height 14
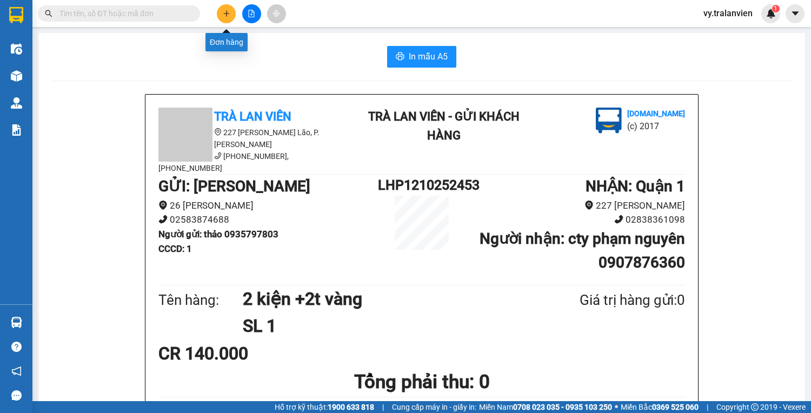
click at [229, 16] on icon "plus" at bounding box center [227, 14] width 8 height 8
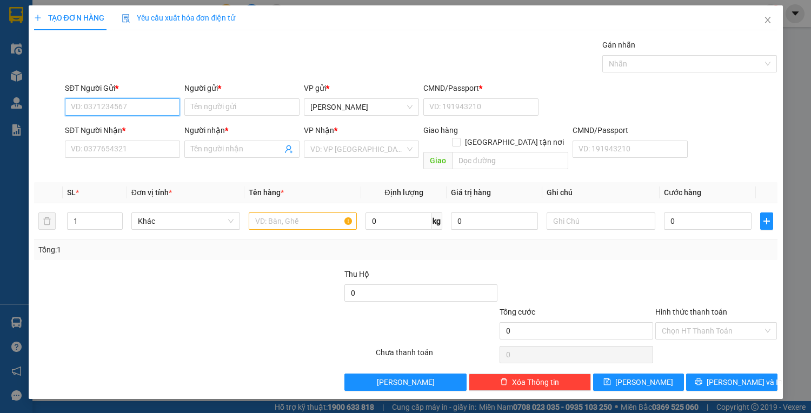
click at [134, 105] on input "SĐT Người Gửi *" at bounding box center [122, 106] width 115 height 17
drag, startPoint x: 116, startPoint y: 106, endPoint x: 335, endPoint y: 30, distance: 232.3
click at [202, 82] on div "SĐT Người Gửi * VD: 0371234567 Người gửi * Tên người gửi VP gửi * [PERSON_NAME]…" at bounding box center [421, 101] width 717 height 38
click at [115, 127] on div "0905395017 - [PERSON_NAME]" at bounding box center [124, 128] width 107 height 12
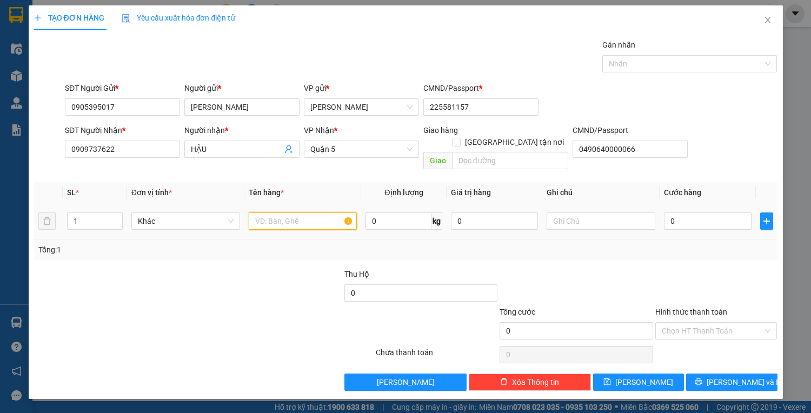
click at [279, 213] on input "text" at bounding box center [303, 221] width 109 height 17
click at [681, 214] on input "0" at bounding box center [707, 221] width 87 height 17
click at [717, 323] on input "Hình thức thanh toán" at bounding box center [713, 331] width 102 height 16
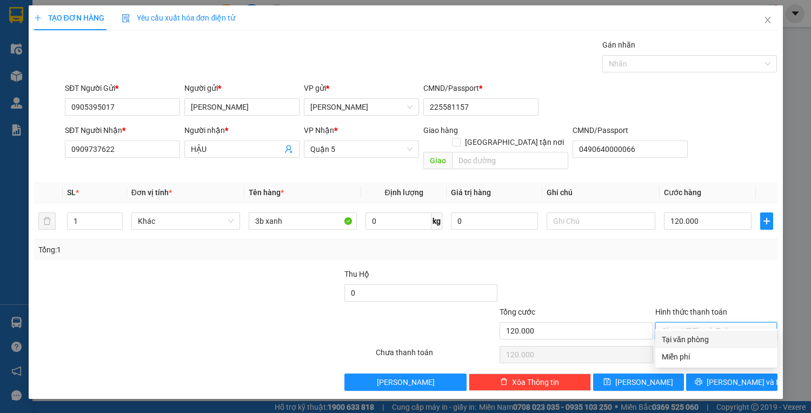
click at [718, 340] on div "Tại văn phòng" at bounding box center [716, 340] width 109 height 12
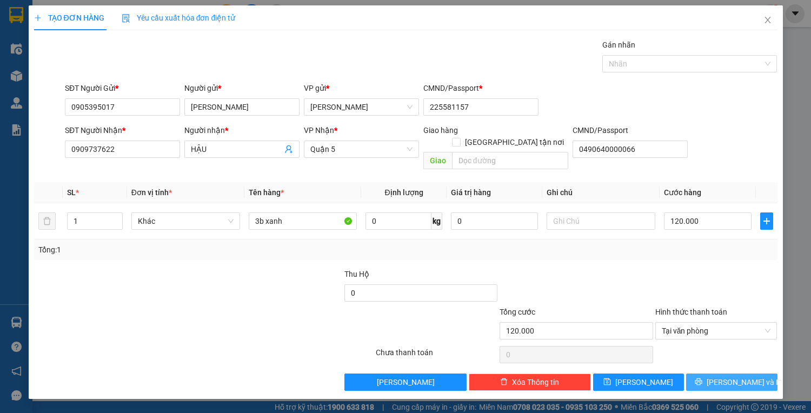
click at [724, 376] on span "[PERSON_NAME] và In" at bounding box center [745, 382] width 76 height 12
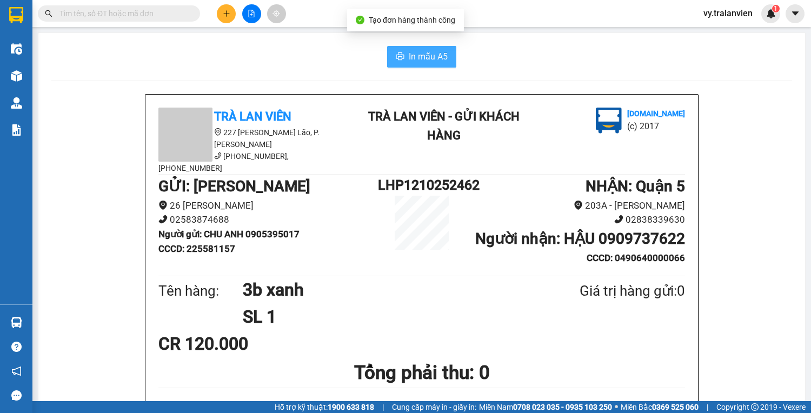
click at [425, 62] on span "In mẫu A5" at bounding box center [428, 57] width 39 height 14
click at [227, 11] on icon "plus" at bounding box center [227, 14] width 8 height 8
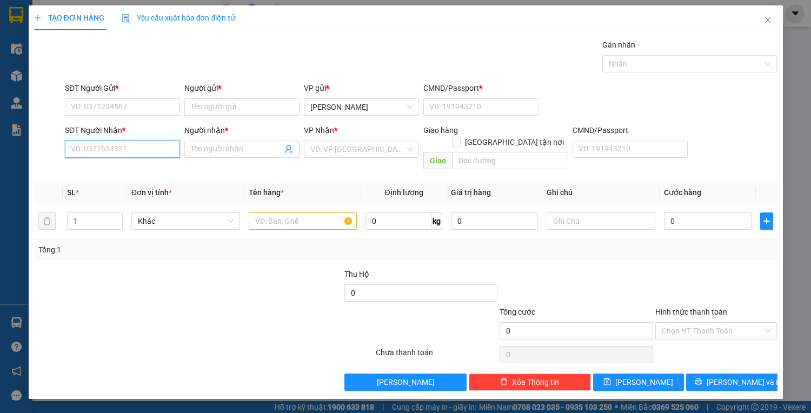
click at [132, 151] on input "SĐT Người Nhận *" at bounding box center [122, 149] width 115 height 17
click at [140, 170] on div "0979291550 - LOAN" at bounding box center [122, 170] width 102 height 12
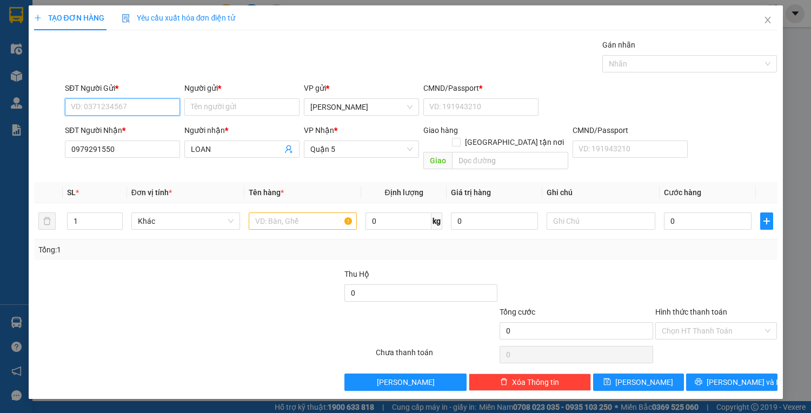
click at [133, 109] on input "SĐT Người Gửi *" at bounding box center [122, 106] width 115 height 17
click at [137, 128] on div "0792428336 - TUYẾT" at bounding box center [122, 128] width 102 height 12
click at [280, 213] on input "text" at bounding box center [303, 221] width 109 height 17
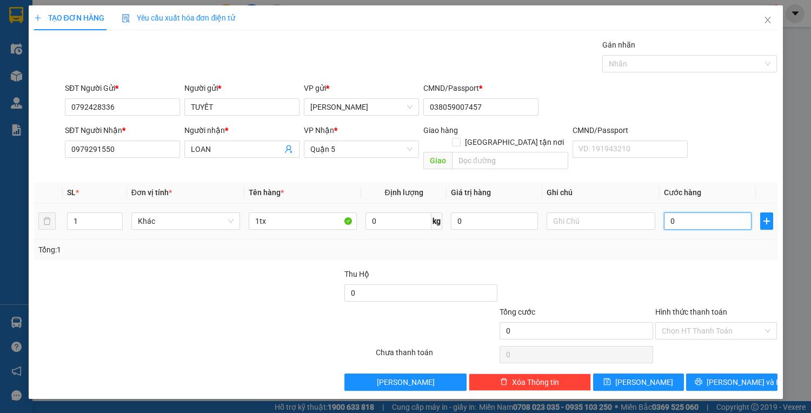
click at [688, 213] on input "0" at bounding box center [707, 221] width 87 height 17
click at [716, 325] on input "Hình thức thanh toán" at bounding box center [713, 331] width 102 height 16
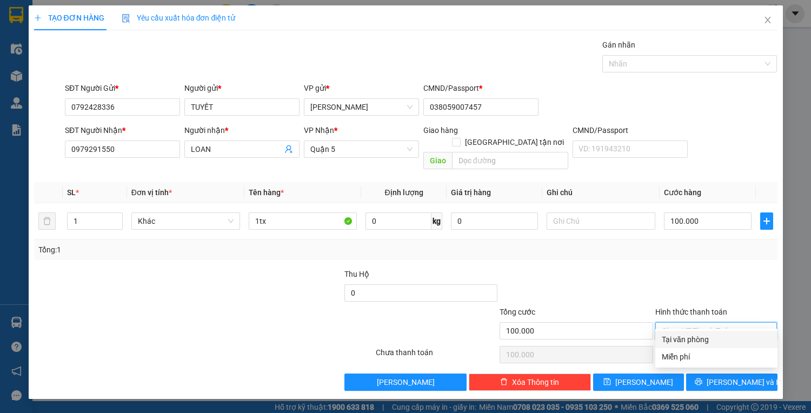
click at [717, 336] on div "Tại văn phòng" at bounding box center [716, 340] width 109 height 12
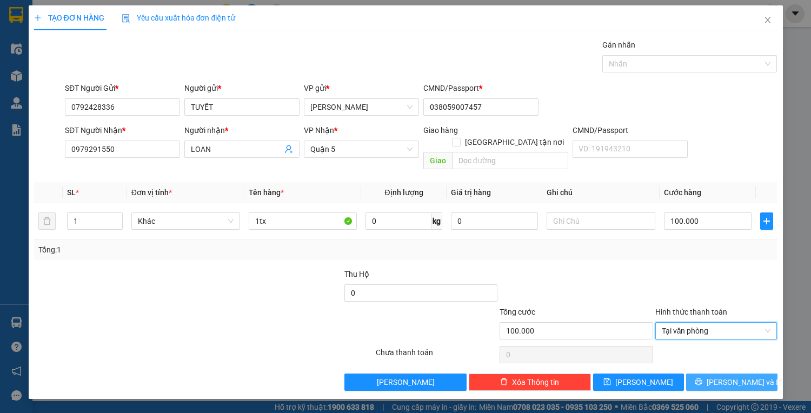
click at [732, 376] on span "[PERSON_NAME] và In" at bounding box center [745, 382] width 76 height 12
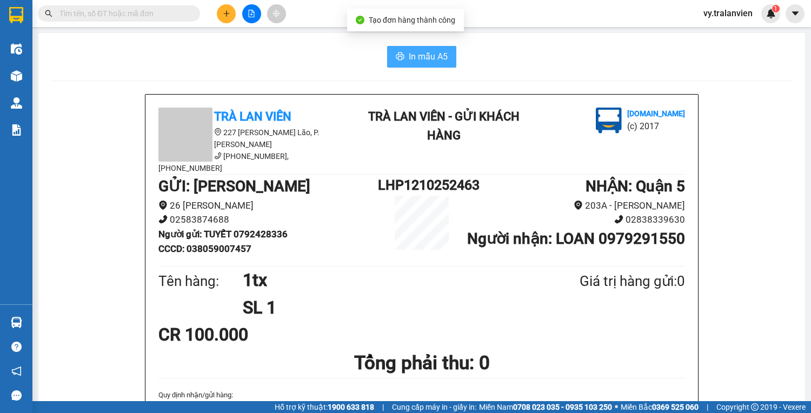
click at [421, 49] on button "In mẫu A5" at bounding box center [421, 57] width 69 height 22
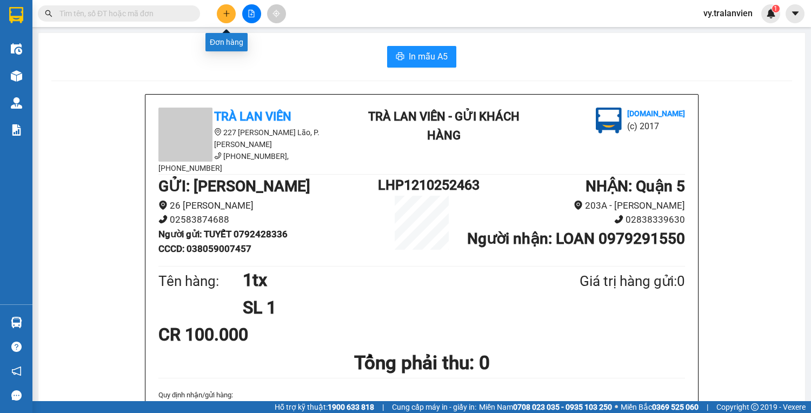
click at [231, 16] on button at bounding box center [226, 13] width 19 height 19
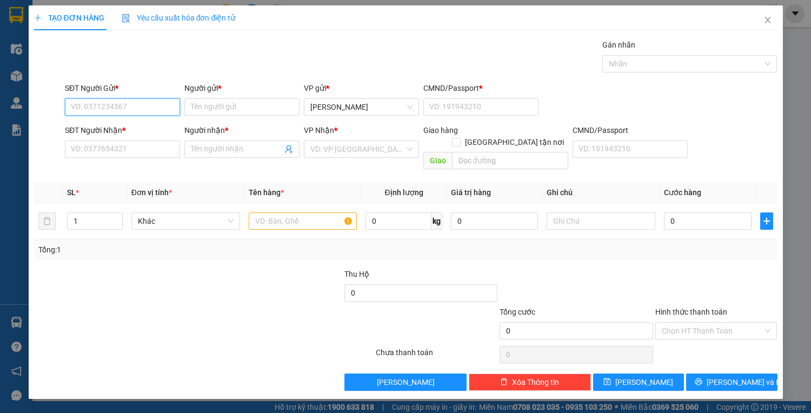
drag, startPoint x: 130, startPoint y: 103, endPoint x: 418, endPoint y: 3, distance: 304.6
click at [142, 100] on input "SĐT Người Gửi *" at bounding box center [122, 106] width 115 height 17
click at [145, 125] on div "0961123234 - NHÂN" at bounding box center [122, 128] width 102 height 12
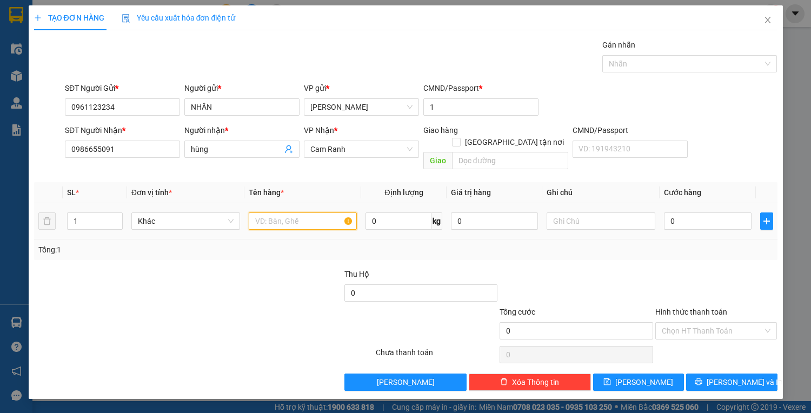
click at [315, 213] on input "text" at bounding box center [303, 221] width 109 height 17
click at [718, 217] on input "0" at bounding box center [707, 221] width 87 height 17
click at [696, 323] on input "Hình thức thanh toán" at bounding box center [713, 331] width 102 height 16
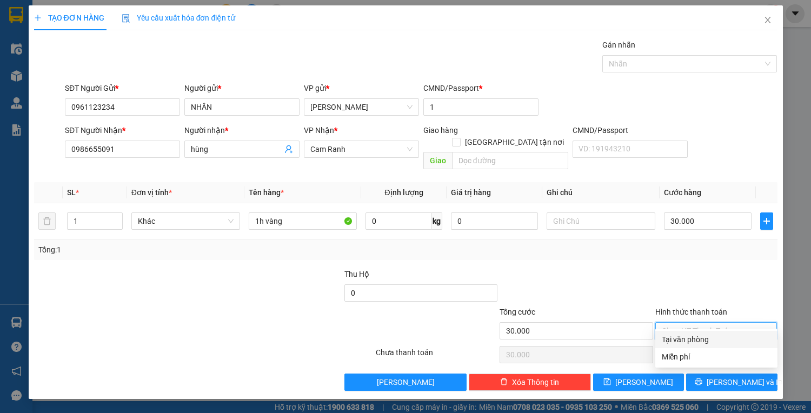
click at [703, 341] on div "Tại văn phòng" at bounding box center [716, 340] width 109 height 12
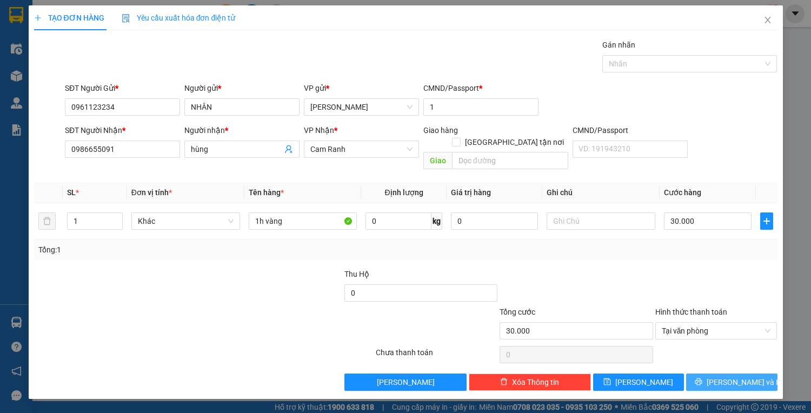
click at [710, 374] on button "[PERSON_NAME] và In" at bounding box center [731, 382] width 91 height 17
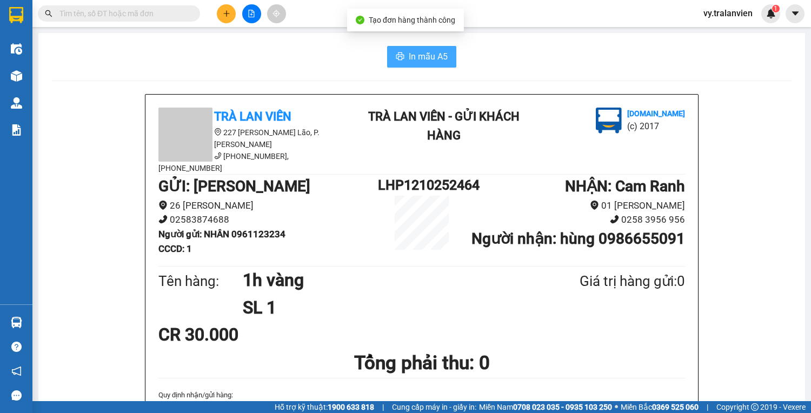
click at [434, 61] on span "In mẫu A5" at bounding box center [428, 57] width 39 height 14
click at [230, 16] on icon "plus" at bounding box center [227, 14] width 8 height 8
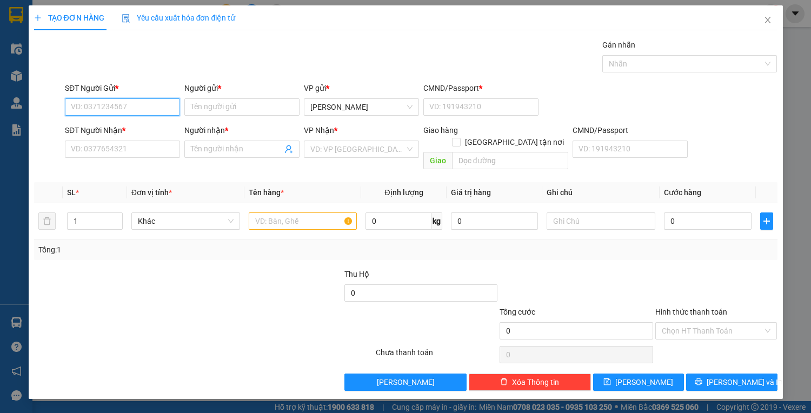
click at [125, 107] on input "SĐT Người Gửi *" at bounding box center [122, 106] width 115 height 17
click at [156, 109] on input "SĐT Người Gửi *" at bounding box center [122, 106] width 115 height 17
click at [143, 125] on div "0903576622 - hạnh" at bounding box center [122, 128] width 102 height 12
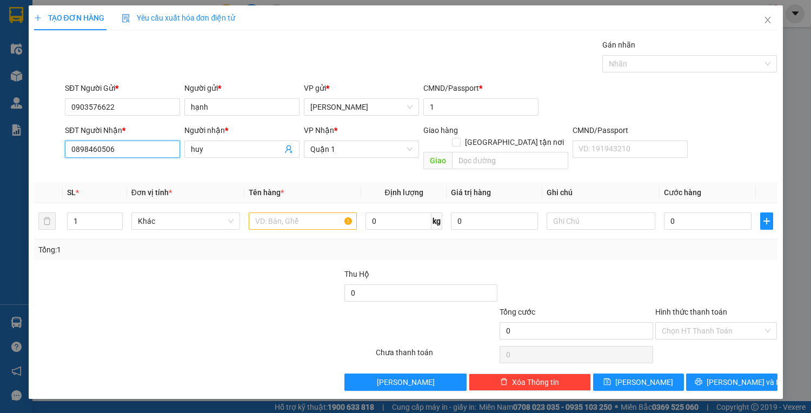
click at [140, 149] on input "0898460506" at bounding box center [122, 149] width 115 height 17
click at [117, 164] on div "0965533222 - HÙNG" at bounding box center [122, 170] width 102 height 12
click at [307, 216] on input "text" at bounding box center [303, 221] width 109 height 17
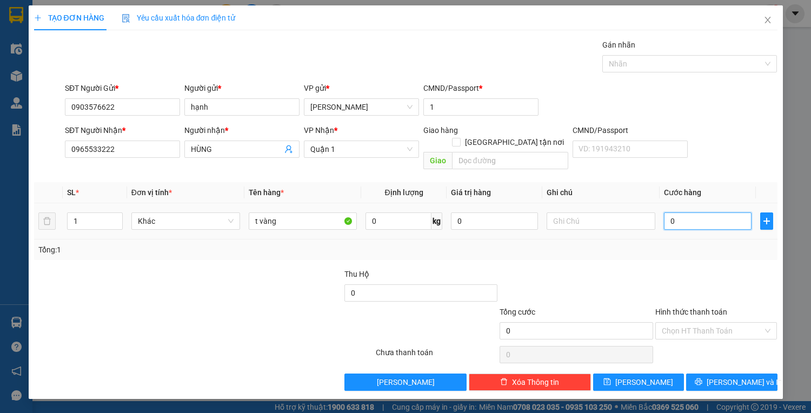
click at [705, 213] on input "0" at bounding box center [707, 221] width 87 height 17
click at [721, 323] on input "Hình thức thanh toán" at bounding box center [713, 331] width 102 height 16
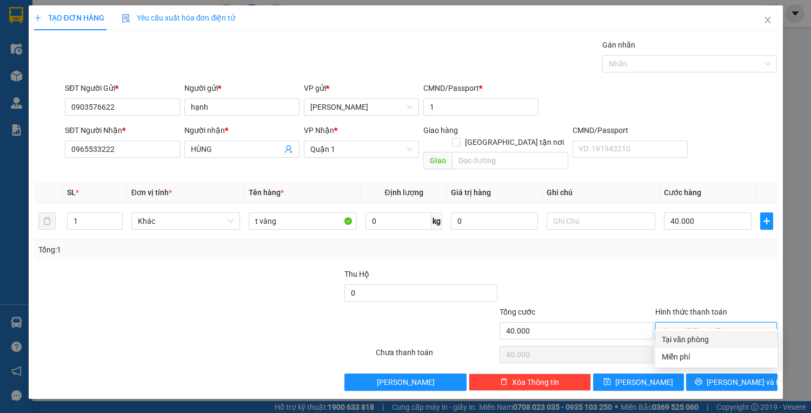
drag, startPoint x: 723, startPoint y: 328, endPoint x: 733, endPoint y: 376, distance: 49.9
click at [725, 341] on div "Tại văn phòng" at bounding box center [716, 340] width 109 height 12
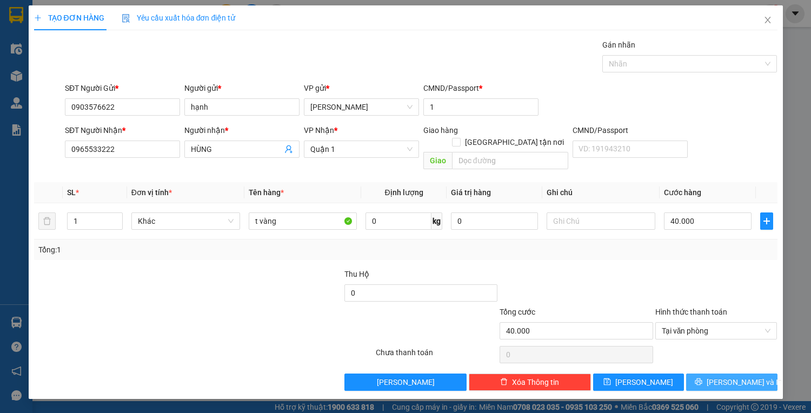
click at [729, 376] on span "[PERSON_NAME] và In" at bounding box center [745, 382] width 76 height 12
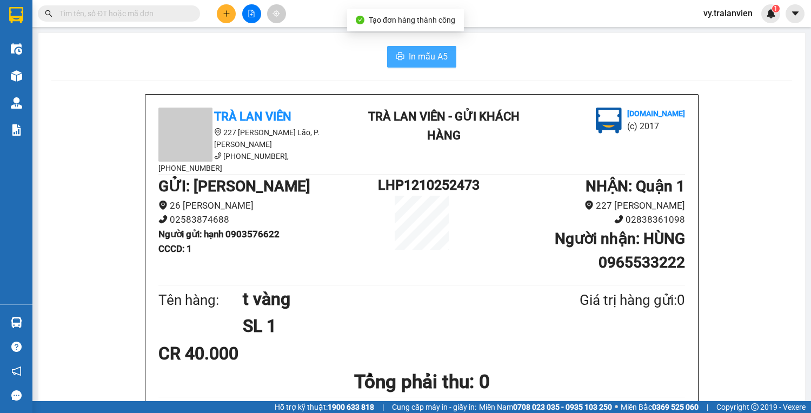
click at [426, 58] on span "In mẫu A5" at bounding box center [428, 57] width 39 height 14
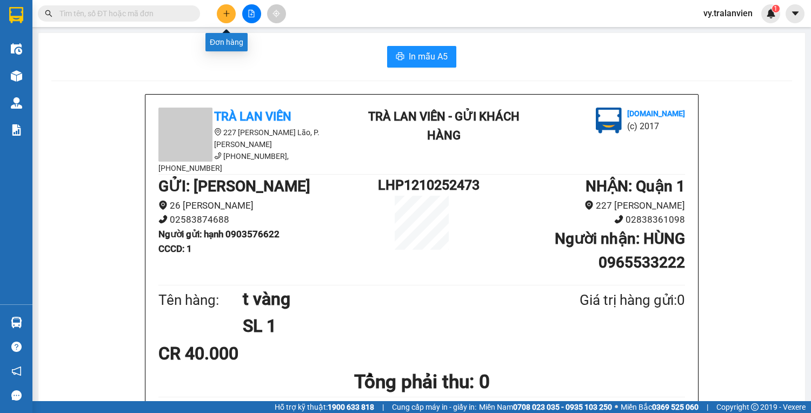
click at [228, 13] on icon "plus" at bounding box center [227, 14] width 8 height 8
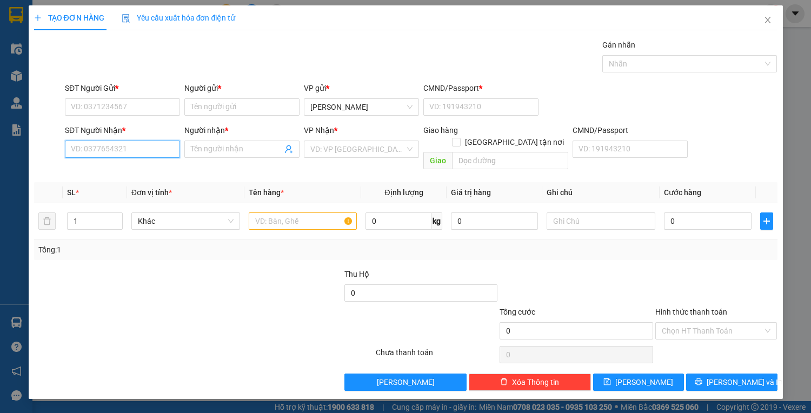
drag, startPoint x: 131, startPoint y: 151, endPoint x: 467, endPoint y: 117, distance: 338.1
click at [333, 132] on div "SĐT Người Nhận * VD: 0377654321 Người nhận * Tên người nhận VP Nhận * VD: VP [G…" at bounding box center [421, 149] width 717 height 50
click at [136, 169] on div "0903674932 - PHƯƠNG" at bounding box center [122, 170] width 102 height 12
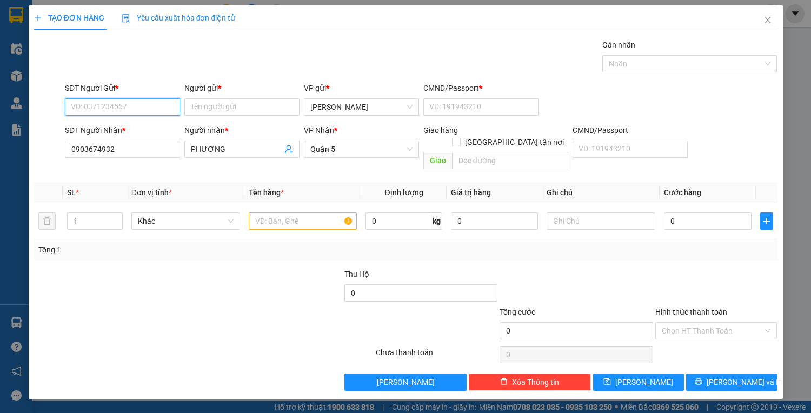
click at [129, 108] on input "SĐT Người Gửi *" at bounding box center [122, 106] width 115 height 17
click at [137, 130] on div "0985051947 - [PERSON_NAME]" at bounding box center [124, 128] width 107 height 12
drag, startPoint x: 301, startPoint y: 210, endPoint x: 342, endPoint y: 196, distance: 43.3
click at [312, 213] on input "text" at bounding box center [303, 221] width 109 height 17
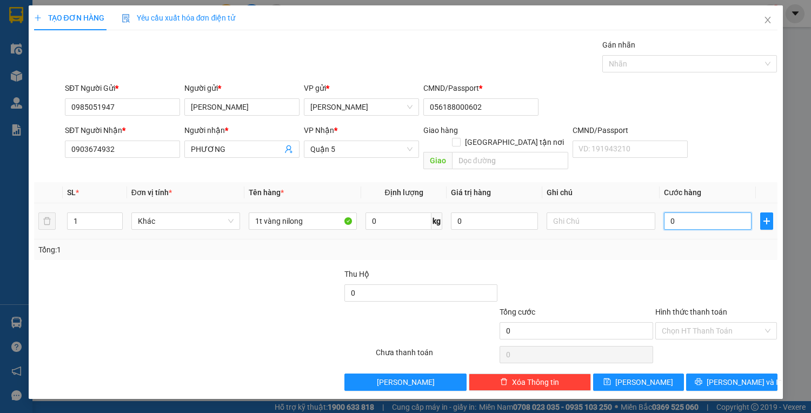
click at [707, 213] on input "0" at bounding box center [707, 221] width 87 height 17
click at [730, 323] on input "Hình thức thanh toán" at bounding box center [713, 331] width 102 height 16
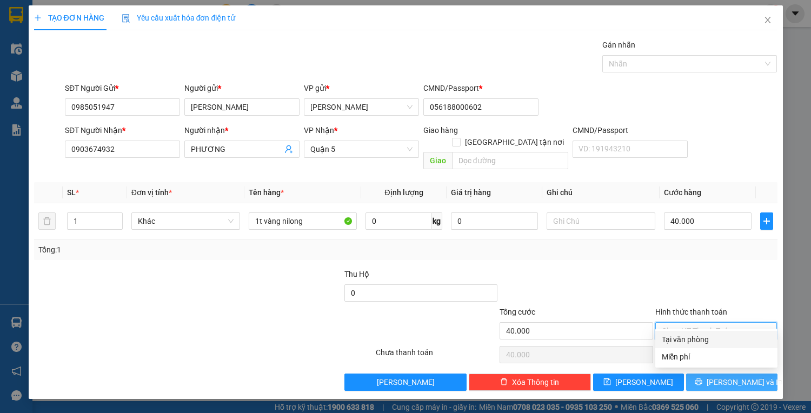
drag, startPoint x: 728, startPoint y: 342, endPoint x: 721, endPoint y: 362, distance: 21.2
click at [727, 342] on div "Tại văn phòng" at bounding box center [716, 340] width 109 height 12
click at [727, 376] on span "[PERSON_NAME] và In" at bounding box center [745, 382] width 76 height 12
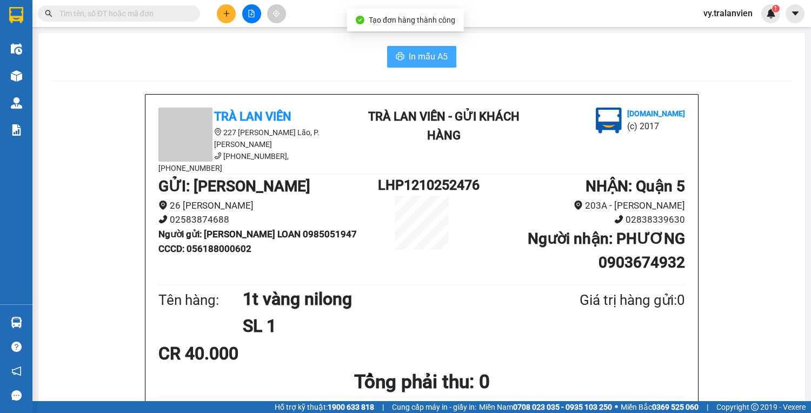
click at [413, 57] on span "In mẫu A5" at bounding box center [428, 57] width 39 height 14
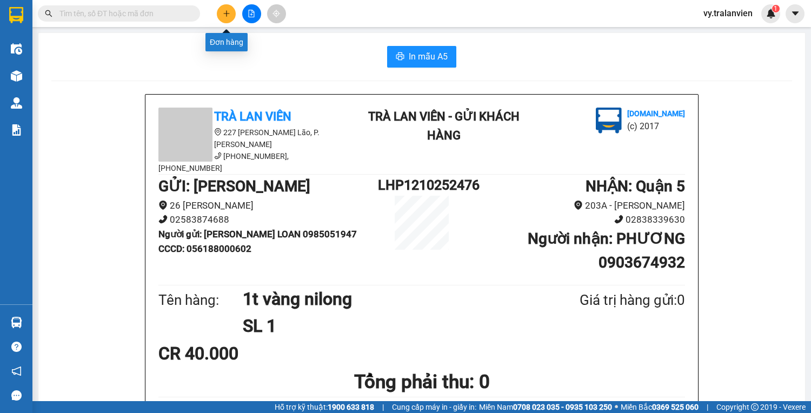
click at [222, 9] on button at bounding box center [226, 13] width 19 height 19
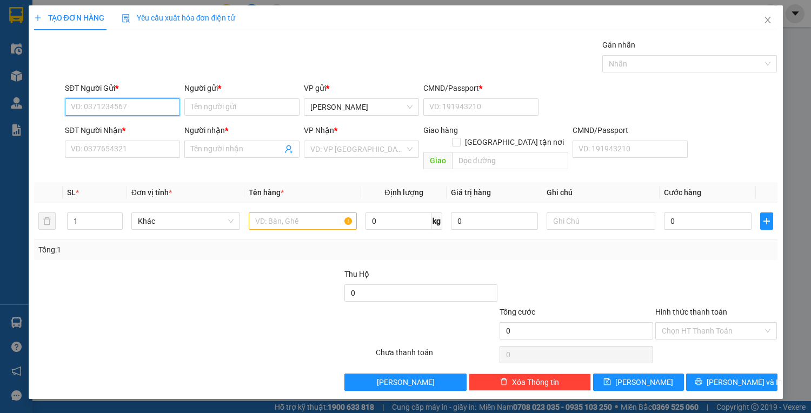
click at [140, 106] on input "SĐT Người Gửi *" at bounding box center [122, 106] width 115 height 17
click at [136, 111] on input "SĐT Người Gửi *" at bounding box center [122, 106] width 115 height 17
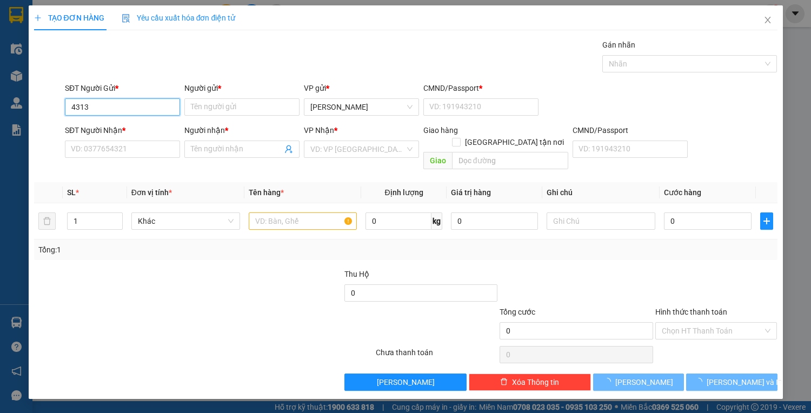
click at [112, 109] on input "4313" at bounding box center [122, 106] width 115 height 17
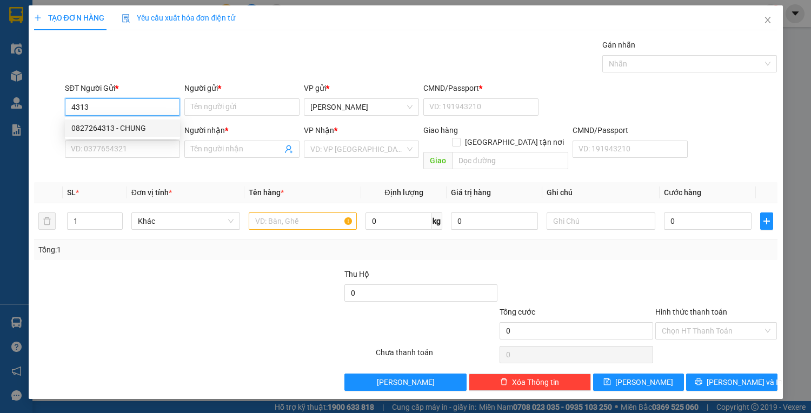
click at [125, 125] on div "0827264313 - CHUNG" at bounding box center [122, 128] width 102 height 12
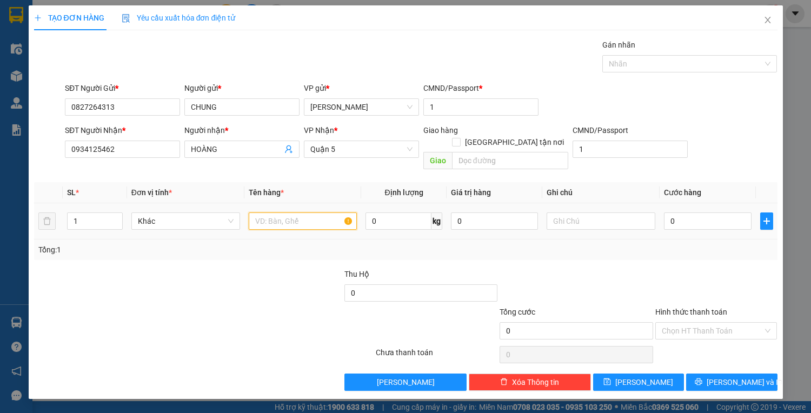
click at [273, 213] on input "text" at bounding box center [303, 221] width 109 height 17
click at [736, 268] on div at bounding box center [716, 287] width 124 height 38
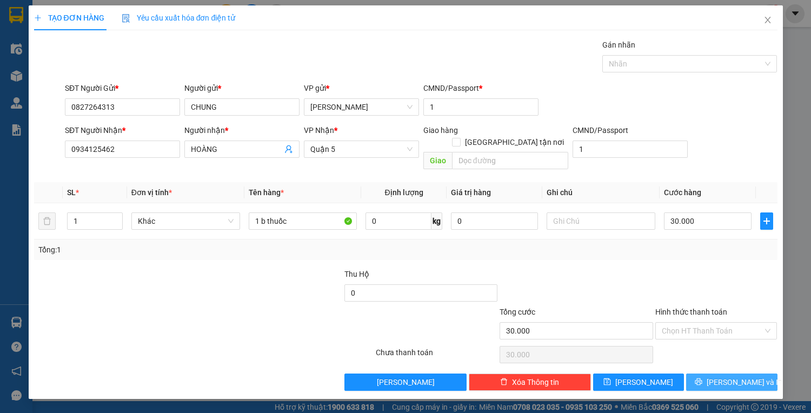
click at [748, 374] on button "[PERSON_NAME] và In" at bounding box center [731, 382] width 91 height 17
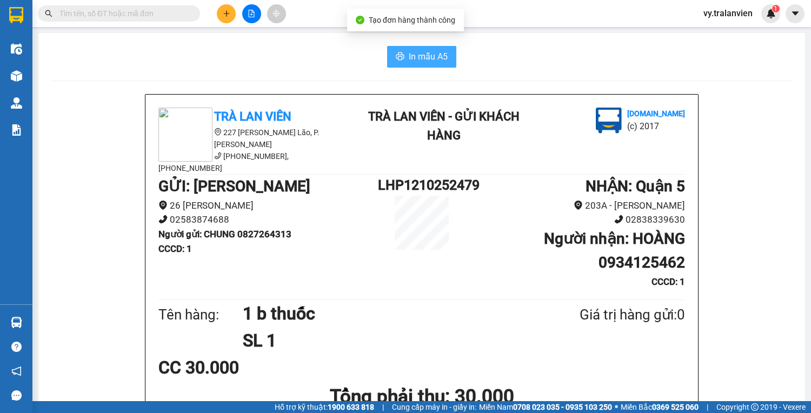
click at [417, 51] on span "In mẫu A5" at bounding box center [428, 57] width 39 height 14
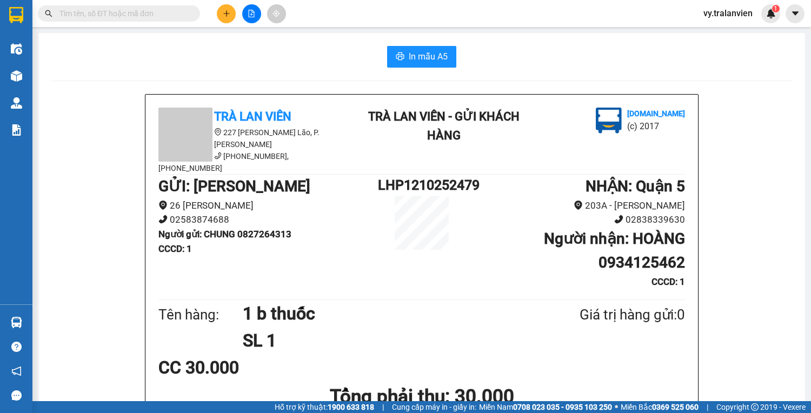
click at [546, 57] on div "In mẫu A5" at bounding box center [421, 57] width 741 height 22
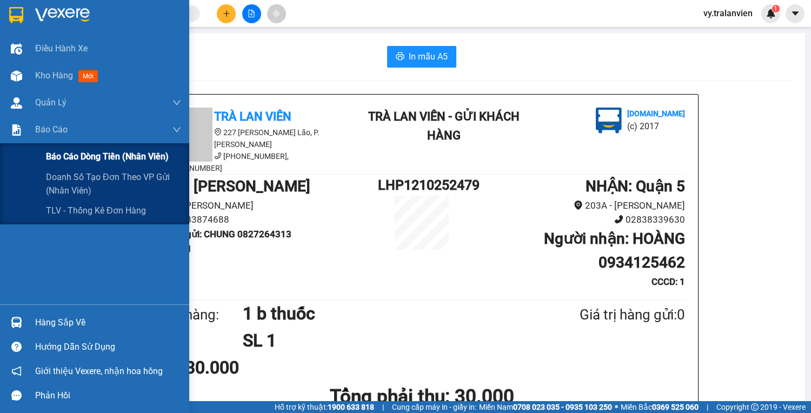
click at [91, 156] on span "Báo cáo dòng tiền (nhân viên)" at bounding box center [107, 157] width 123 height 14
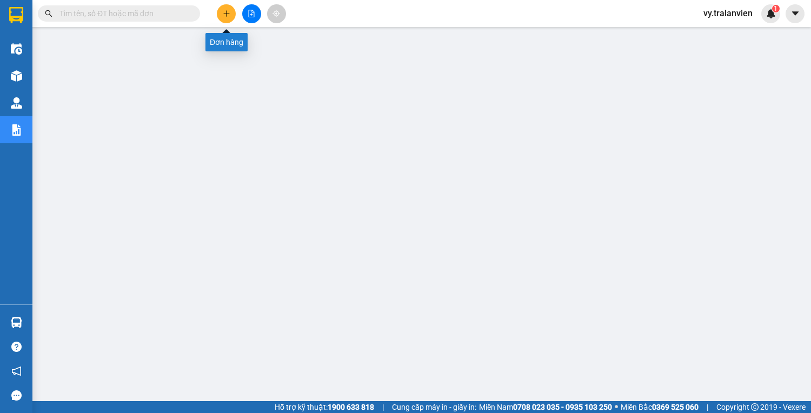
click at [230, 15] on icon "plus" at bounding box center [227, 14] width 8 height 8
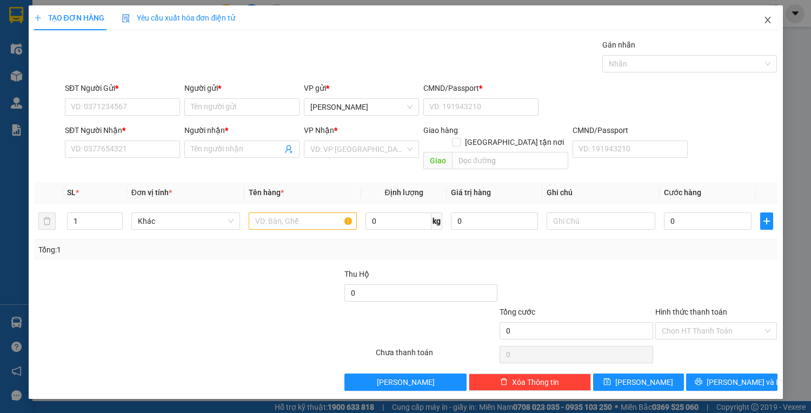
click at [769, 22] on icon "close" at bounding box center [768, 20] width 6 height 6
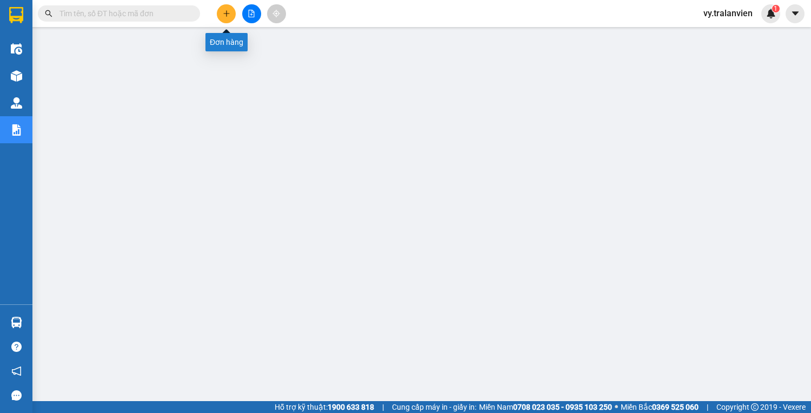
click at [228, 16] on icon "plus" at bounding box center [227, 14] width 8 height 8
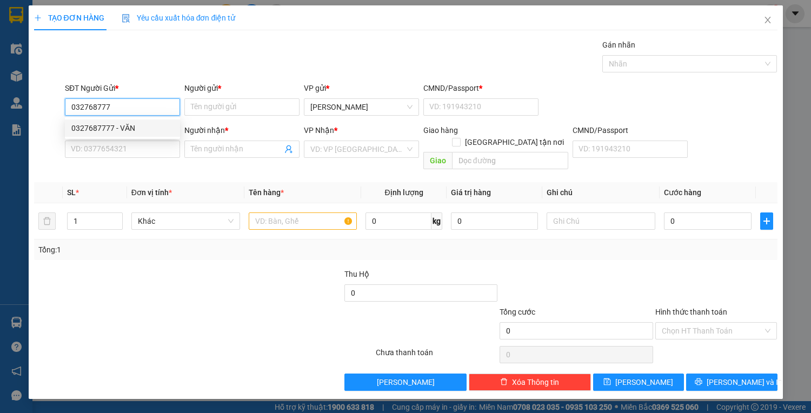
click at [121, 124] on div "0327687777 - VĂN" at bounding box center [122, 128] width 102 height 12
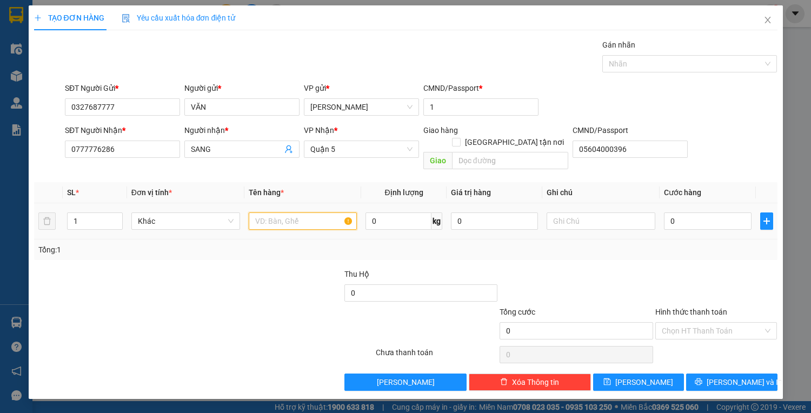
click at [288, 213] on input "text" at bounding box center [303, 221] width 109 height 17
click at [678, 213] on input "0" at bounding box center [707, 221] width 87 height 17
click at [699, 213] on input "30" at bounding box center [707, 221] width 87 height 17
click at [701, 213] on input "30" at bounding box center [707, 221] width 87 height 17
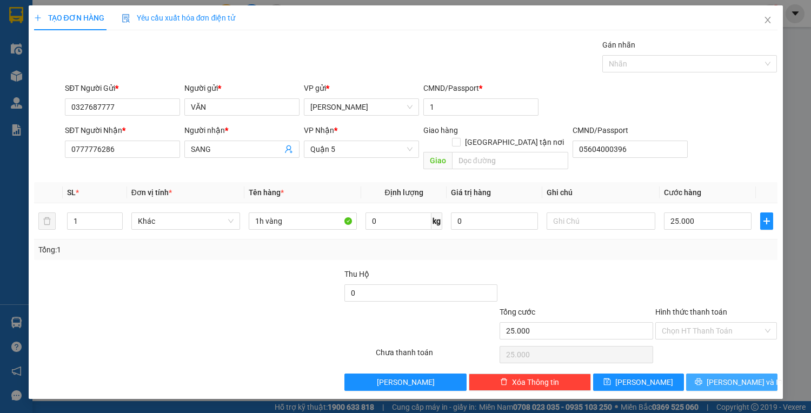
click at [735, 376] on span "[PERSON_NAME] và In" at bounding box center [745, 382] width 76 height 12
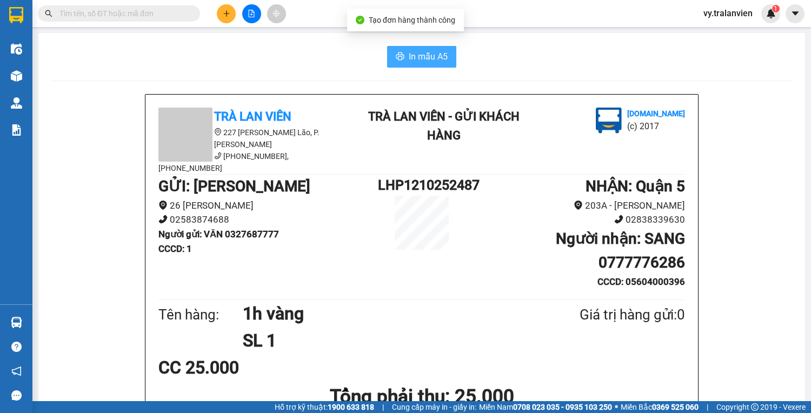
click at [413, 57] on span "In mẫu A5" at bounding box center [428, 57] width 39 height 14
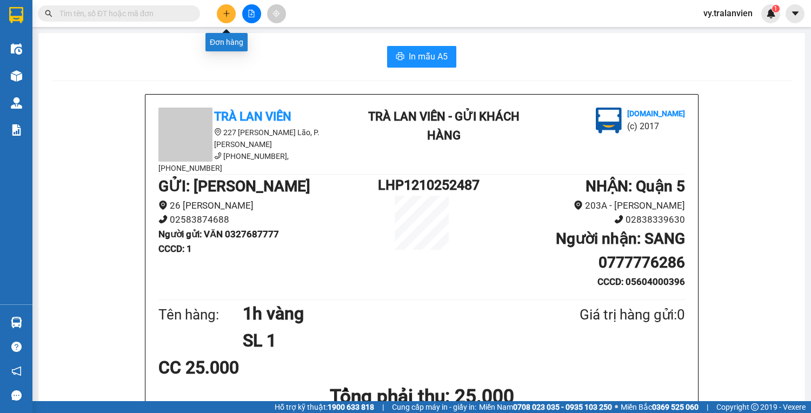
click at [226, 12] on icon "plus" at bounding box center [227, 14] width 8 height 8
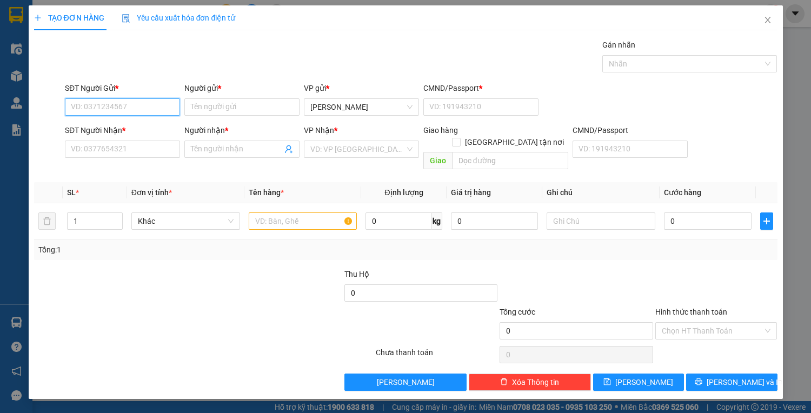
click at [160, 108] on input "SĐT Người Gửi *" at bounding box center [122, 106] width 115 height 17
click at [130, 100] on input "SĐT Người Gửi *" at bounding box center [122, 106] width 115 height 17
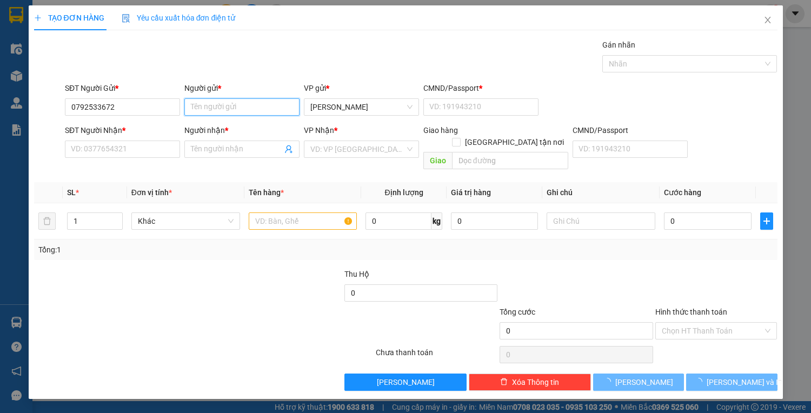
click at [208, 102] on input "Người gửi *" at bounding box center [241, 106] width 115 height 17
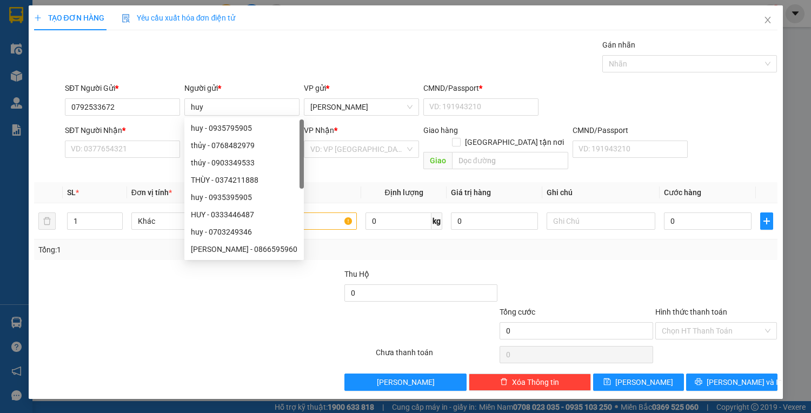
click at [458, 116] on div "CMND/Passport * VD: [PASSPORT]" at bounding box center [480, 101] width 115 height 38
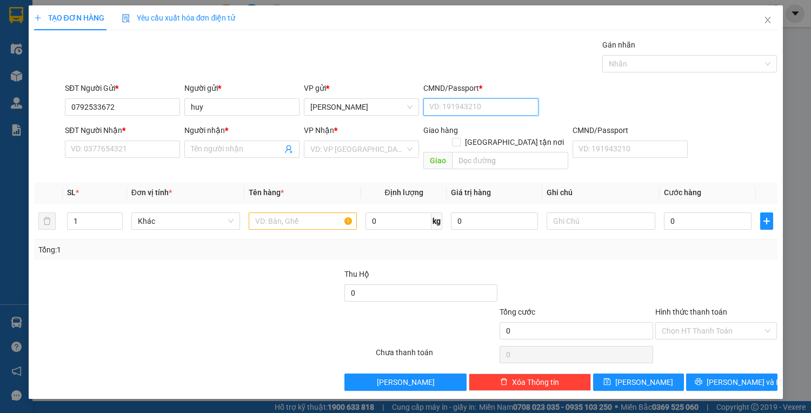
click at [455, 110] on input "CMND/Passport *" at bounding box center [480, 106] width 115 height 17
click at [115, 149] on input "SĐT Người Nhận *" at bounding box center [122, 149] width 115 height 17
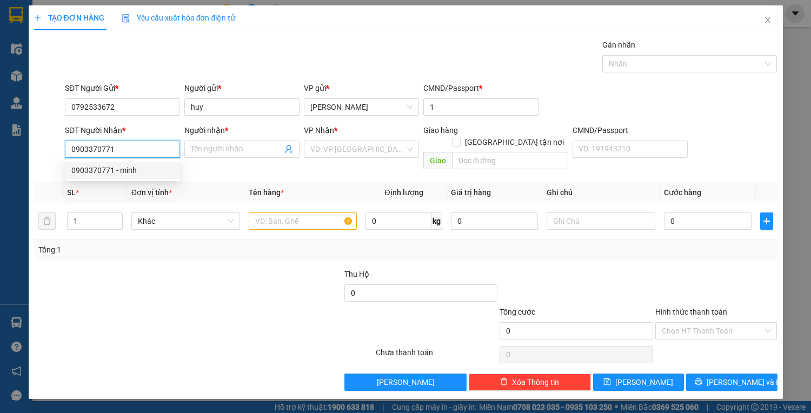
click at [147, 173] on div "0903370771 - minh" at bounding box center [122, 170] width 102 height 12
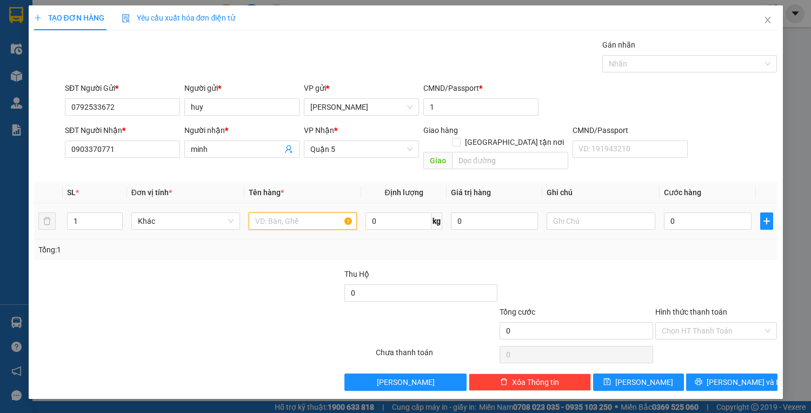
click at [295, 213] on input "text" at bounding box center [303, 221] width 109 height 17
click at [729, 216] on input "0" at bounding box center [707, 221] width 87 height 17
click at [705, 323] on input "Hình thức thanh toán" at bounding box center [713, 331] width 102 height 16
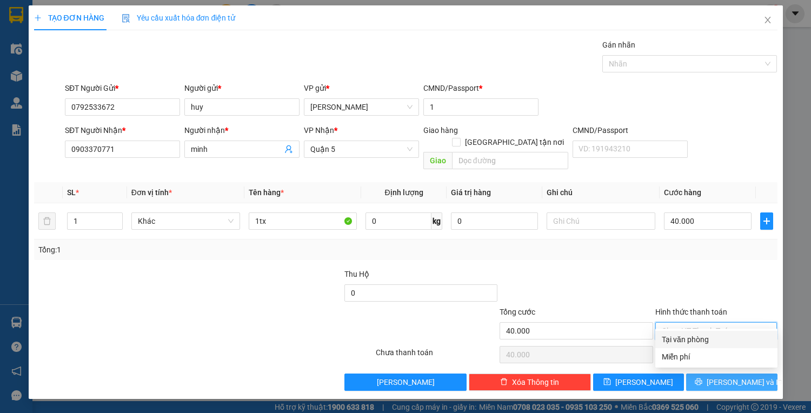
drag, startPoint x: 710, startPoint y: 334, endPoint x: 716, endPoint y: 362, distance: 28.3
click at [710, 337] on div "Tại văn phòng" at bounding box center [716, 340] width 109 height 12
click at [703, 378] on icon "printer" at bounding box center [699, 382] width 8 height 8
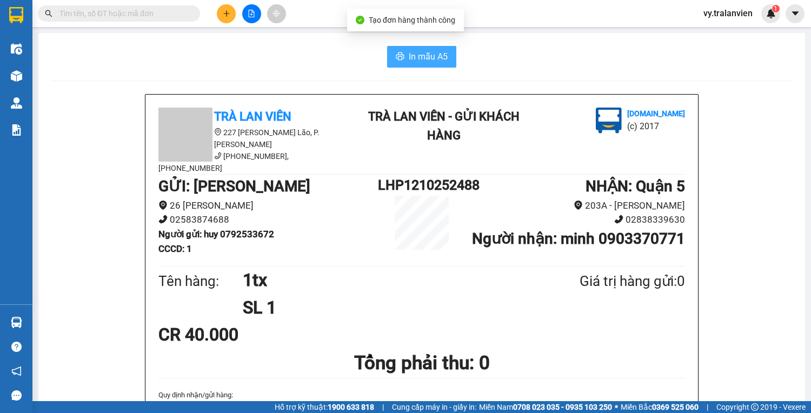
click at [420, 59] on span "In mẫu A5" at bounding box center [428, 57] width 39 height 14
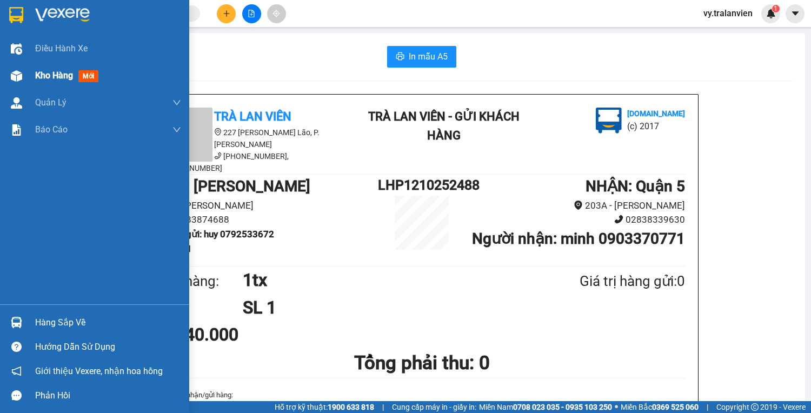
click at [54, 77] on span "Kho hàng" at bounding box center [54, 75] width 38 height 10
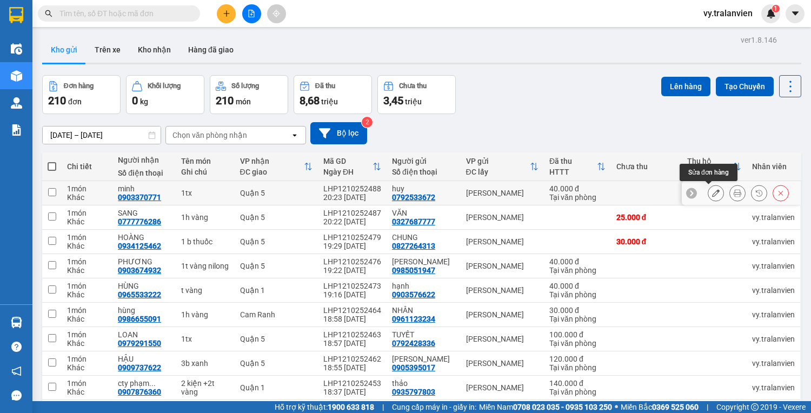
click at [712, 193] on icon at bounding box center [716, 193] width 8 height 8
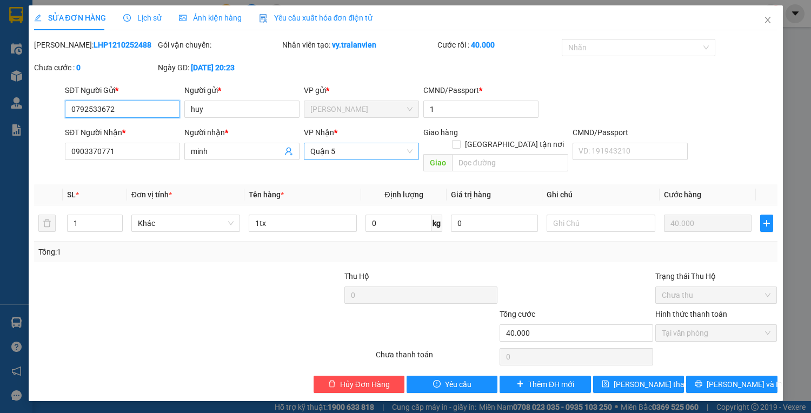
click at [348, 150] on span "Quận 5" at bounding box center [361, 151] width 102 height 16
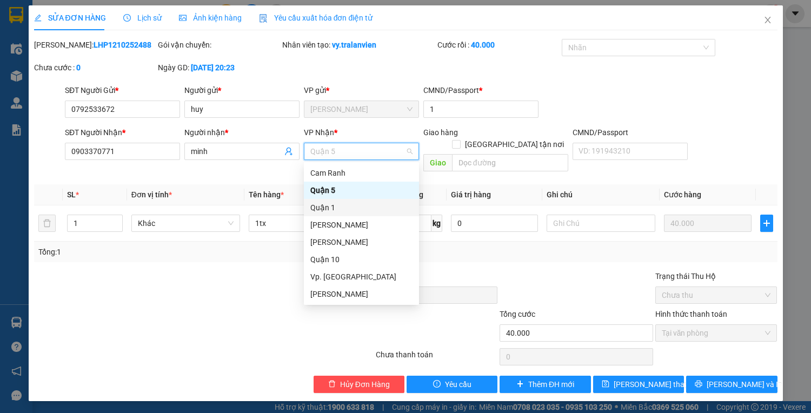
click at [337, 206] on div "Quận 1" at bounding box center [361, 208] width 102 height 12
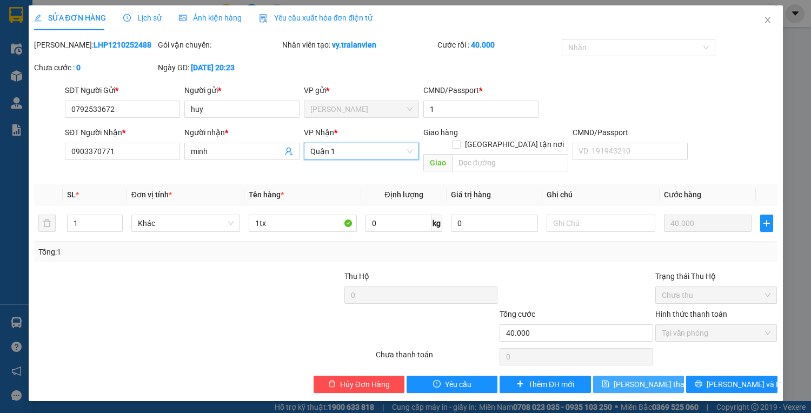
click at [634, 379] on span "[PERSON_NAME] thay đổi" at bounding box center [657, 385] width 87 height 12
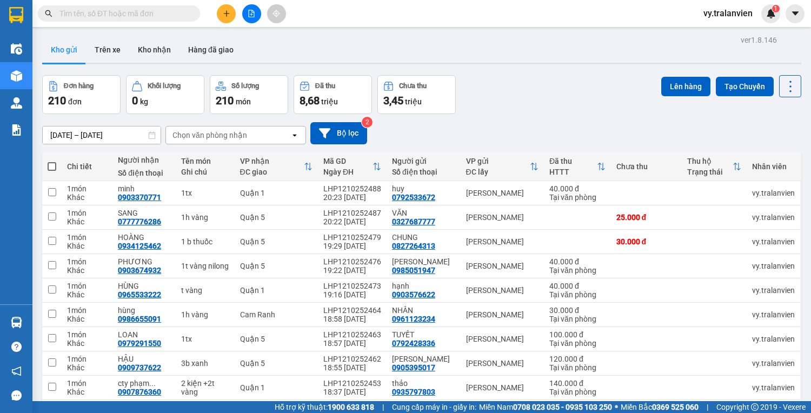
click at [223, 6] on button at bounding box center [226, 13] width 19 height 19
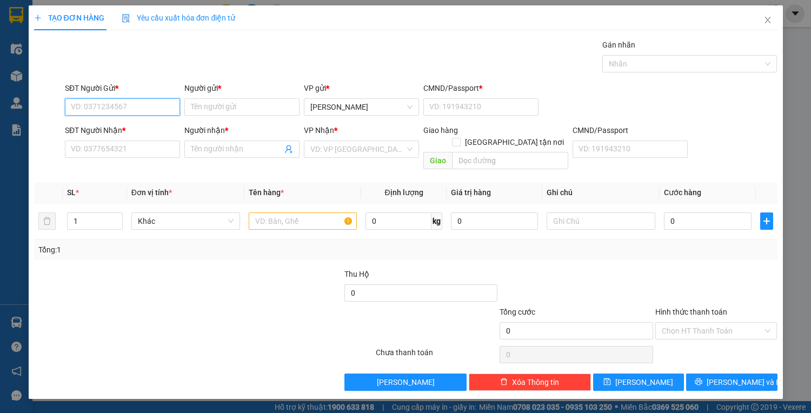
click at [123, 114] on input "SĐT Người Gửi *" at bounding box center [122, 106] width 115 height 17
click at [160, 128] on div "0903536393 - phương" at bounding box center [122, 128] width 102 height 12
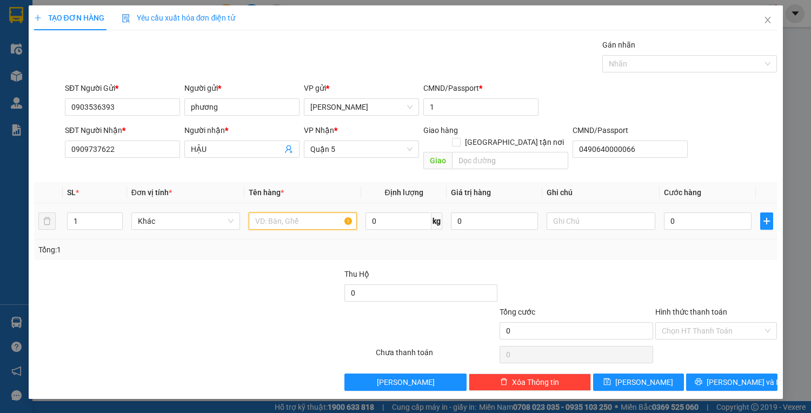
click at [289, 213] on input "text" at bounding box center [303, 221] width 109 height 17
drag, startPoint x: 141, startPoint y: 154, endPoint x: 133, endPoint y: 155, distance: 7.7
click at [139, 154] on input "0909737622" at bounding box center [122, 149] width 115 height 17
click at [235, 150] on input "HẬU" at bounding box center [236, 149] width 91 height 12
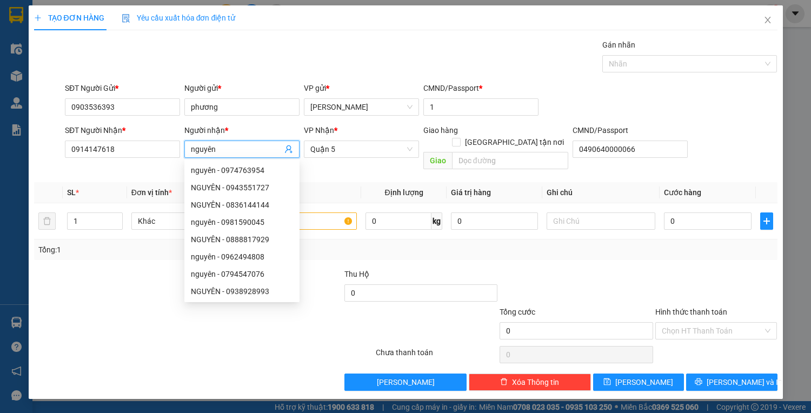
click at [198, 144] on input "nguyên" at bounding box center [236, 149] width 91 height 12
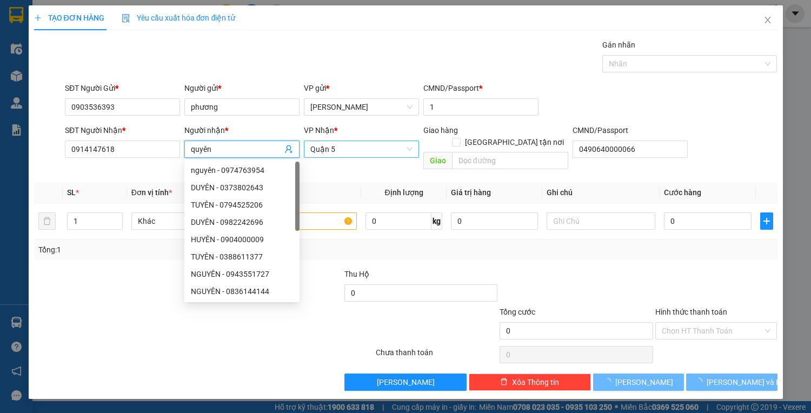
click at [343, 148] on span "Quận 5" at bounding box center [361, 149] width 102 height 16
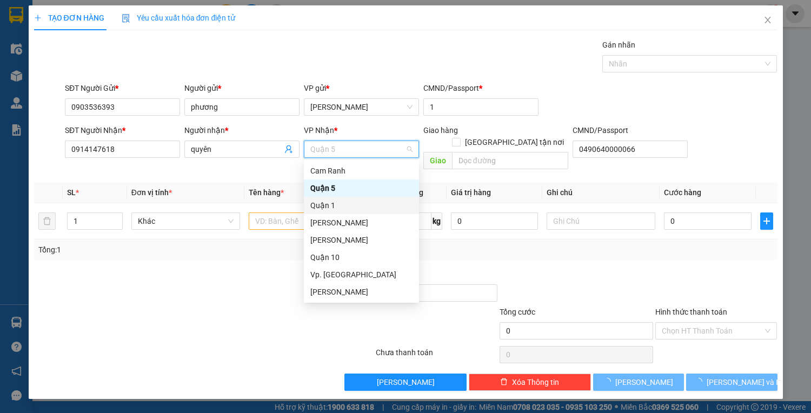
click at [346, 206] on div "Quận 1" at bounding box center [361, 206] width 102 height 12
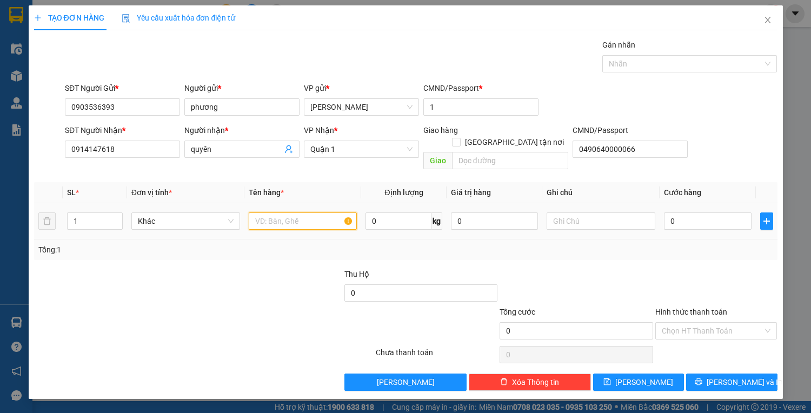
click at [288, 213] on input "text" at bounding box center [303, 221] width 109 height 17
click at [690, 213] on input "0" at bounding box center [707, 221] width 87 height 17
drag, startPoint x: 724, startPoint y: 318, endPoint x: 724, endPoint y: 328, distance: 10.3
click at [724, 323] on input "Hình thức thanh toán" at bounding box center [713, 331] width 102 height 16
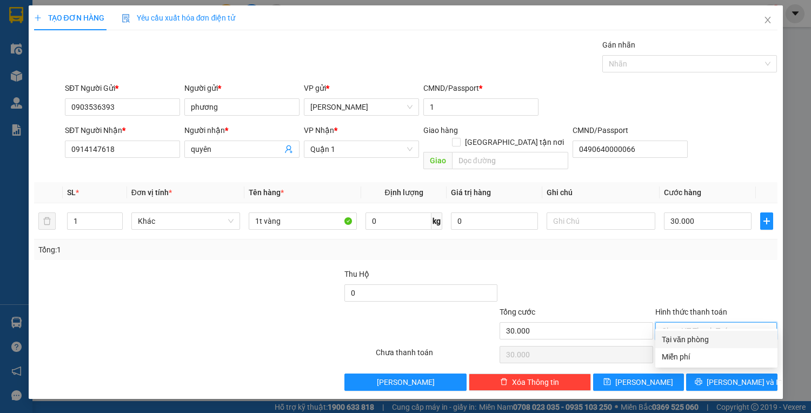
click at [721, 339] on div "Tại văn phòng" at bounding box center [716, 340] width 109 height 12
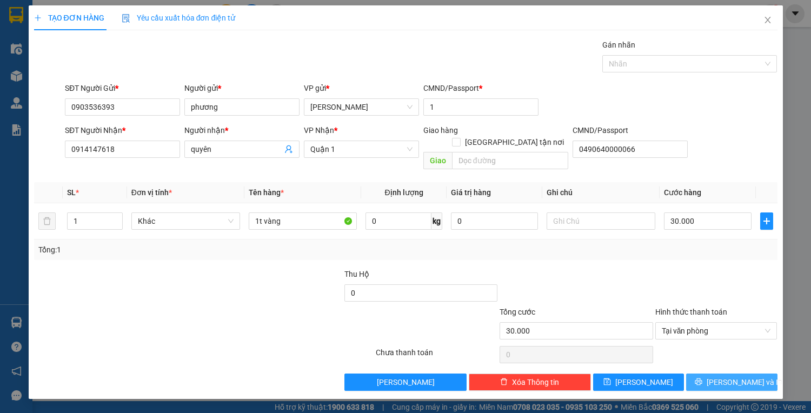
click at [727, 376] on span "[PERSON_NAME] và In" at bounding box center [745, 382] width 76 height 12
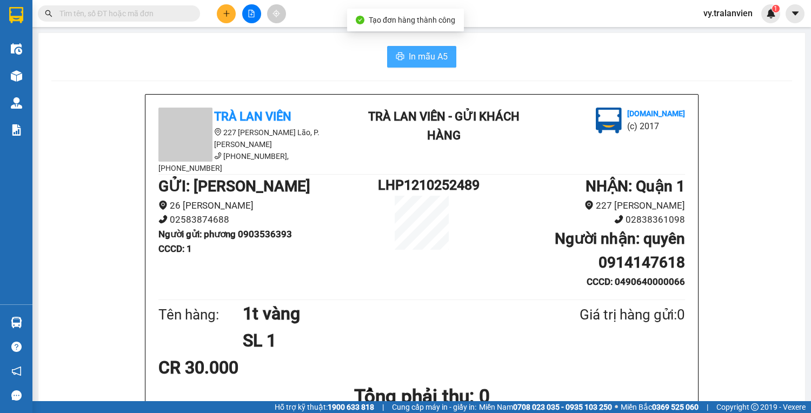
click at [422, 52] on span "In mẫu A5" at bounding box center [428, 57] width 39 height 14
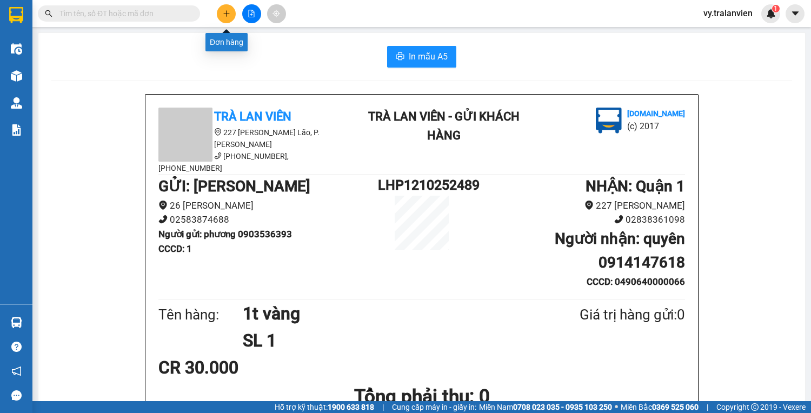
click at [225, 18] on button at bounding box center [226, 13] width 19 height 19
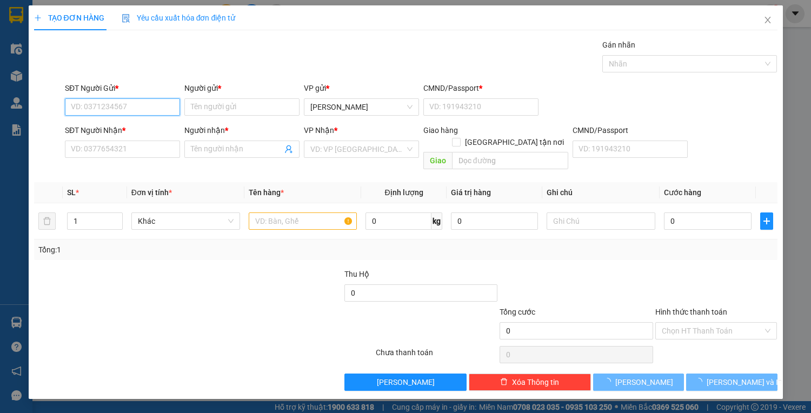
click at [155, 111] on input "SĐT Người Gửi *" at bounding box center [122, 106] width 115 height 17
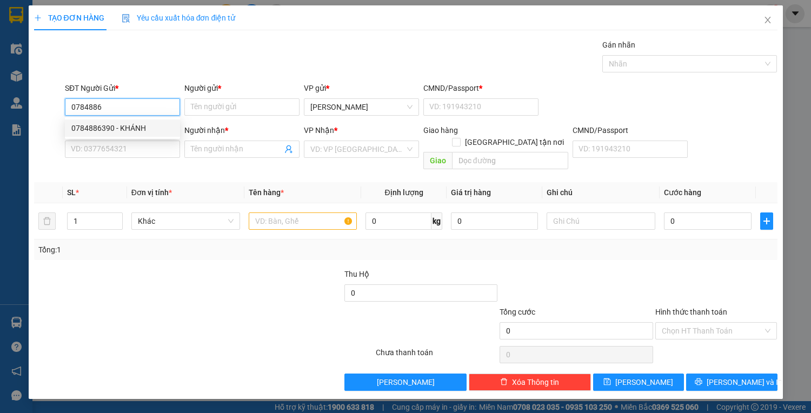
click at [136, 131] on div "0784886390 - KHÁNH" at bounding box center [122, 128] width 102 height 12
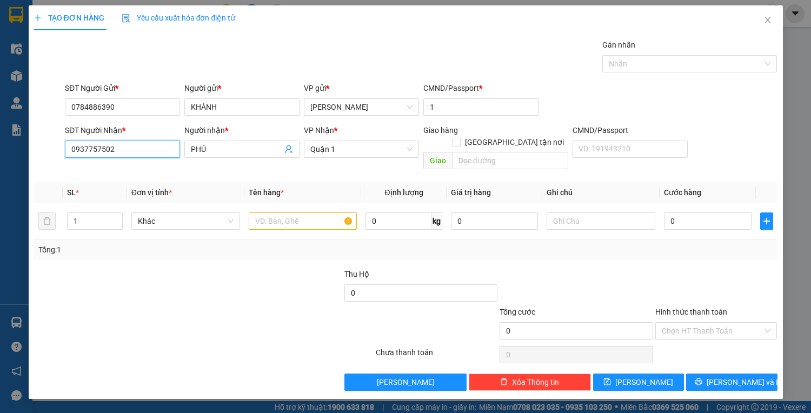
click at [137, 141] on input "0937757502" at bounding box center [122, 149] width 115 height 17
click at [130, 191] on div "0903183176 - TÂN" at bounding box center [122, 188] width 102 height 12
click at [285, 216] on input "text" at bounding box center [303, 221] width 109 height 17
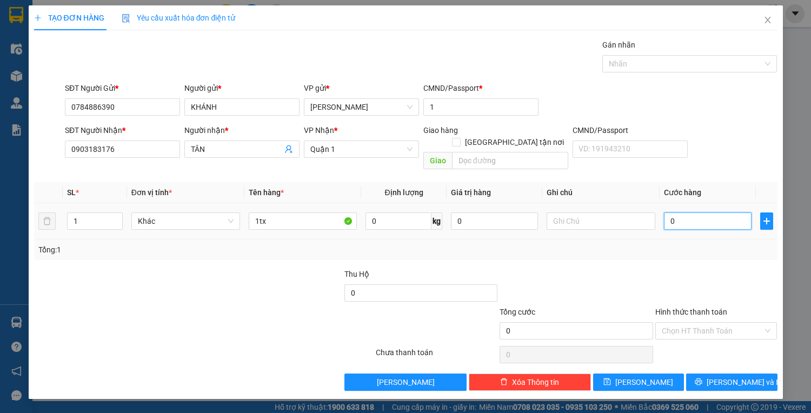
click at [708, 213] on input "0" at bounding box center [707, 221] width 87 height 17
drag, startPoint x: 703, startPoint y: 318, endPoint x: 704, endPoint y: 324, distance: 6.0
click at [703, 323] on input "Hình thức thanh toán" at bounding box center [713, 331] width 102 height 16
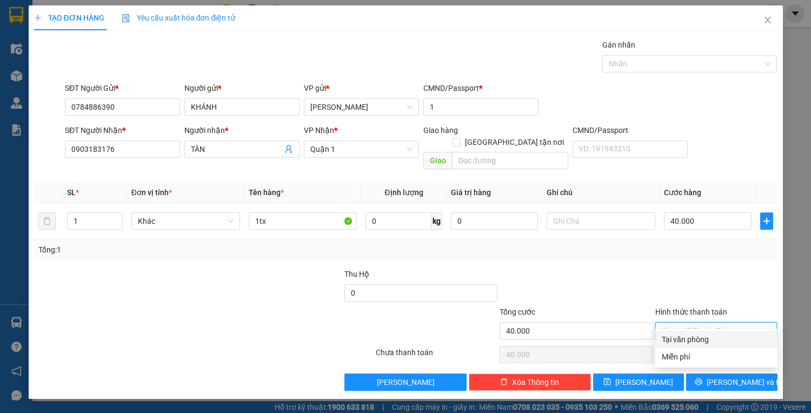
click at [706, 339] on div "Tại văn phòng" at bounding box center [716, 340] width 109 height 12
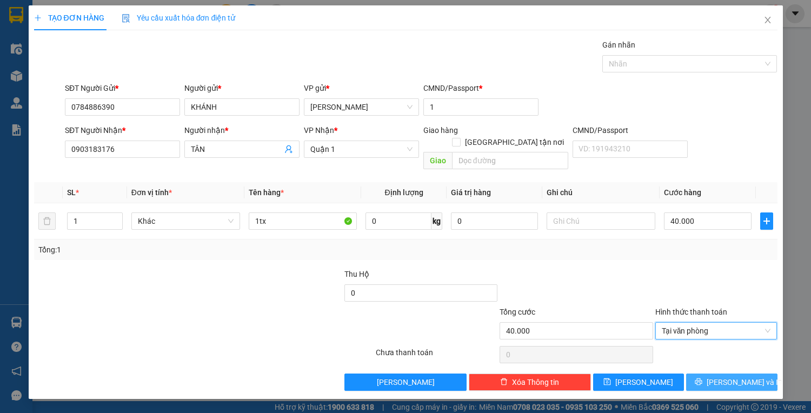
click at [703, 378] on icon "printer" at bounding box center [699, 382] width 8 height 8
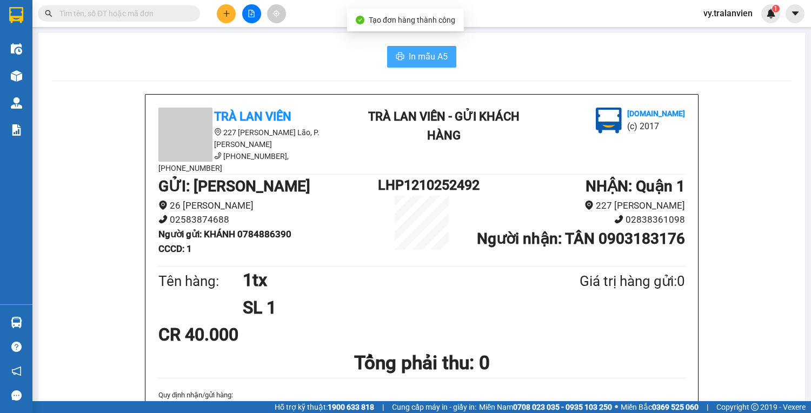
click at [413, 58] on span "In mẫu A5" at bounding box center [428, 57] width 39 height 14
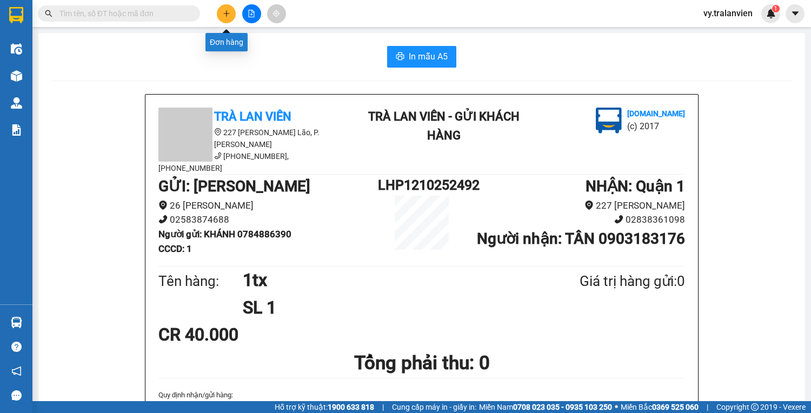
click at [223, 15] on icon "plus" at bounding box center [227, 14] width 8 height 8
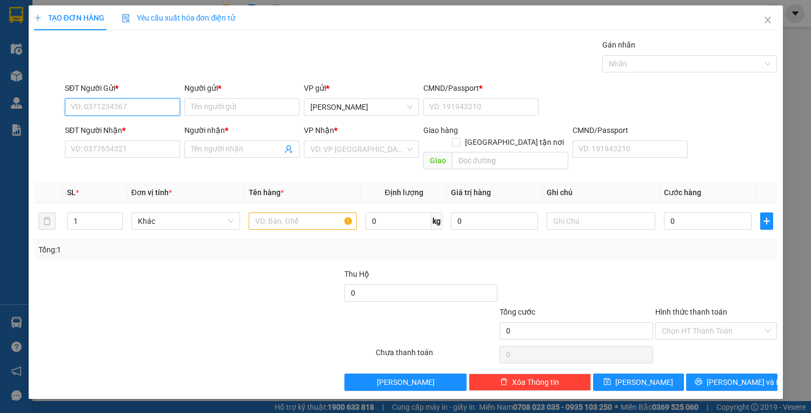
click at [135, 105] on input "SĐT Người Gửi *" at bounding box center [122, 106] width 115 height 17
click at [115, 108] on input "SĐT Người Gửi *" at bounding box center [122, 106] width 115 height 17
click at [219, 98] on input "Người gửi *" at bounding box center [241, 106] width 115 height 17
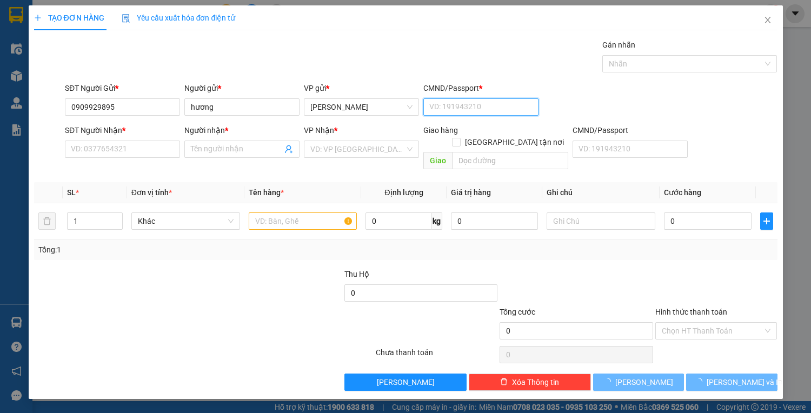
drag, startPoint x: 451, startPoint y: 107, endPoint x: 451, endPoint y: 99, distance: 8.1
click at [451, 106] on input "CMND/Passport *" at bounding box center [480, 106] width 115 height 17
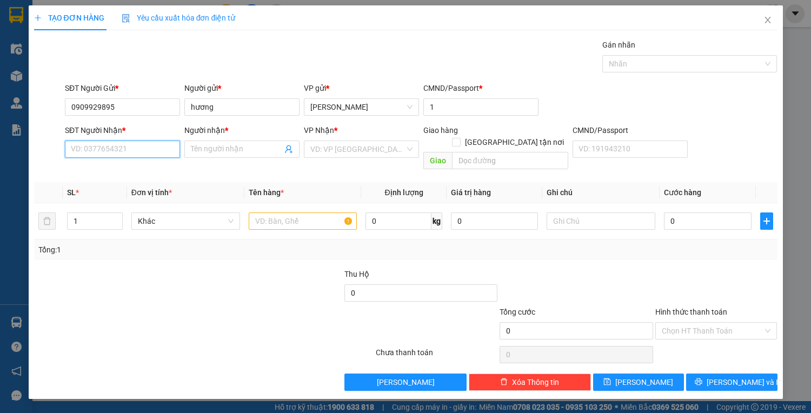
click at [88, 149] on input "SĐT Người Nhận *" at bounding box center [122, 149] width 115 height 17
click at [128, 171] on div "0834026504 - vĩnh" at bounding box center [122, 170] width 102 height 12
drag, startPoint x: 279, startPoint y: 208, endPoint x: 267, endPoint y: 206, distance: 12.6
click at [277, 213] on input "text" at bounding box center [303, 221] width 109 height 17
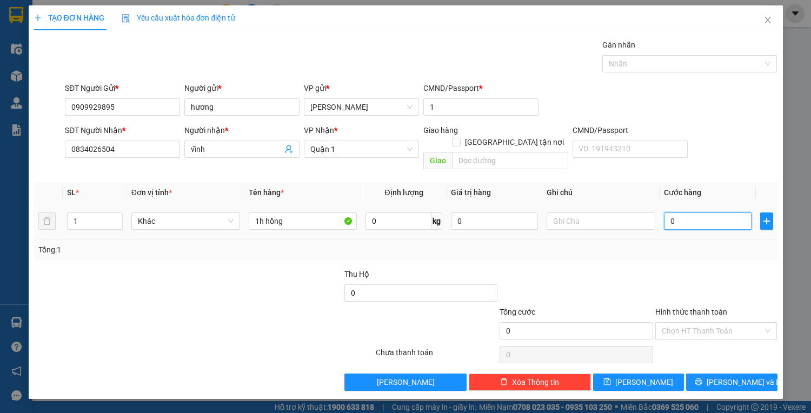
click at [696, 213] on input "0" at bounding box center [707, 221] width 87 height 17
drag, startPoint x: 721, startPoint y: 317, endPoint x: 721, endPoint y: 338, distance: 20.6
click at [721, 323] on input "Hình thức thanh toán" at bounding box center [713, 331] width 102 height 16
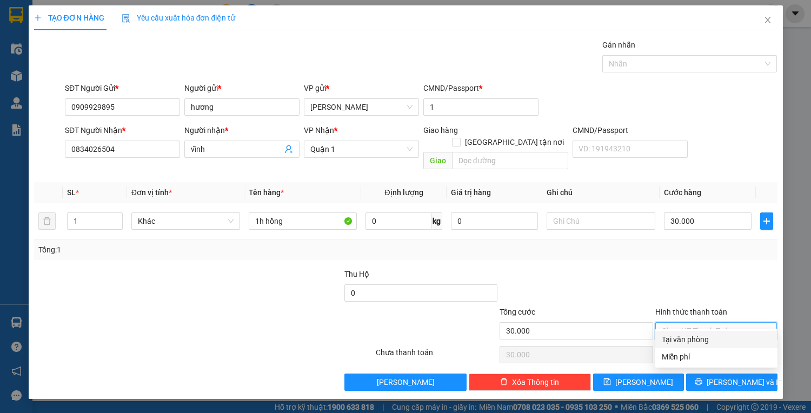
click at [721, 340] on div "Tại văn phòng" at bounding box center [716, 340] width 109 height 12
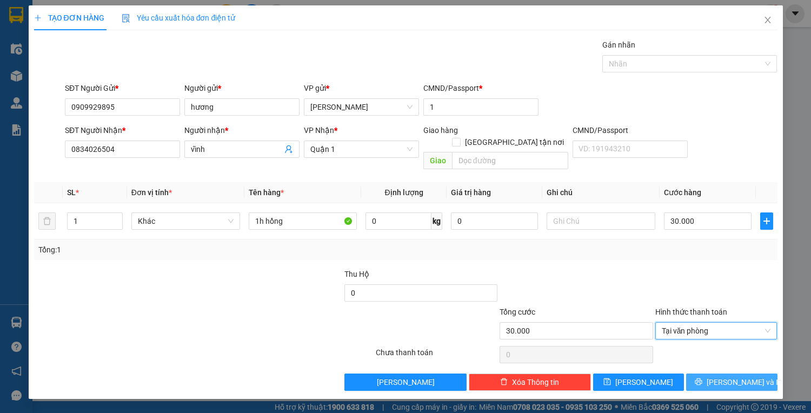
click at [729, 376] on span "[PERSON_NAME] và In" at bounding box center [745, 382] width 76 height 12
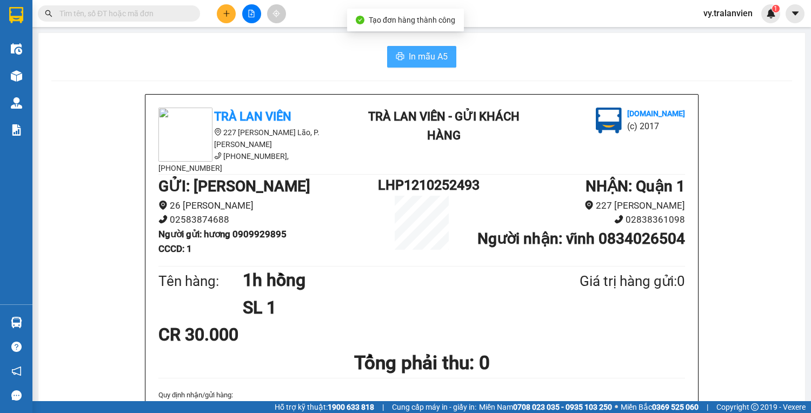
click at [440, 57] on span "In mẫu A5" at bounding box center [428, 57] width 39 height 14
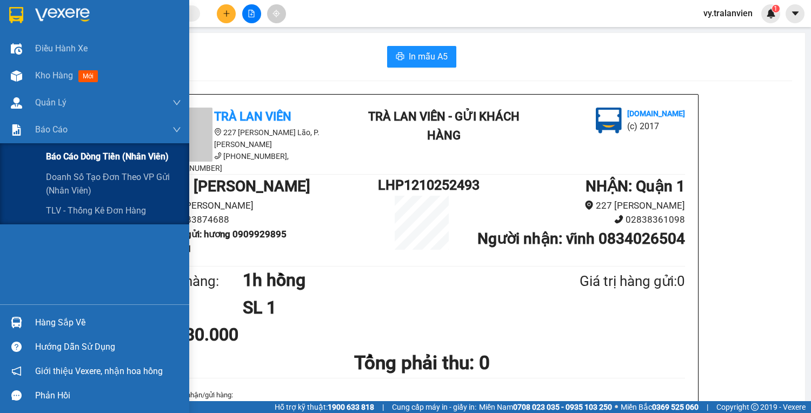
click at [71, 156] on span "Báo cáo dòng tiền (nhân viên)" at bounding box center [107, 157] width 123 height 14
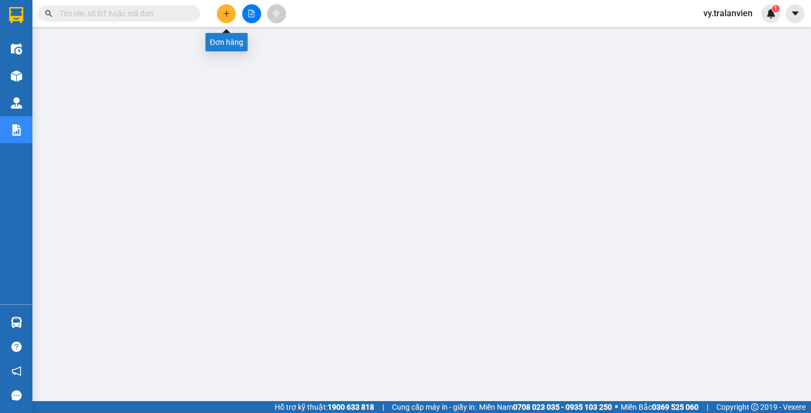
click at [229, 11] on icon "plus" at bounding box center [227, 14] width 8 height 8
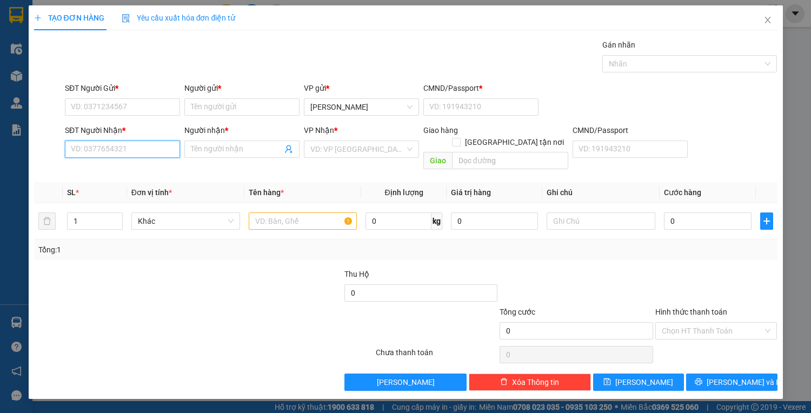
click at [117, 149] on input "SĐT Người Nhận *" at bounding box center [122, 149] width 115 height 17
drag, startPoint x: 131, startPoint y: 169, endPoint x: 164, endPoint y: 158, distance: 35.2
click at [132, 169] on div "0906482427 - hiếu" at bounding box center [122, 170] width 102 height 12
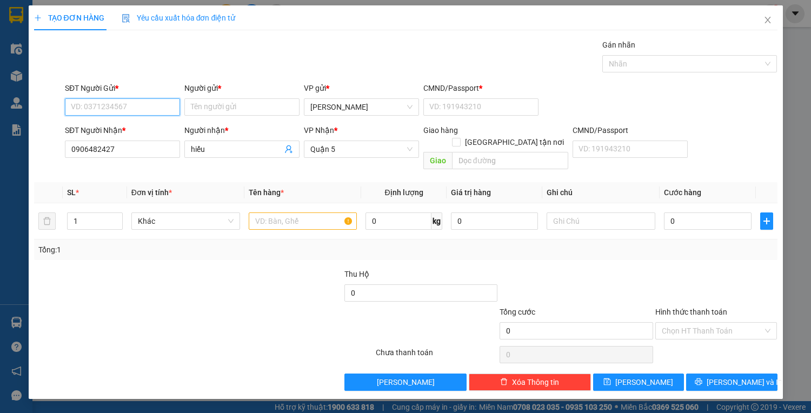
click at [133, 107] on input "SĐT Người Gửi *" at bounding box center [122, 106] width 115 height 17
drag, startPoint x: 134, startPoint y: 128, endPoint x: 190, endPoint y: 144, distance: 57.9
click at [138, 129] on div "0905175987 - [PERSON_NAME]" at bounding box center [124, 128] width 107 height 12
click at [302, 216] on input "text" at bounding box center [303, 221] width 109 height 17
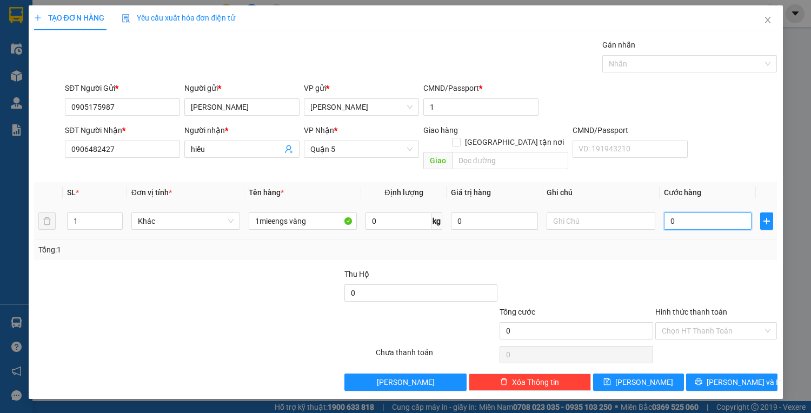
click at [710, 213] on input "0" at bounding box center [707, 221] width 87 height 17
click at [714, 323] on input "Hình thức thanh toán" at bounding box center [713, 331] width 102 height 16
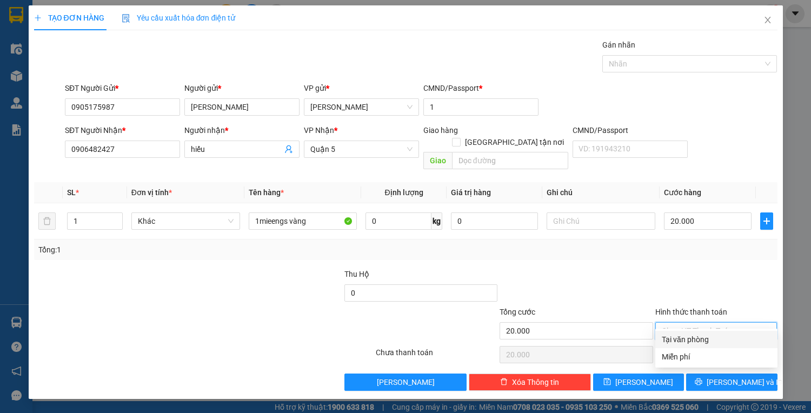
click at [716, 337] on div "Tại văn phòng" at bounding box center [716, 340] width 109 height 12
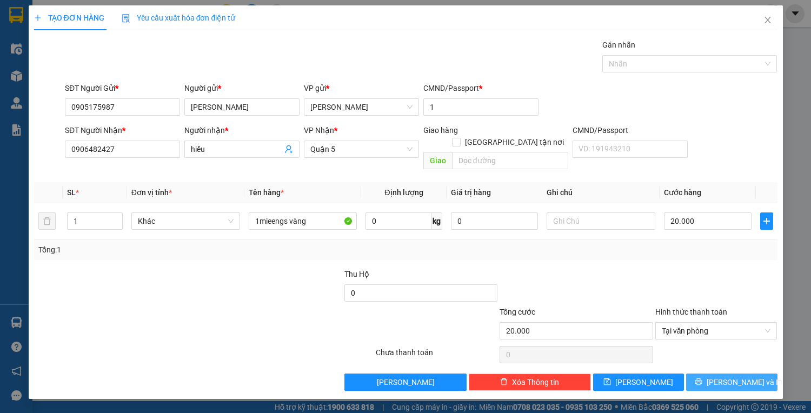
click at [733, 376] on span "[PERSON_NAME] và In" at bounding box center [745, 382] width 76 height 12
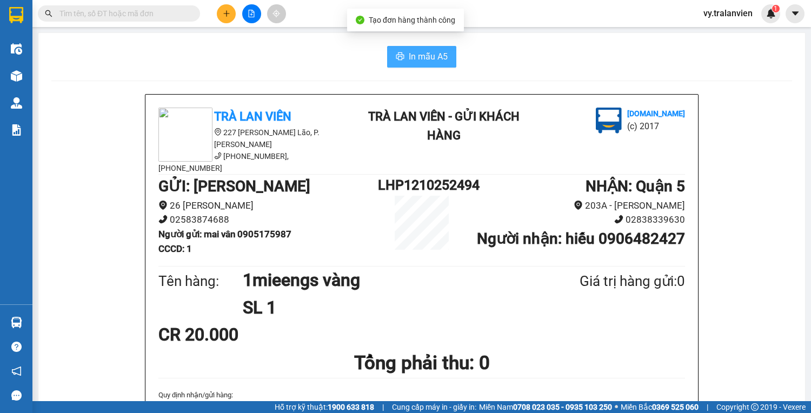
click at [418, 54] on span "In mẫu A5" at bounding box center [428, 57] width 39 height 14
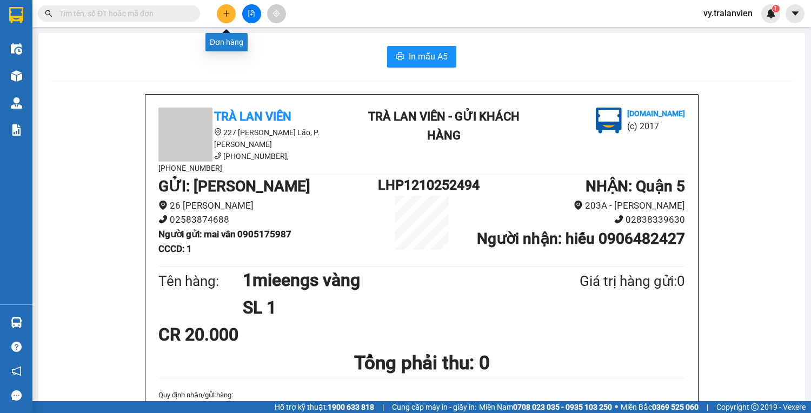
click at [227, 13] on icon "plus" at bounding box center [226, 13] width 6 height 1
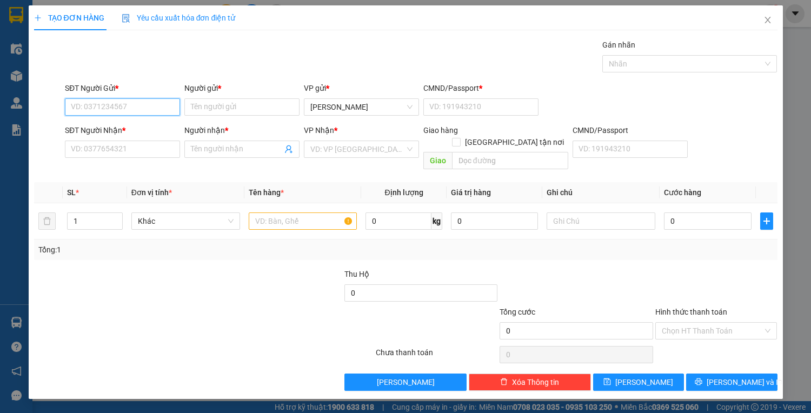
click at [117, 108] on input "SĐT Người Gửi *" at bounding box center [122, 106] width 115 height 17
click at [134, 151] on input "SĐT Người Nhận *" at bounding box center [122, 149] width 115 height 17
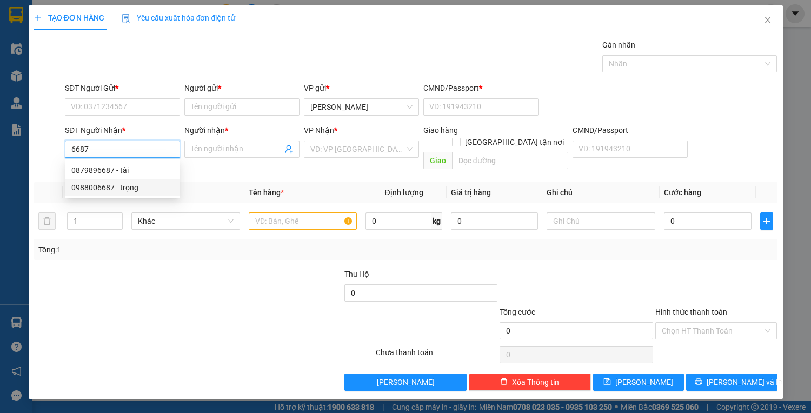
click at [130, 192] on div "0988006687 - trọng" at bounding box center [122, 188] width 102 height 12
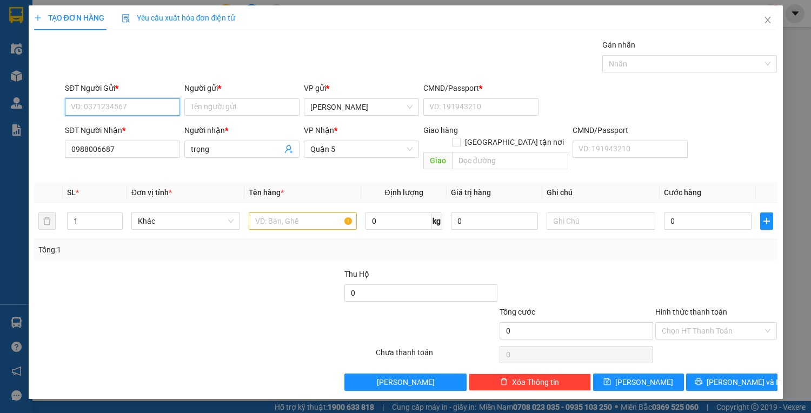
click at [122, 112] on input "SĐT Người Gửi *" at bounding box center [122, 106] width 115 height 17
click at [138, 148] on div "0905175987 - [PERSON_NAME]" at bounding box center [124, 146] width 107 height 12
click at [296, 213] on input "text" at bounding box center [303, 221] width 109 height 17
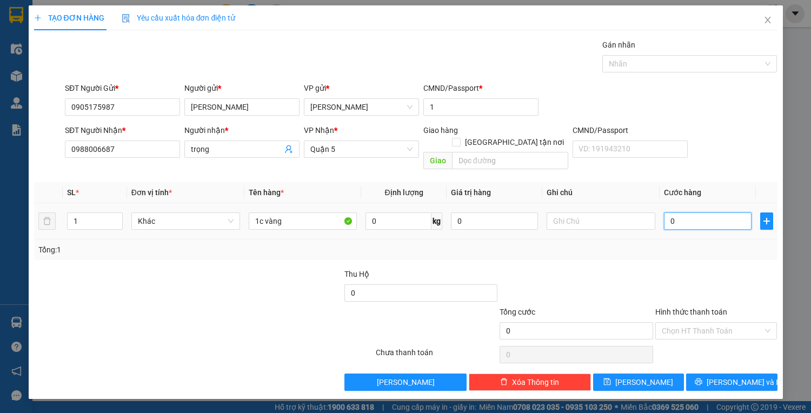
click at [691, 213] on input "0" at bounding box center [707, 221] width 87 height 17
click at [710, 323] on input "Hình thức thanh toán" at bounding box center [713, 331] width 102 height 16
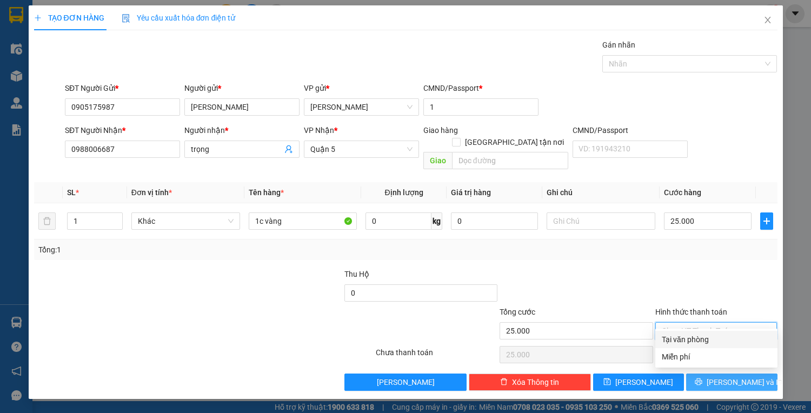
drag, startPoint x: 717, startPoint y: 340, endPoint x: 725, endPoint y: 369, distance: 31.0
click at [717, 341] on div "Tại văn phòng" at bounding box center [716, 340] width 109 height 12
click at [726, 376] on span "[PERSON_NAME] và In" at bounding box center [745, 382] width 76 height 12
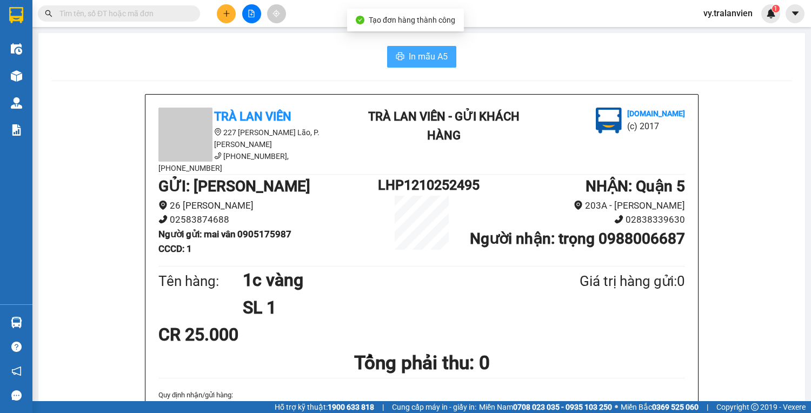
click at [410, 48] on button "In mẫu A5" at bounding box center [421, 57] width 69 height 22
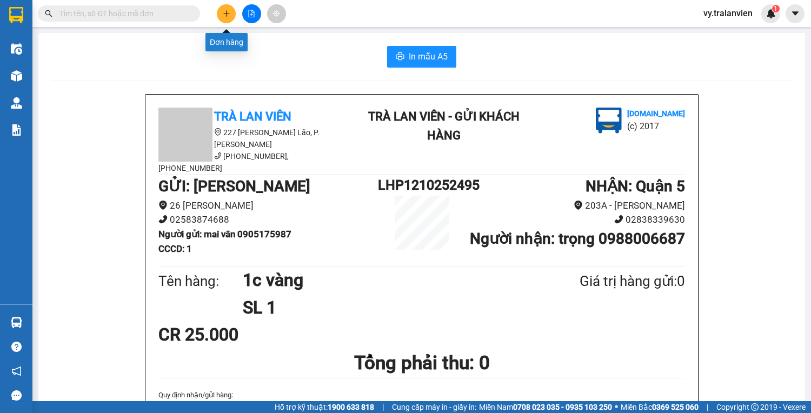
click at [229, 16] on icon "plus" at bounding box center [227, 14] width 8 height 8
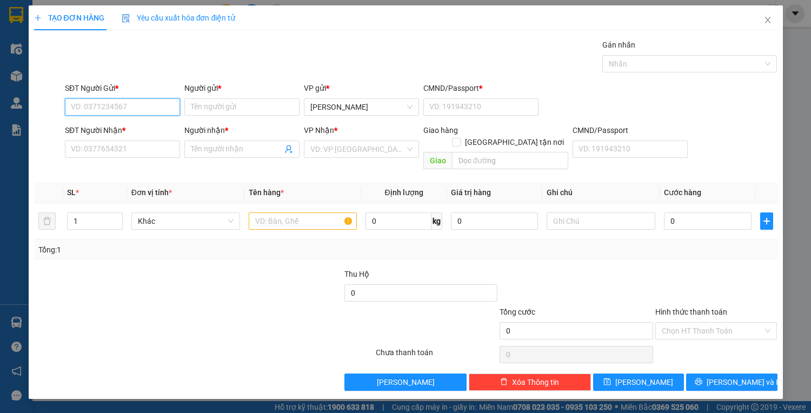
click at [130, 105] on input "SĐT Người Gửi *" at bounding box center [122, 106] width 115 height 17
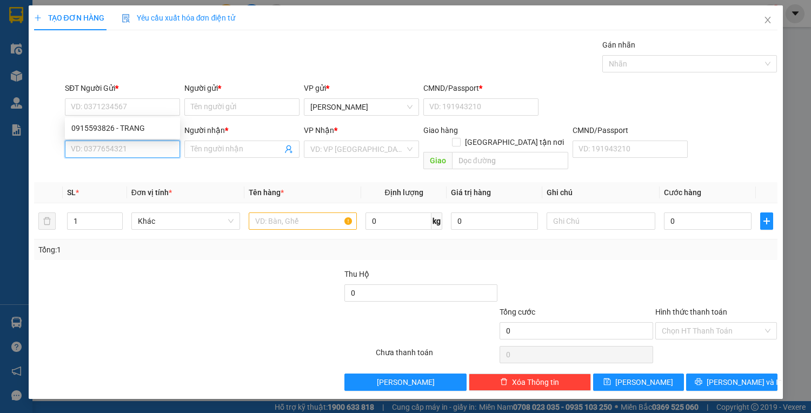
drag, startPoint x: 154, startPoint y: 151, endPoint x: 151, endPoint y: 162, distance: 11.0
click at [154, 151] on input "SĐT Người Nhận *" at bounding box center [122, 149] width 115 height 17
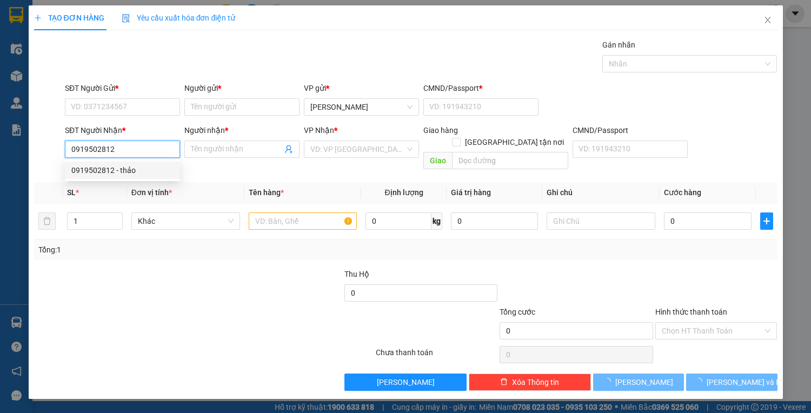
click at [160, 168] on div "0919502812 - thảo" at bounding box center [122, 170] width 102 height 12
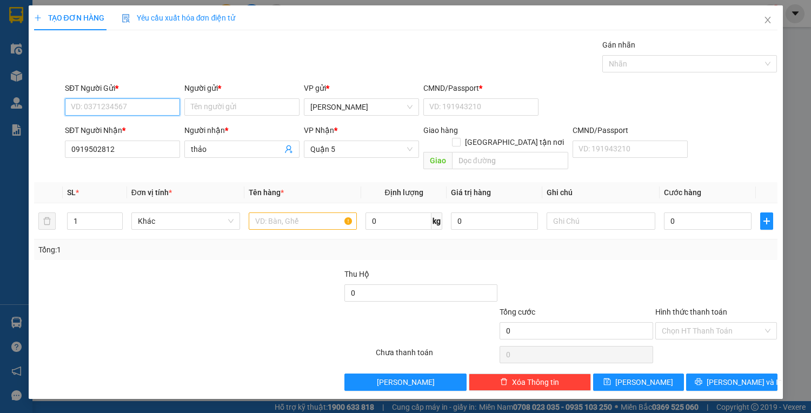
click at [126, 108] on input "SĐT Người Gửi *" at bounding box center [122, 106] width 115 height 17
click at [150, 130] on div "0905175987 - [PERSON_NAME]" at bounding box center [124, 128] width 107 height 12
click at [286, 213] on input "text" at bounding box center [303, 221] width 109 height 17
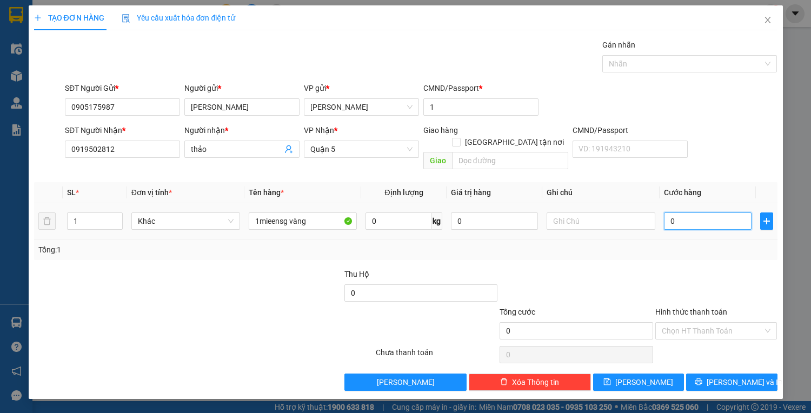
click at [690, 213] on input "0" at bounding box center [707, 221] width 87 height 17
click at [720, 323] on input "Hình thức thanh toán" at bounding box center [713, 331] width 102 height 16
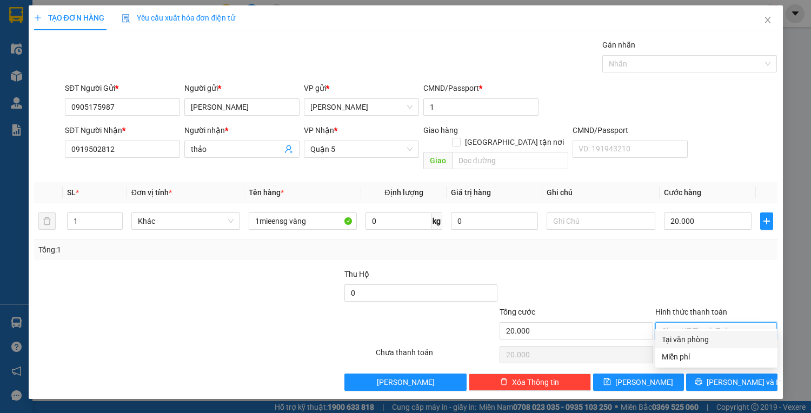
click at [719, 339] on div "Tại văn phòng" at bounding box center [716, 340] width 109 height 12
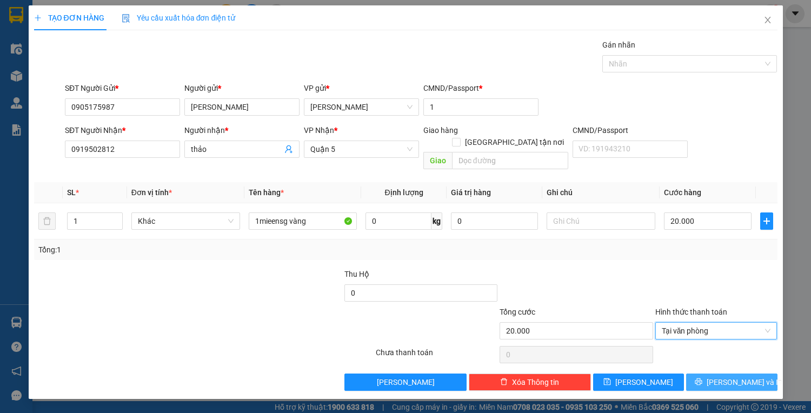
click at [730, 376] on span "[PERSON_NAME] và In" at bounding box center [745, 382] width 76 height 12
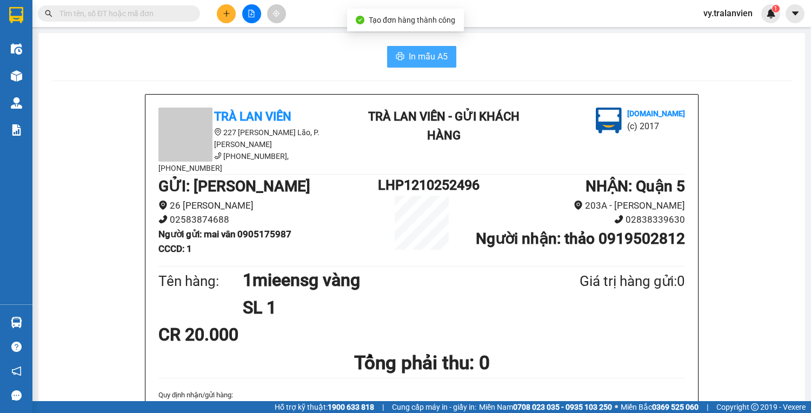
click at [437, 52] on span "In mẫu A5" at bounding box center [428, 57] width 39 height 14
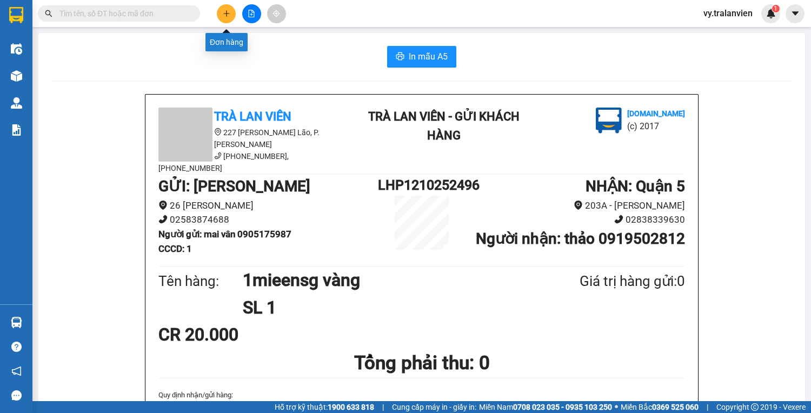
click at [222, 14] on button at bounding box center [226, 13] width 19 height 19
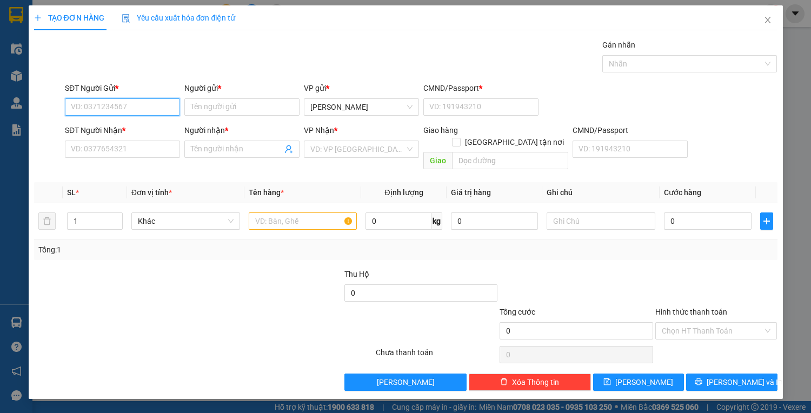
click at [87, 106] on input "SĐT Người Gửi *" at bounding box center [122, 106] width 115 height 17
click at [128, 128] on div "0905175987 - [PERSON_NAME]" at bounding box center [124, 128] width 107 height 12
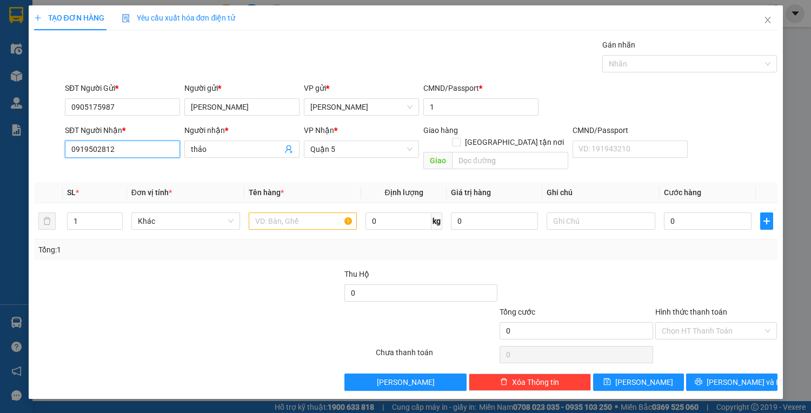
click at [130, 147] on input "0919502812" at bounding box center [122, 149] width 115 height 17
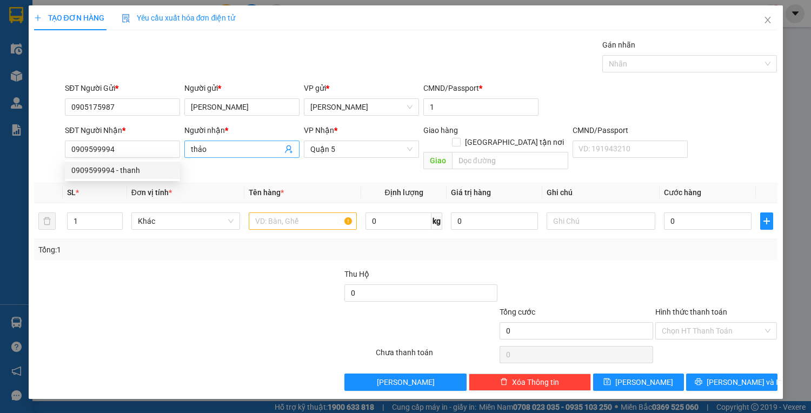
click at [217, 148] on input "thảo" at bounding box center [236, 149] width 91 height 12
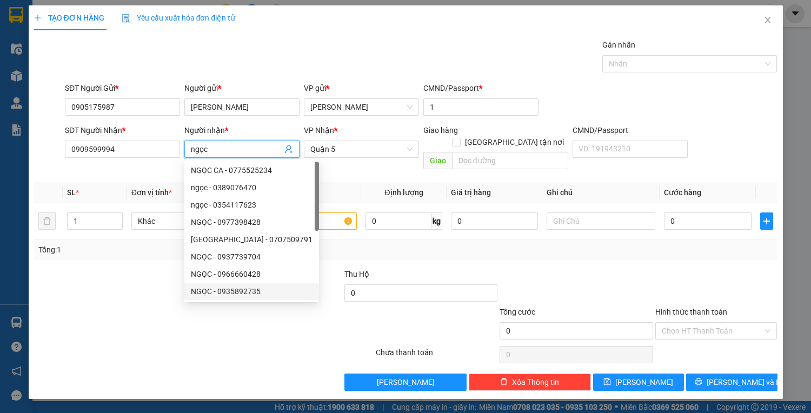
click at [95, 320] on div at bounding box center [141, 325] width 217 height 38
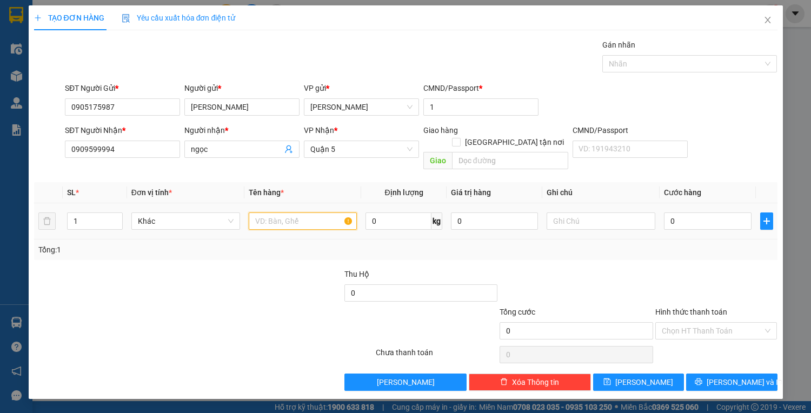
click at [313, 213] on input "text" at bounding box center [303, 221] width 109 height 17
click at [696, 213] on input "0" at bounding box center [707, 221] width 87 height 17
click at [707, 323] on input "Hình thức thanh toán" at bounding box center [713, 331] width 102 height 16
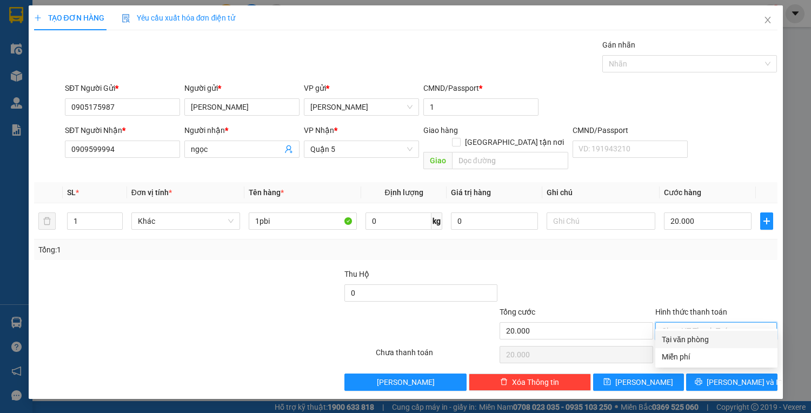
click at [711, 335] on div "Tại văn phòng" at bounding box center [716, 340] width 109 height 12
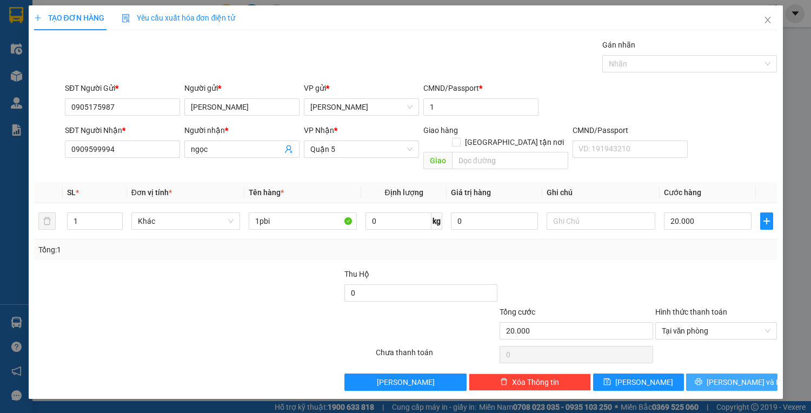
click at [708, 374] on button "[PERSON_NAME] và In" at bounding box center [731, 382] width 91 height 17
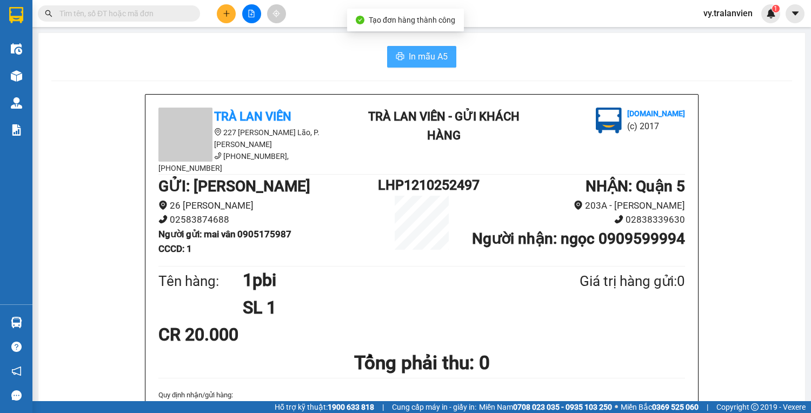
click at [418, 56] on span "In mẫu A5" at bounding box center [428, 57] width 39 height 14
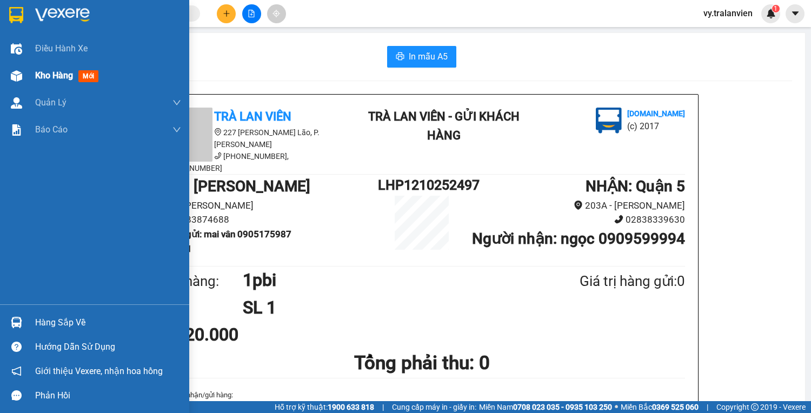
click at [70, 74] on span "Kho hàng" at bounding box center [54, 75] width 38 height 10
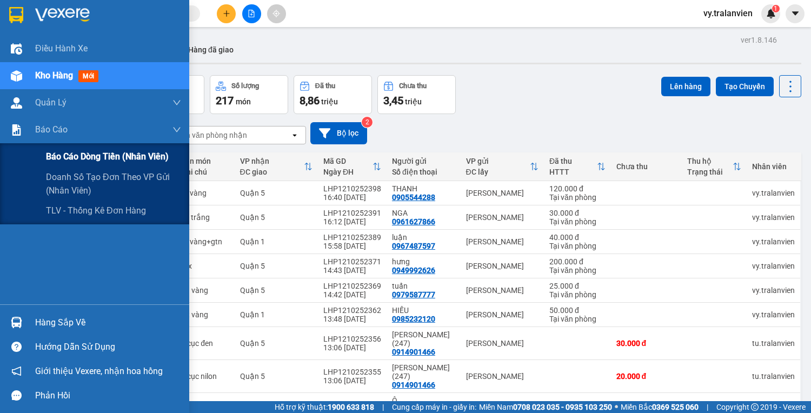
click at [61, 154] on span "Báo cáo dòng tiền (nhân viên)" at bounding box center [107, 157] width 123 height 14
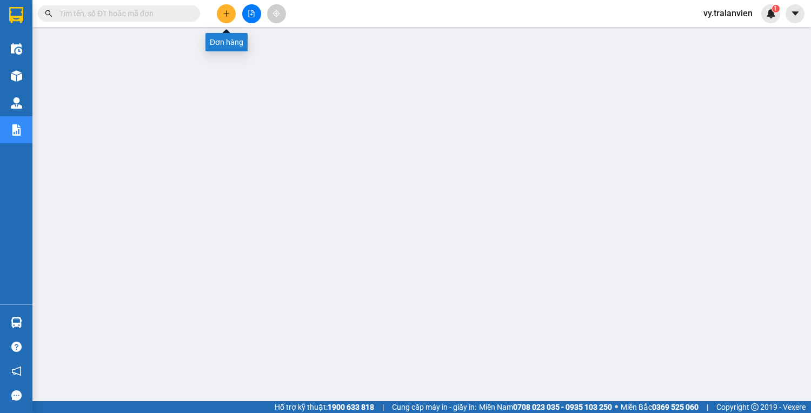
click at [230, 14] on icon "plus" at bounding box center [227, 14] width 8 height 8
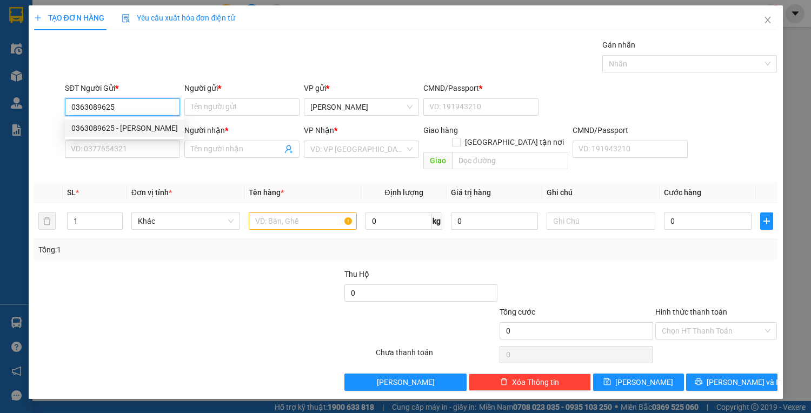
click at [135, 132] on div "0363089625 - [PERSON_NAME]" at bounding box center [124, 128] width 107 height 12
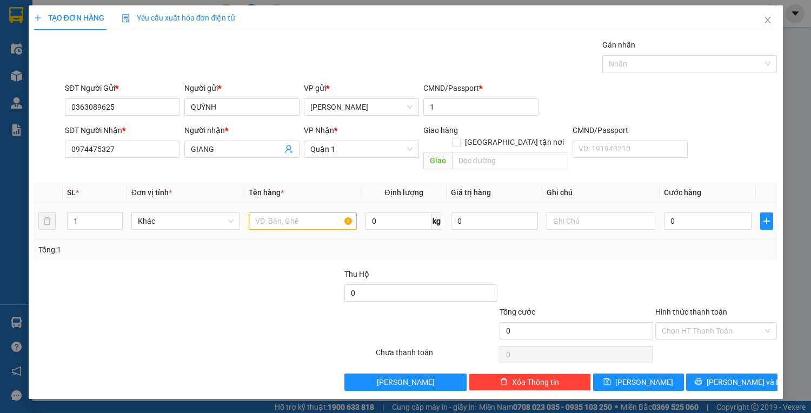
drag, startPoint x: 313, startPoint y: 198, endPoint x: 312, endPoint y: 208, distance: 9.3
click at [313, 210] on div at bounding box center [303, 221] width 109 height 22
click at [311, 213] on input "text" at bounding box center [303, 221] width 109 height 17
click at [708, 213] on input "0" at bounding box center [707, 221] width 87 height 17
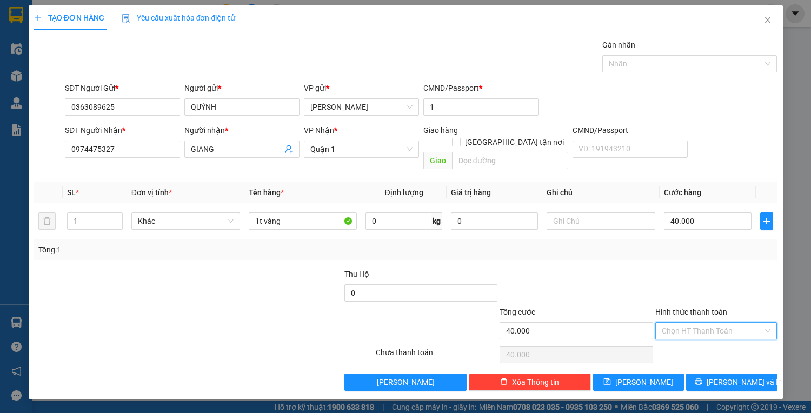
drag, startPoint x: 701, startPoint y: 316, endPoint x: 704, endPoint y: 328, distance: 12.7
click at [701, 323] on input "Hình thức thanh toán" at bounding box center [713, 331] width 102 height 16
click at [709, 342] on div "Tại văn phòng" at bounding box center [716, 340] width 109 height 12
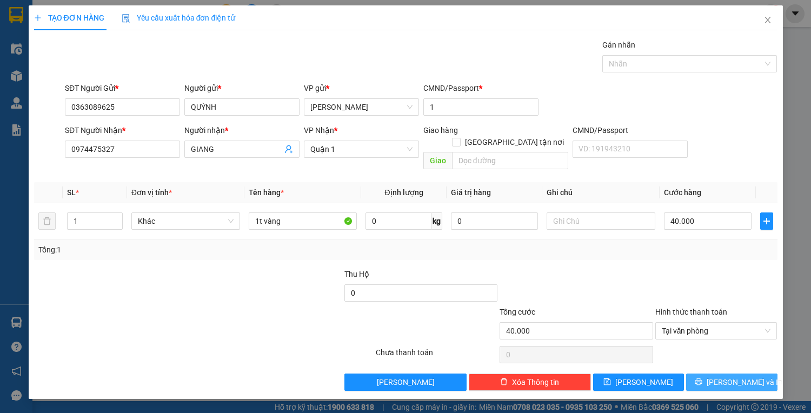
click at [703, 378] on icon "printer" at bounding box center [699, 382] width 8 height 8
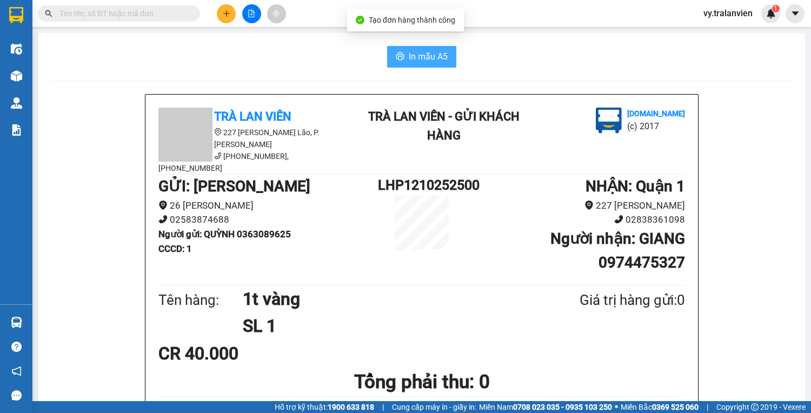
click at [436, 52] on span "In mẫu A5" at bounding box center [428, 57] width 39 height 14
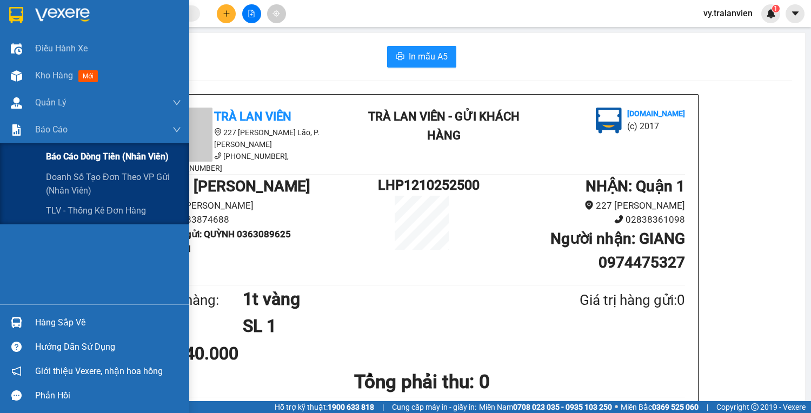
click at [81, 160] on span "Báo cáo dòng tiền (nhân viên)" at bounding box center [107, 157] width 123 height 14
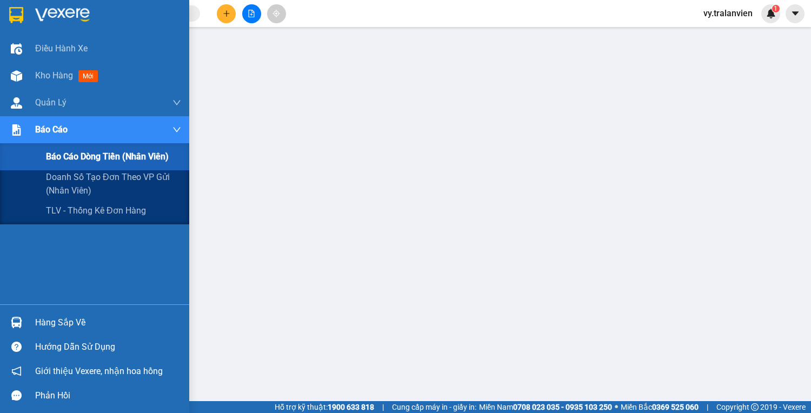
click at [67, 158] on span "Báo cáo dòng tiền (nhân viên)" at bounding box center [107, 157] width 123 height 14
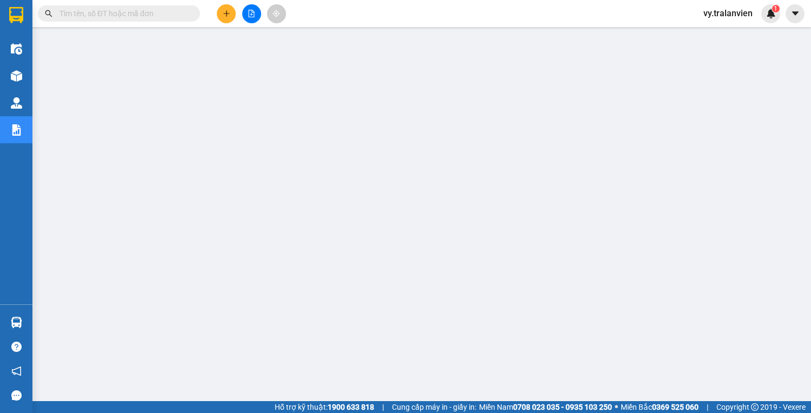
click at [744, 16] on span "vy.tralanvien" at bounding box center [728, 13] width 67 height 14
click at [741, 31] on span "Đăng xuất" at bounding box center [734, 34] width 45 height 12
